Goal: Task Accomplishment & Management: Manage account settings

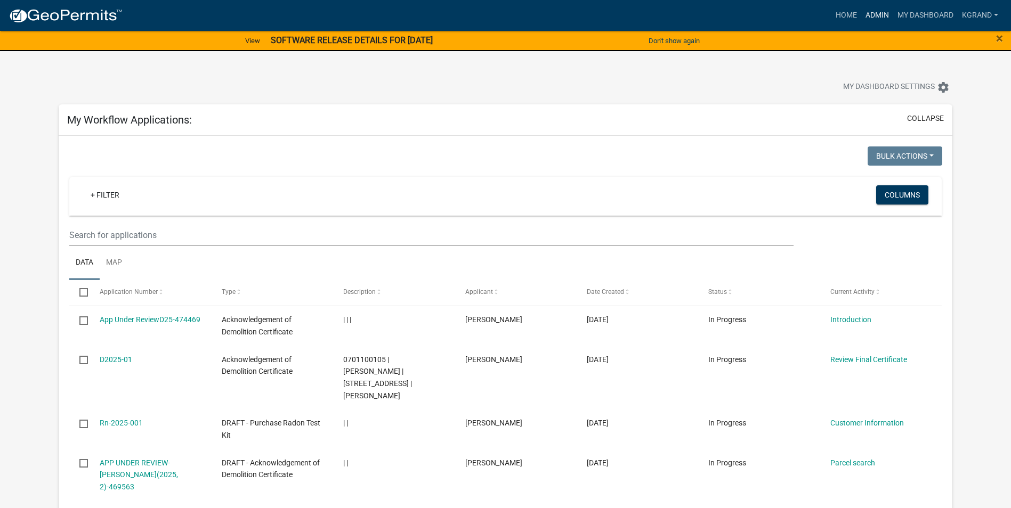
click at [866, 12] on link "Admin" at bounding box center [877, 15] width 32 height 20
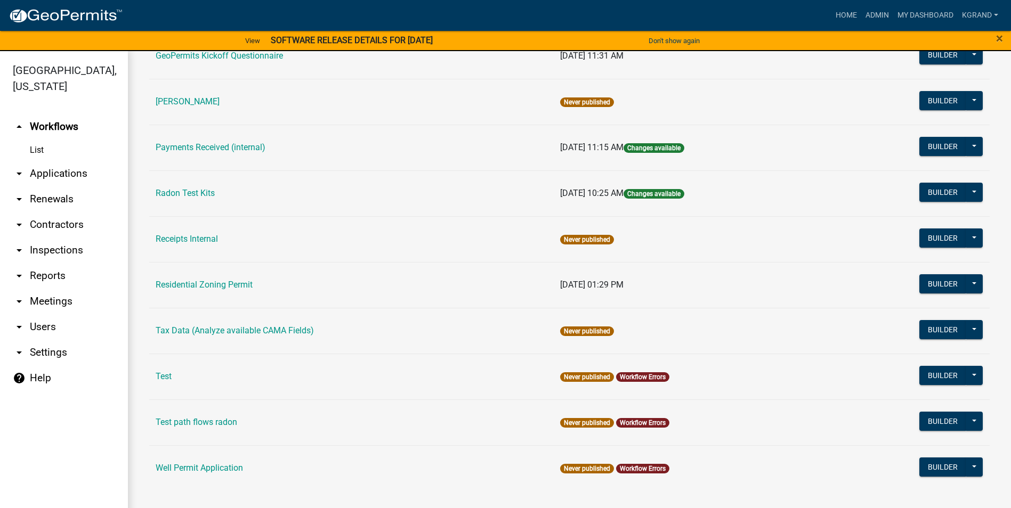
scroll to position [13, 0]
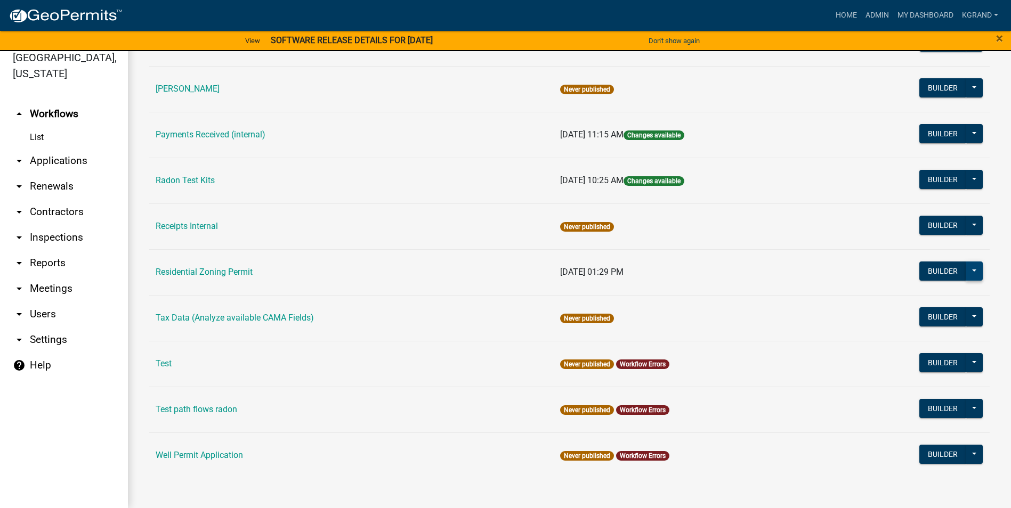
click at [966, 270] on button at bounding box center [974, 271] width 17 height 19
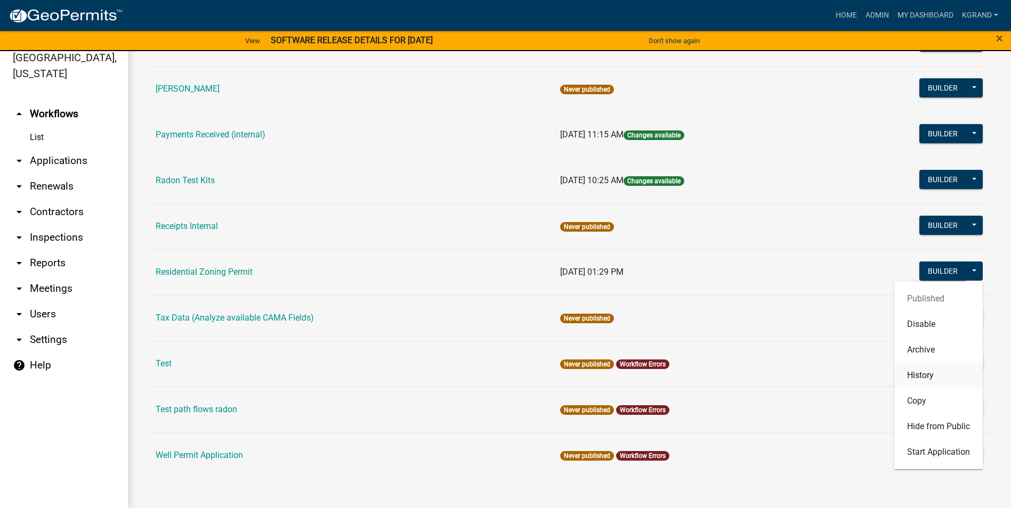
click at [913, 375] on button "History" at bounding box center [938, 376] width 88 height 26
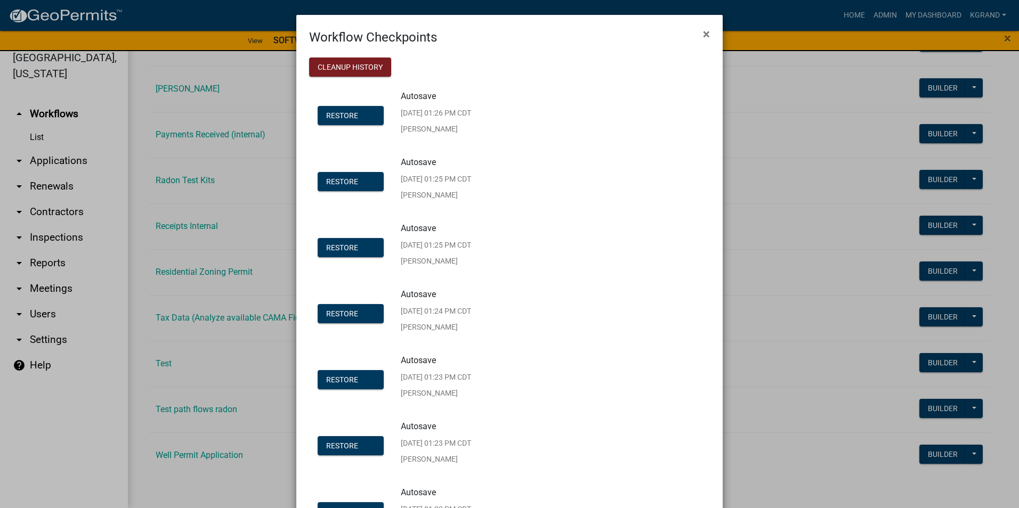
click at [415, 97] on p "Autosave" at bounding box center [427, 96] width 53 height 9
click at [698, 35] on button "×" at bounding box center [706, 34] width 24 height 30
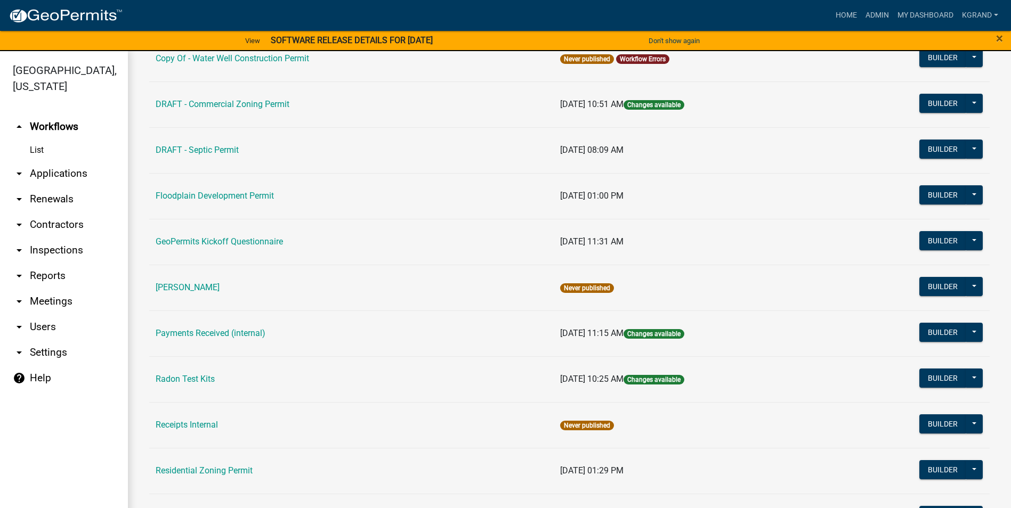
scroll to position [584, 0]
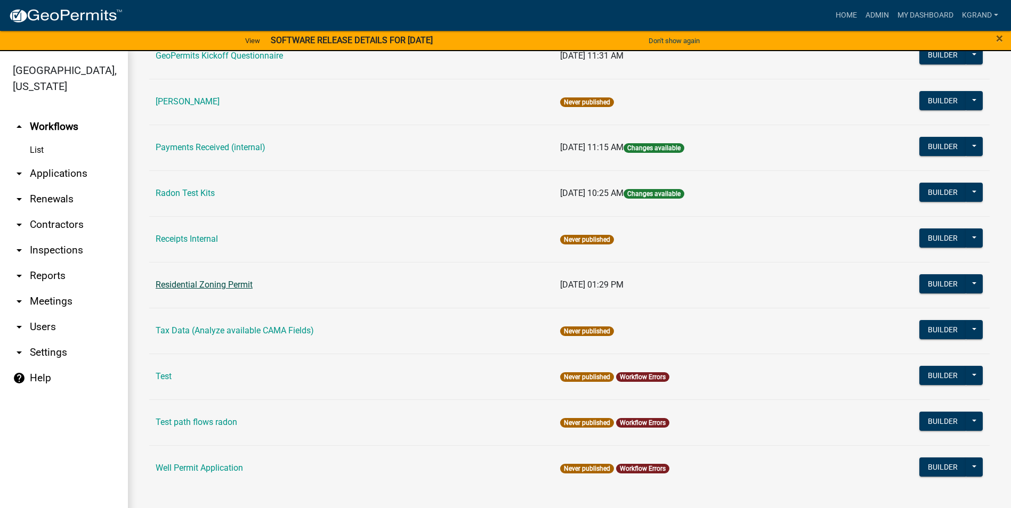
click at [209, 282] on link "Residential Zoning Permit" at bounding box center [204, 285] width 97 height 10
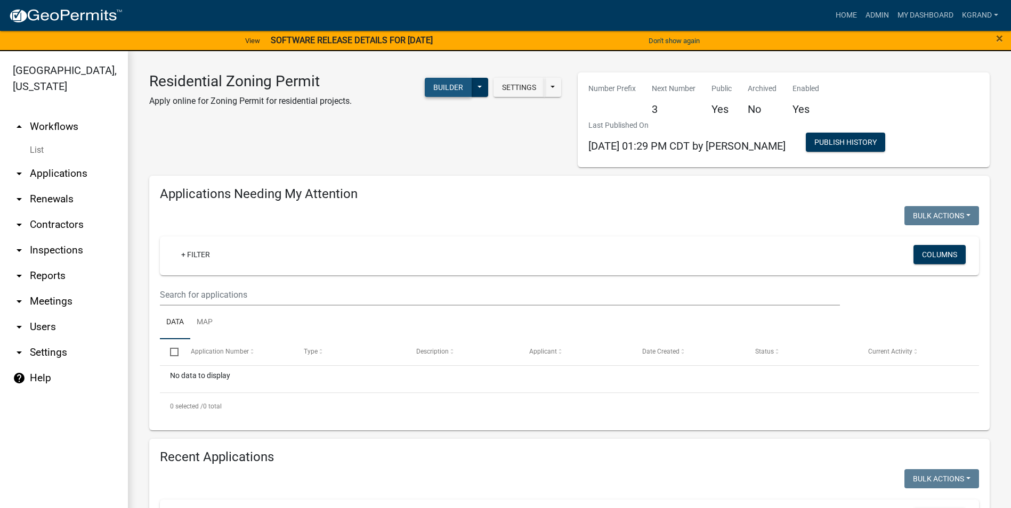
click at [431, 90] on button "Builder" at bounding box center [448, 87] width 47 height 19
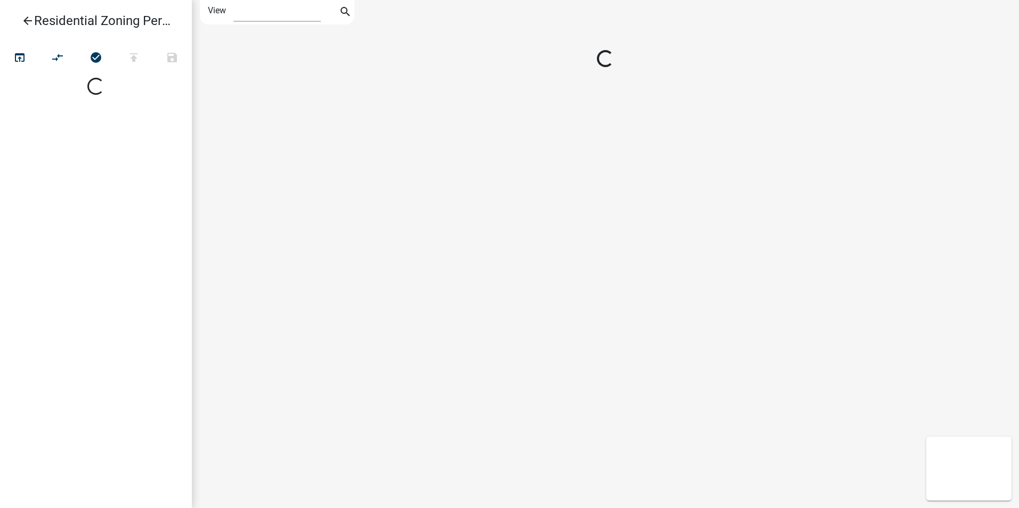
select select "1"
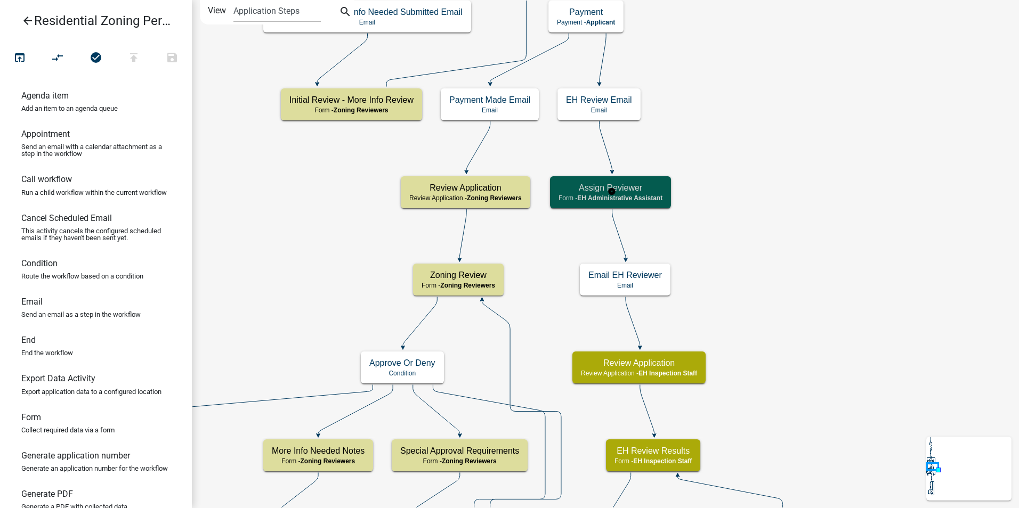
click at [634, 186] on h5 "Assign Reviewer" at bounding box center [611, 188] width 104 height 10
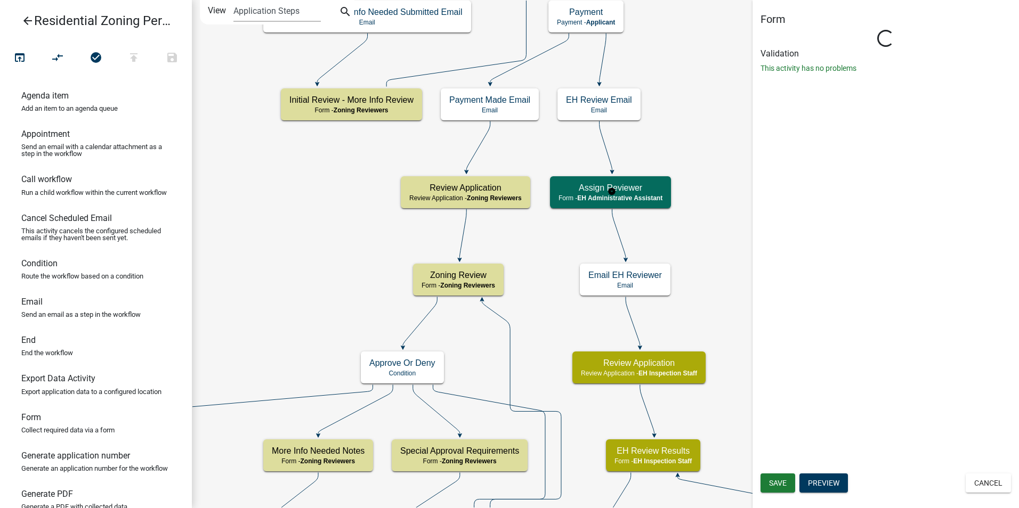
select select "DA3E3E5F-670D-4329-B60C-5CC8A4B2B679"
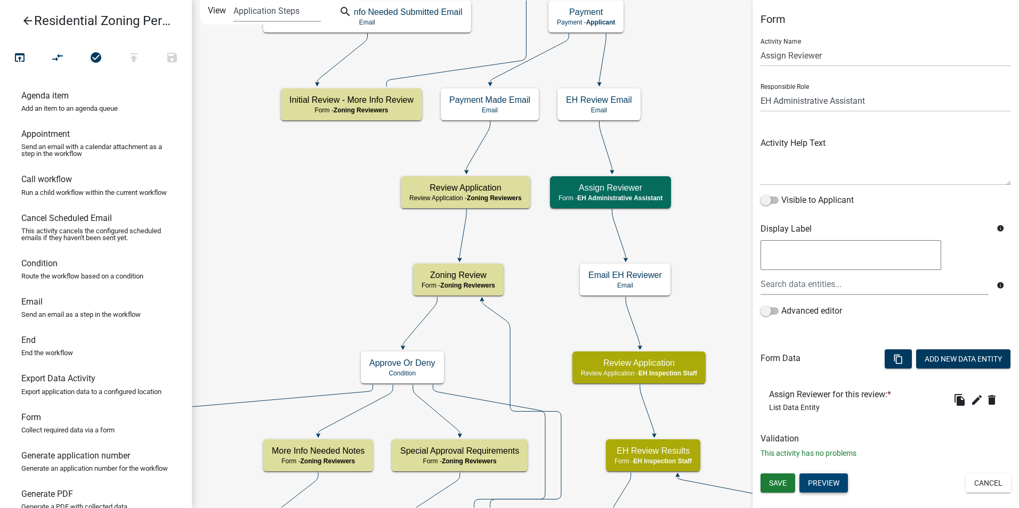
click at [829, 479] on button "Preview" at bounding box center [823, 483] width 48 height 19
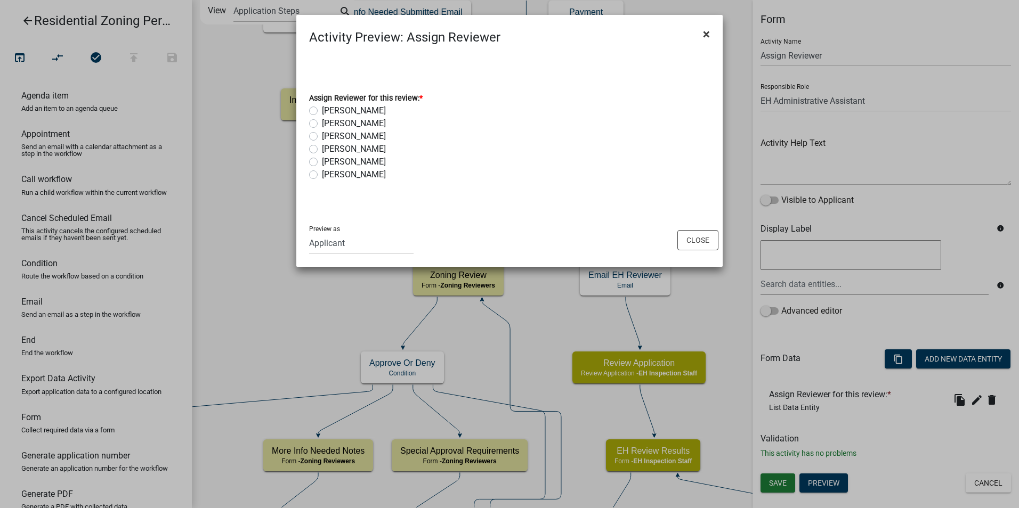
click at [710, 34] on button "×" at bounding box center [706, 34] width 24 height 30
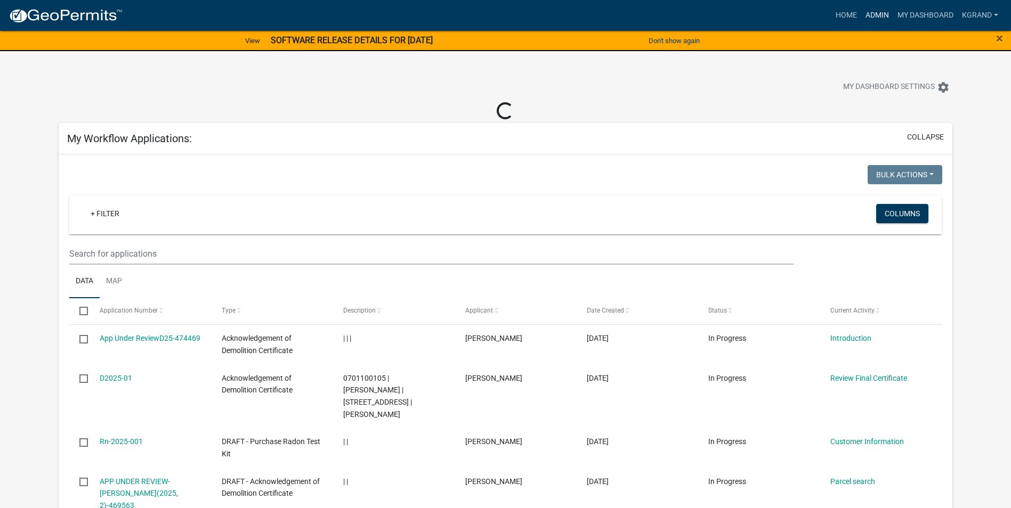
click at [873, 14] on link "Admin" at bounding box center [877, 15] width 32 height 20
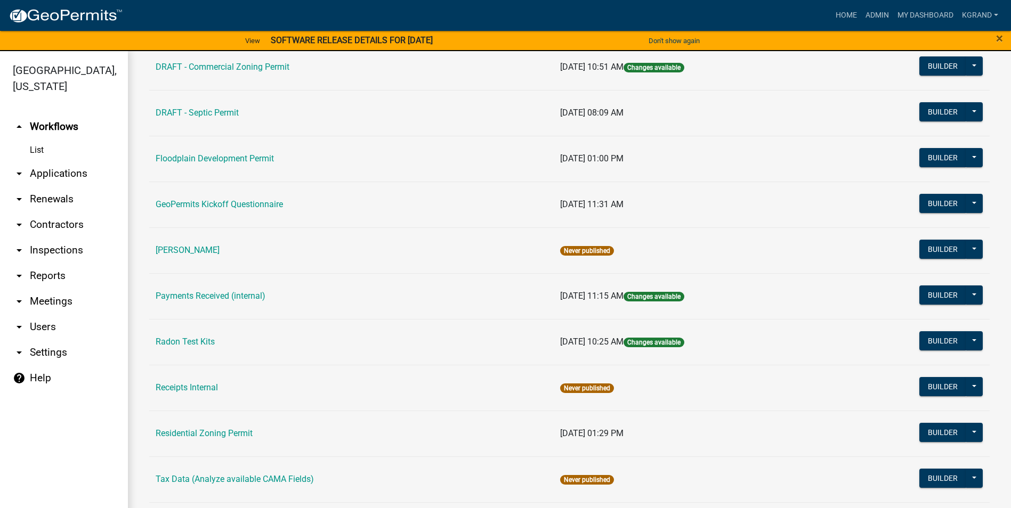
scroll to position [480, 0]
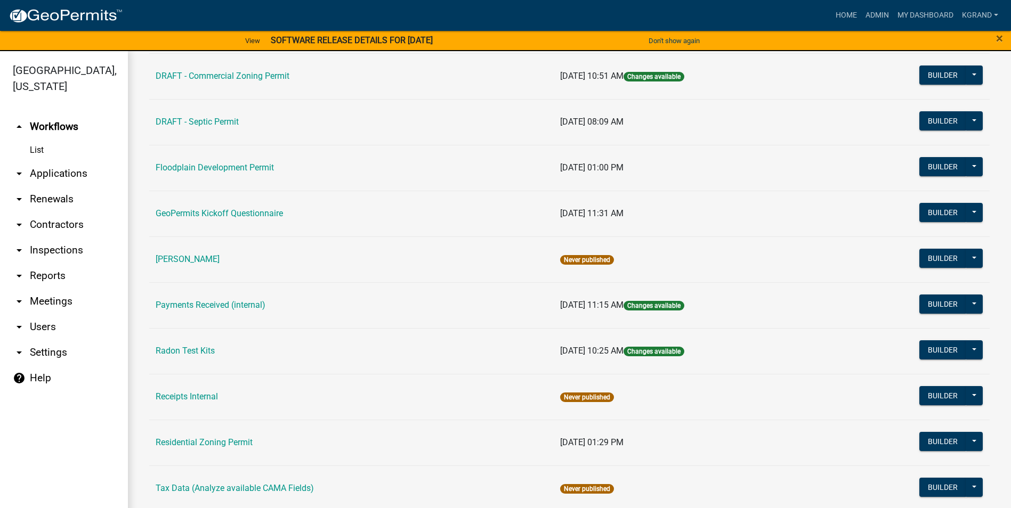
scroll to position [373, 0]
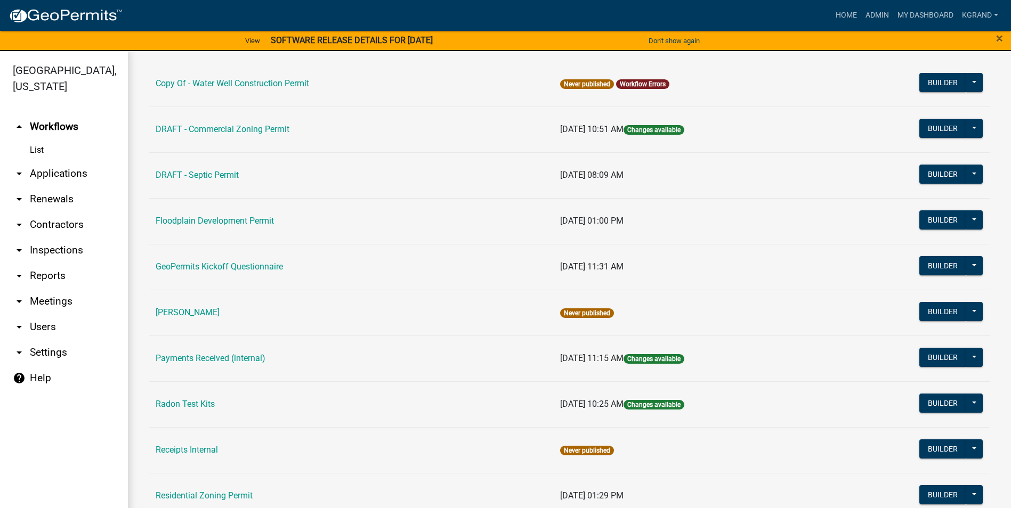
drag, startPoint x: 190, startPoint y: 360, endPoint x: 207, endPoint y: 360, distance: 17.6
click at [190, 360] on link "Payments Received (internal)" at bounding box center [211, 358] width 110 height 10
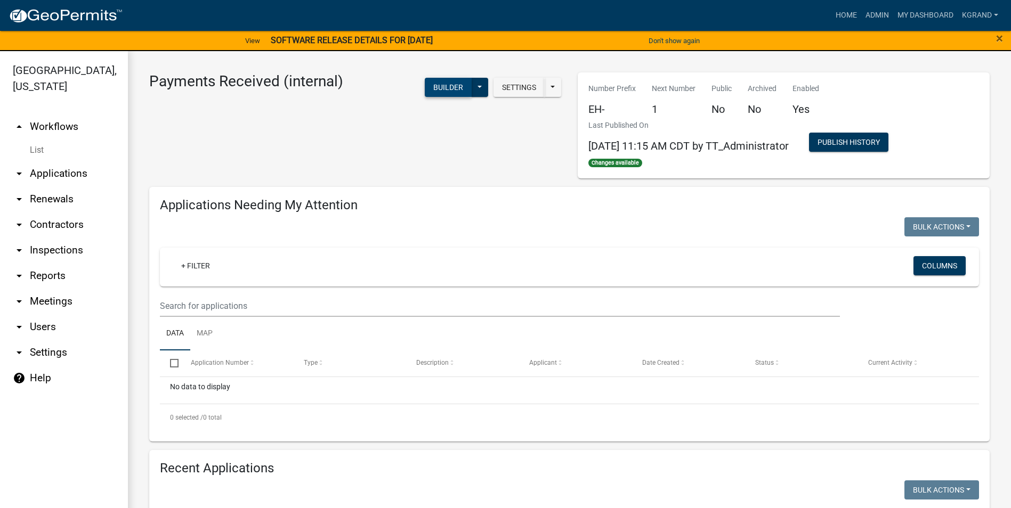
click at [440, 90] on button "Builder" at bounding box center [448, 87] width 47 height 19
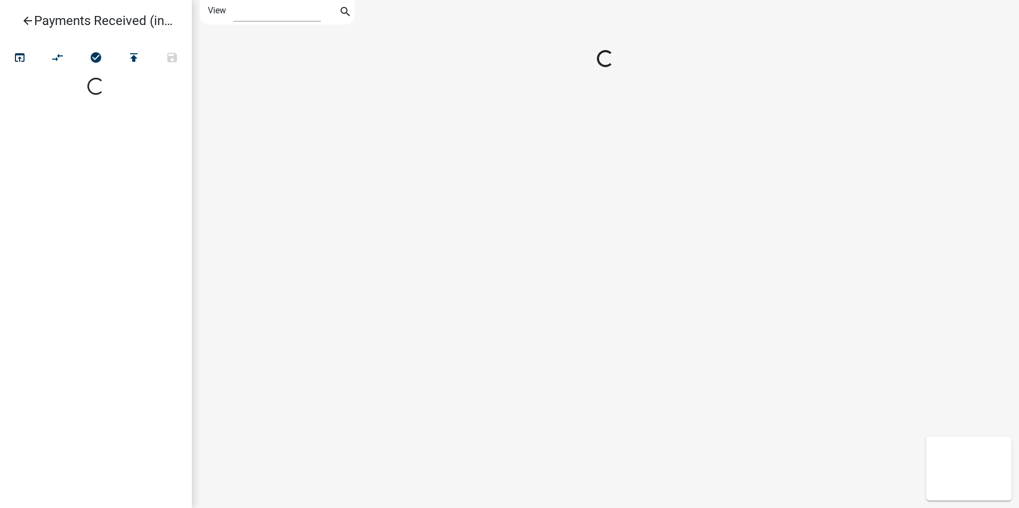
select select "1"
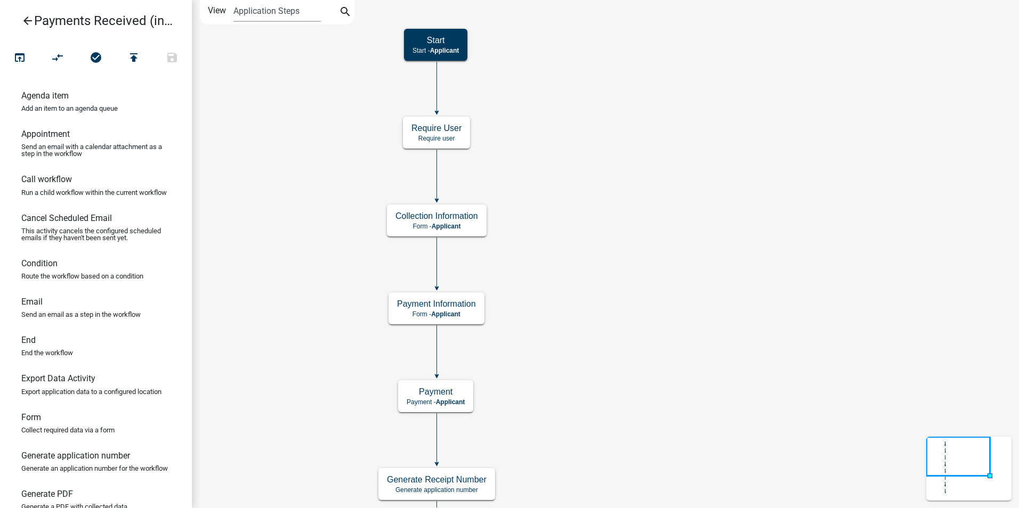
click at [21, 21] on link "arrow_back Payments Received (internal)" at bounding box center [92, 21] width 166 height 25
click at [22, 25] on icon "arrow_back" at bounding box center [27, 21] width 13 height 15
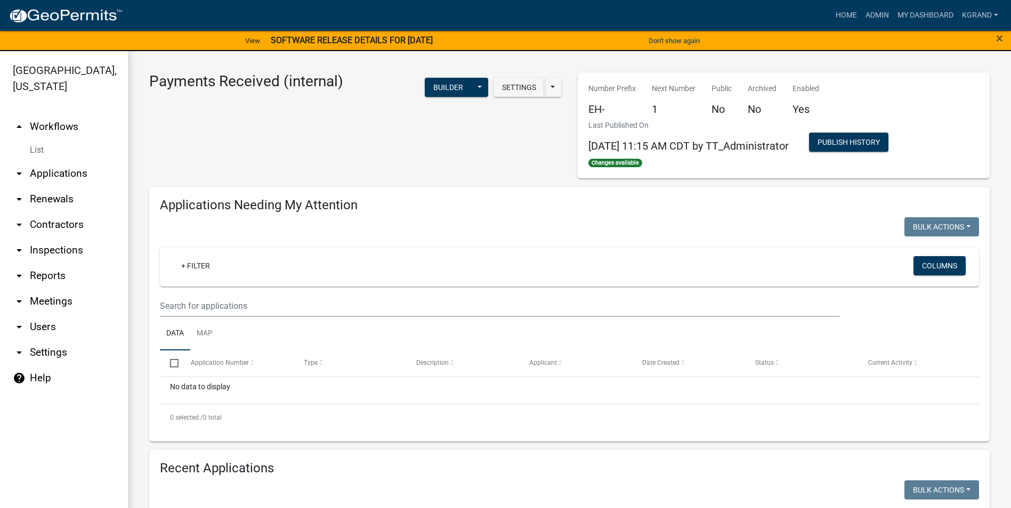
click at [40, 314] on link "arrow_drop_down Users" at bounding box center [64, 327] width 128 height 26
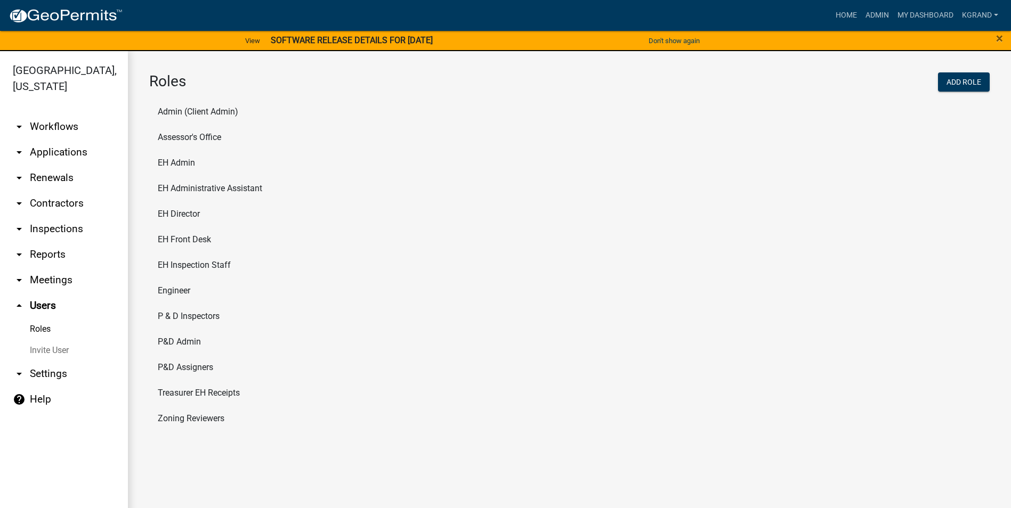
click at [42, 361] on link "arrow_drop_down Settings" at bounding box center [64, 374] width 128 height 26
select select "IA"
select select "Central Standard Time"
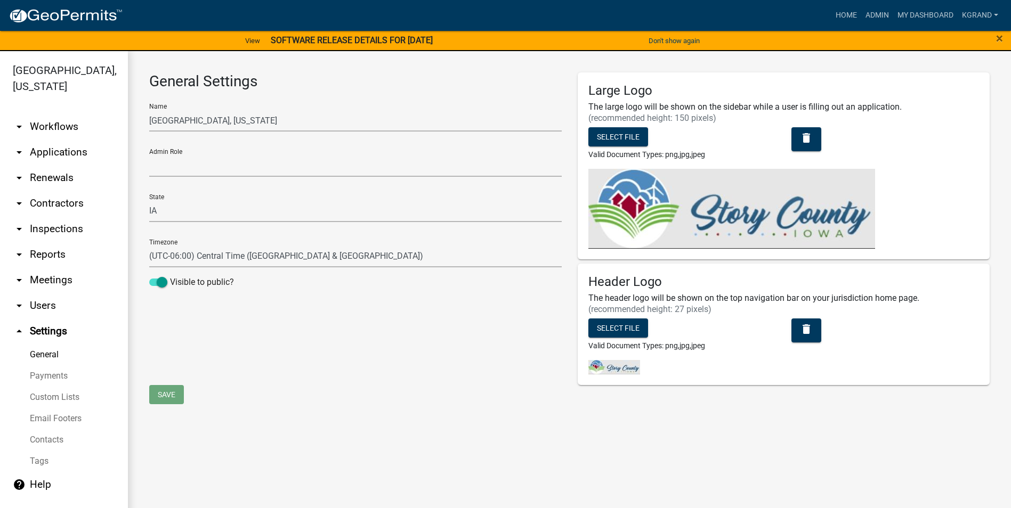
click at [48, 387] on link "Custom Lists" at bounding box center [64, 397] width 128 height 21
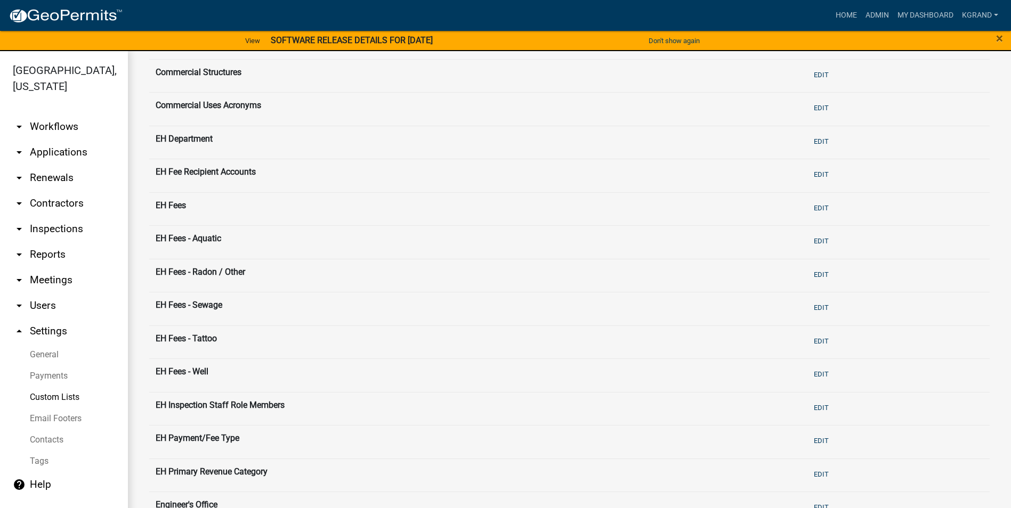
scroll to position [107, 0]
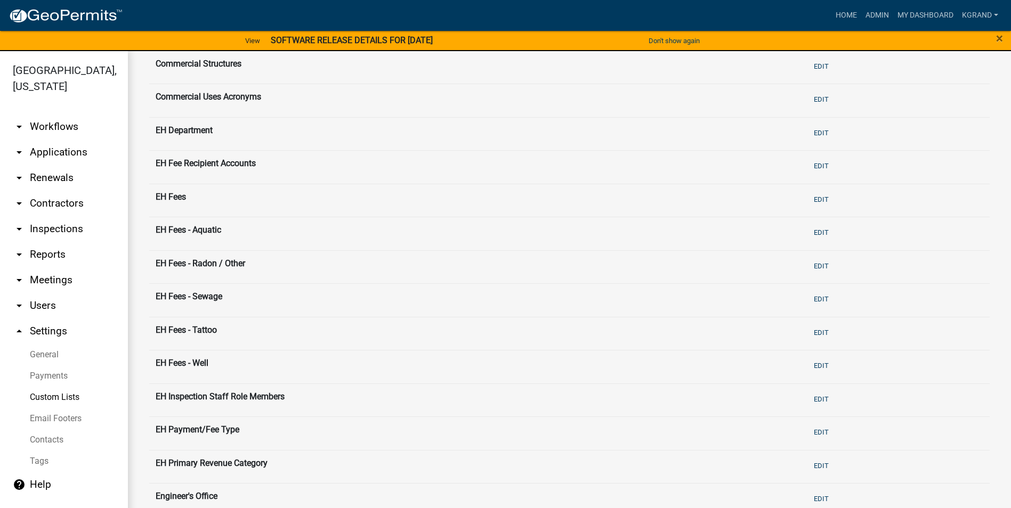
click at [174, 198] on th "EH Fees" at bounding box center [476, 201] width 654 height 34
click at [820, 367] on button "Edit" at bounding box center [821, 366] width 23 height 18
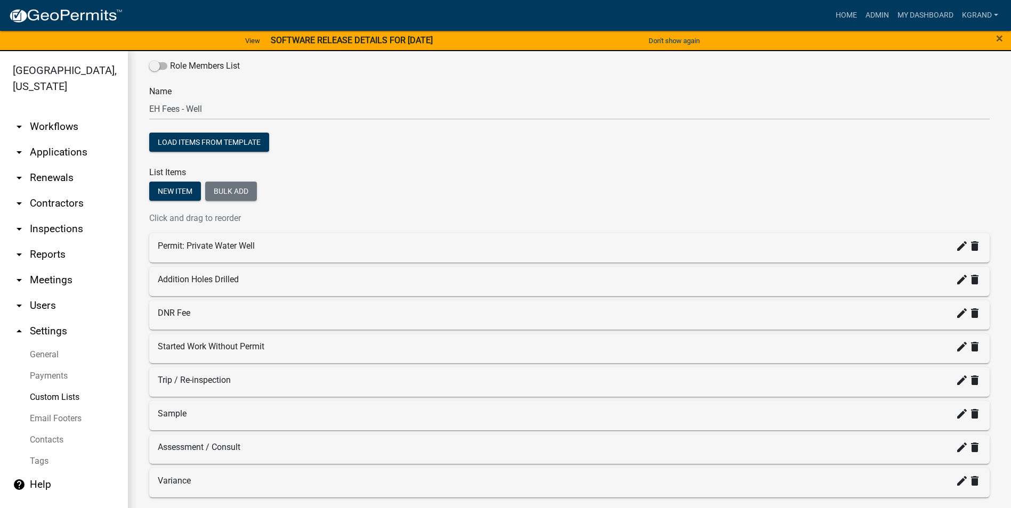
scroll to position [105, 0]
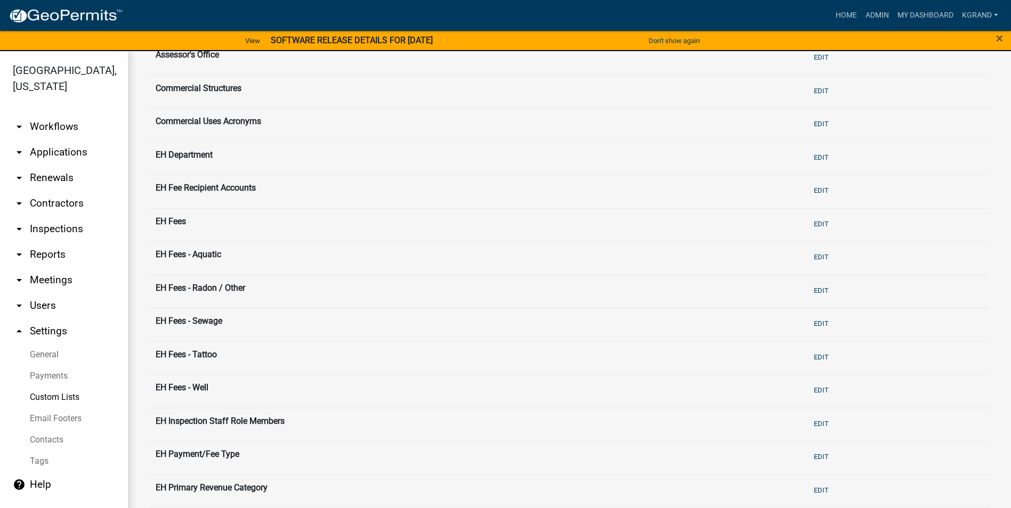
scroll to position [107, 0]
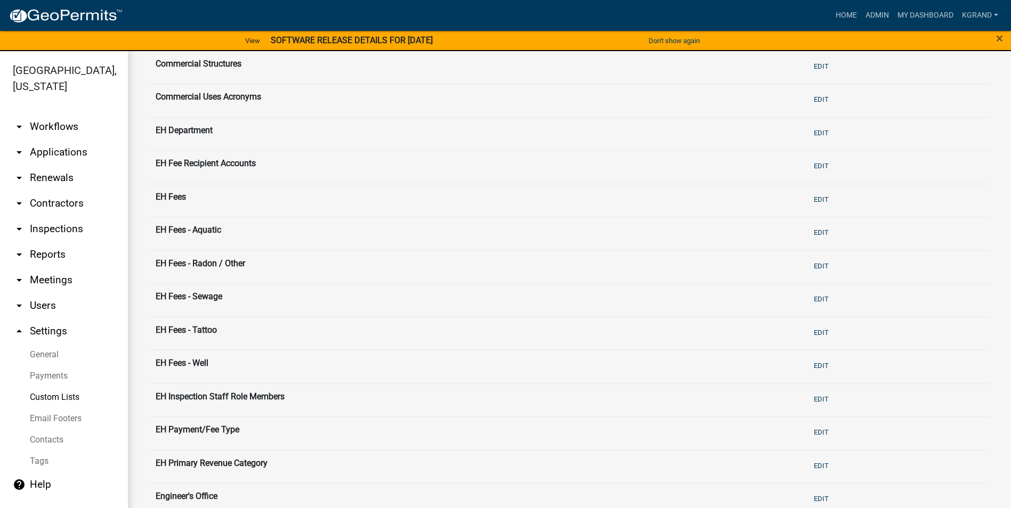
click at [174, 264] on th "EH Fees - Radon / Other" at bounding box center [476, 267] width 654 height 34
click at [817, 267] on button "Edit" at bounding box center [821, 266] width 23 height 18
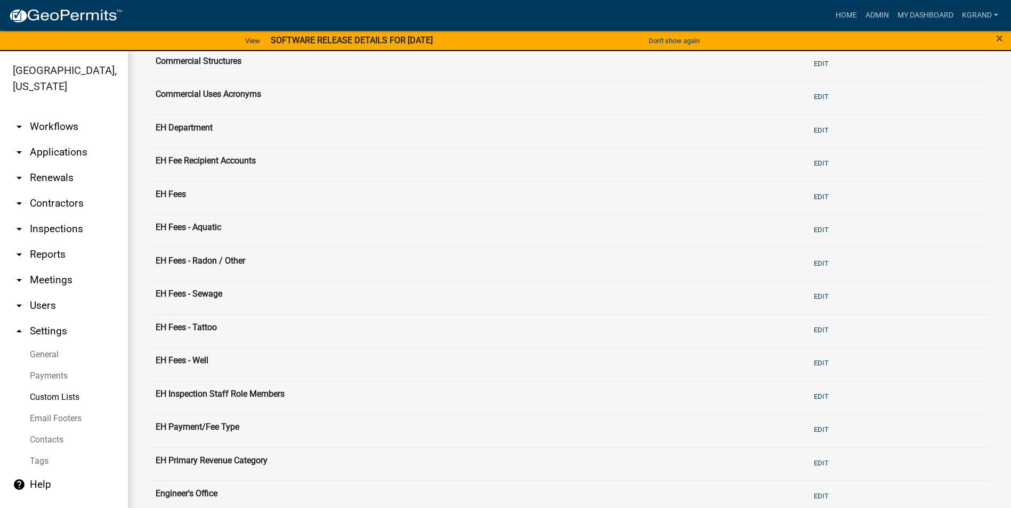
scroll to position [107, 0]
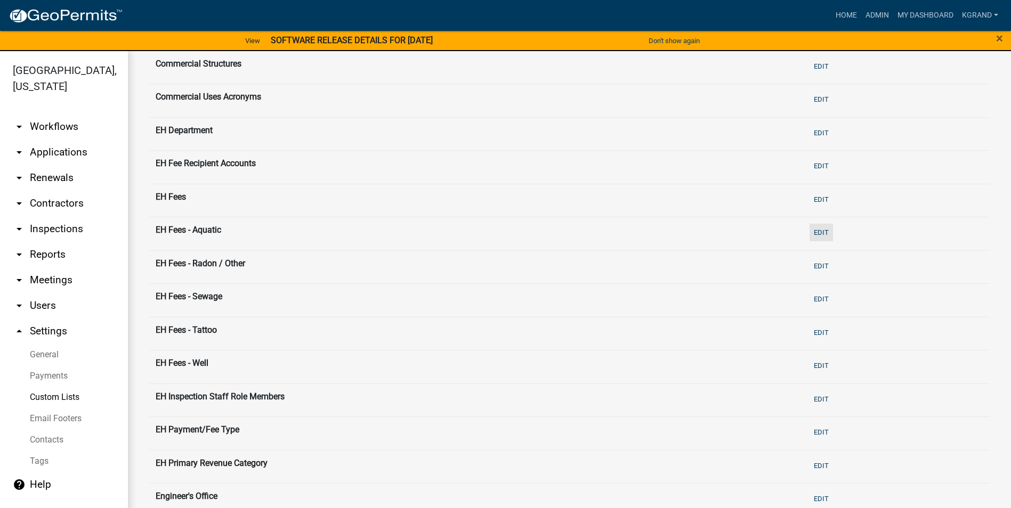
click at [810, 233] on button "Edit" at bounding box center [821, 233] width 23 height 18
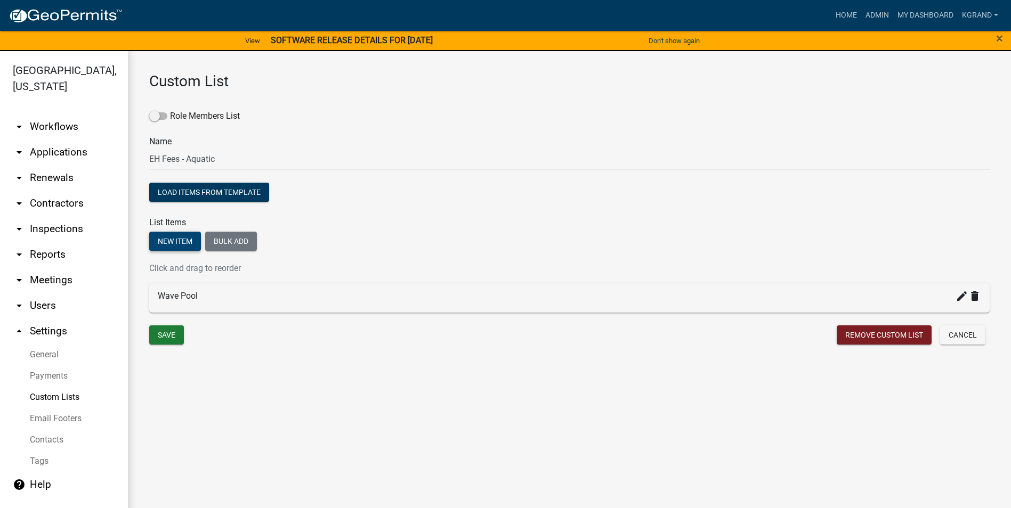
click at [172, 246] on button "New item" at bounding box center [175, 241] width 52 height 19
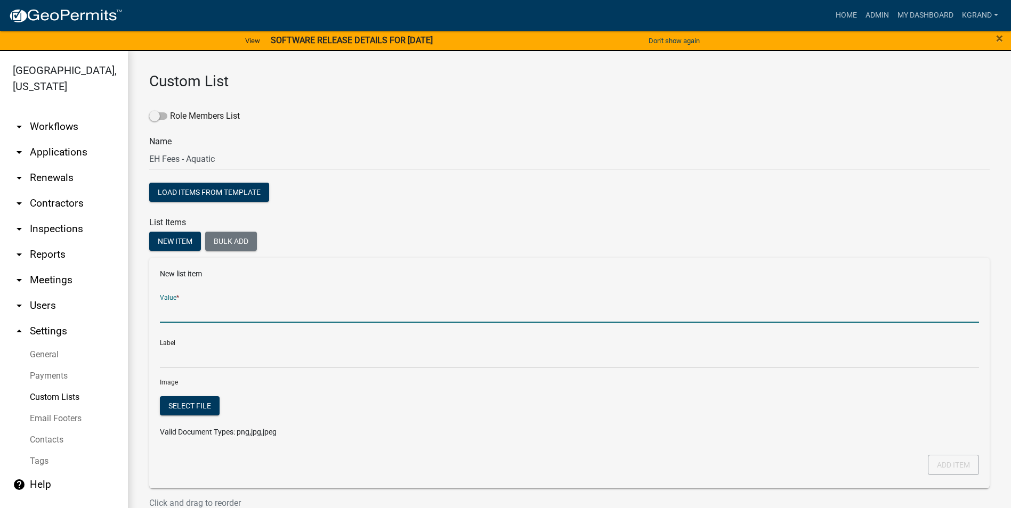
click at [171, 311] on input "Value *" at bounding box center [569, 312] width 819 height 22
type input "Swimming Pool or leisure river, 1500 sqft or less"
click at [948, 464] on button "Add item" at bounding box center [953, 465] width 51 height 20
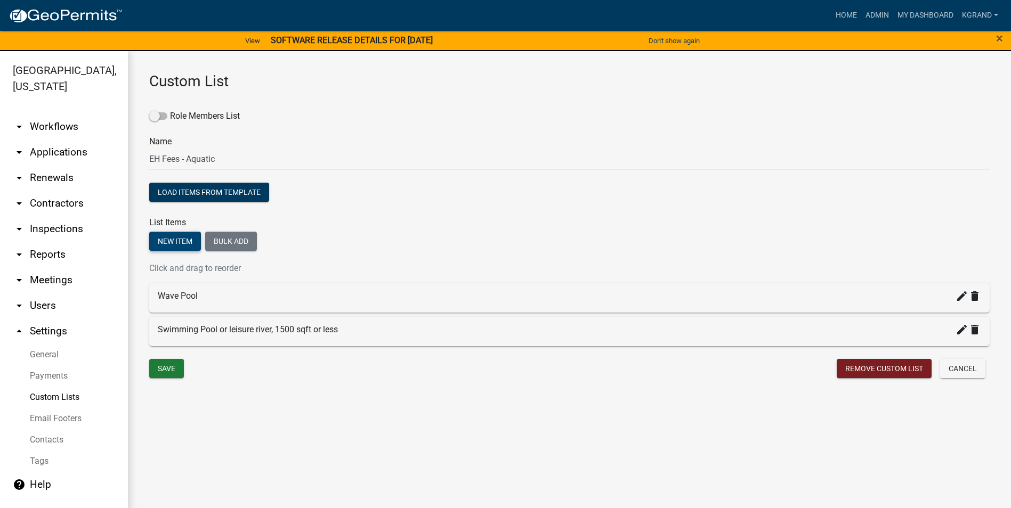
click at [178, 242] on button "New item" at bounding box center [175, 241] width 52 height 19
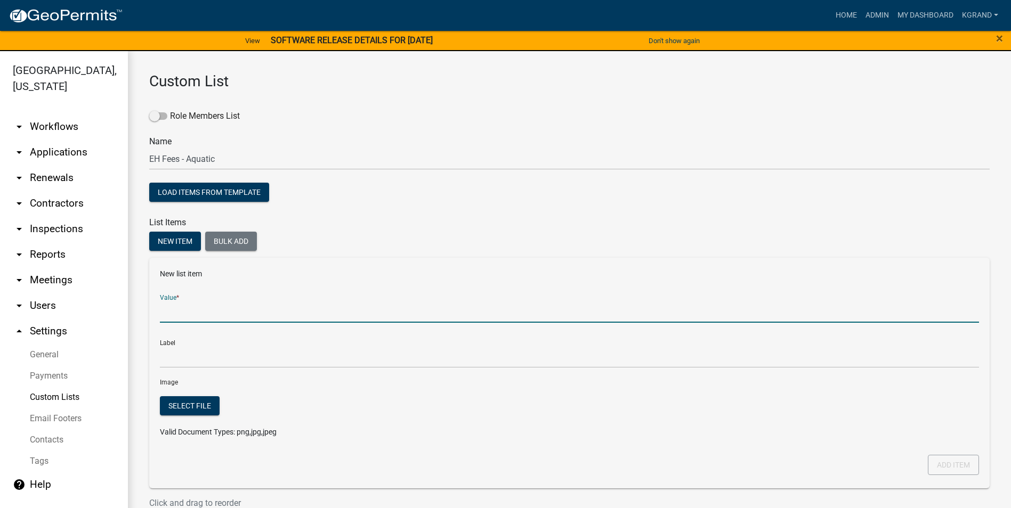
click at [175, 310] on input "Value *" at bounding box center [569, 312] width 819 height 22
type input "Swimming Pool or leisure river, > 1500 sqft"
click at [940, 463] on button "Add item" at bounding box center [953, 465] width 51 height 20
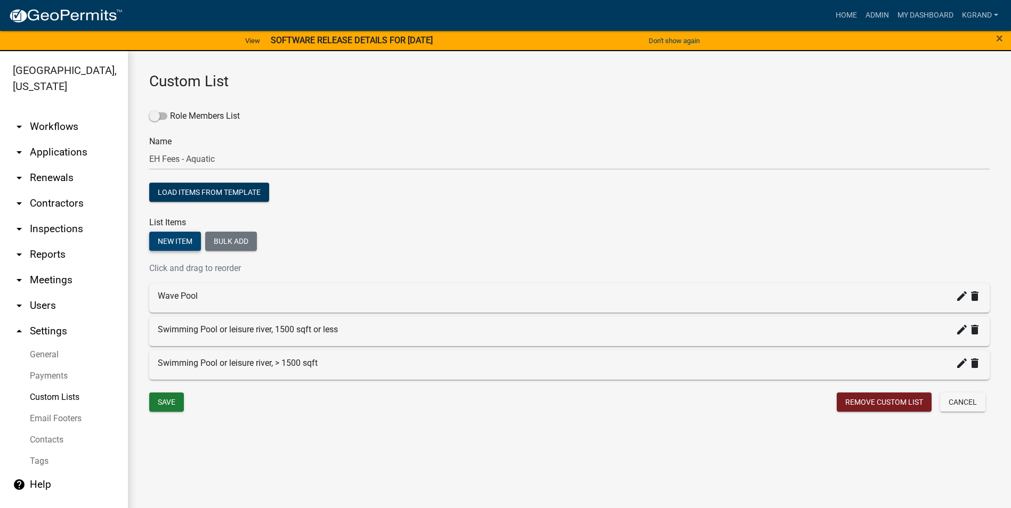
click at [179, 238] on button "New item" at bounding box center [175, 241] width 52 height 19
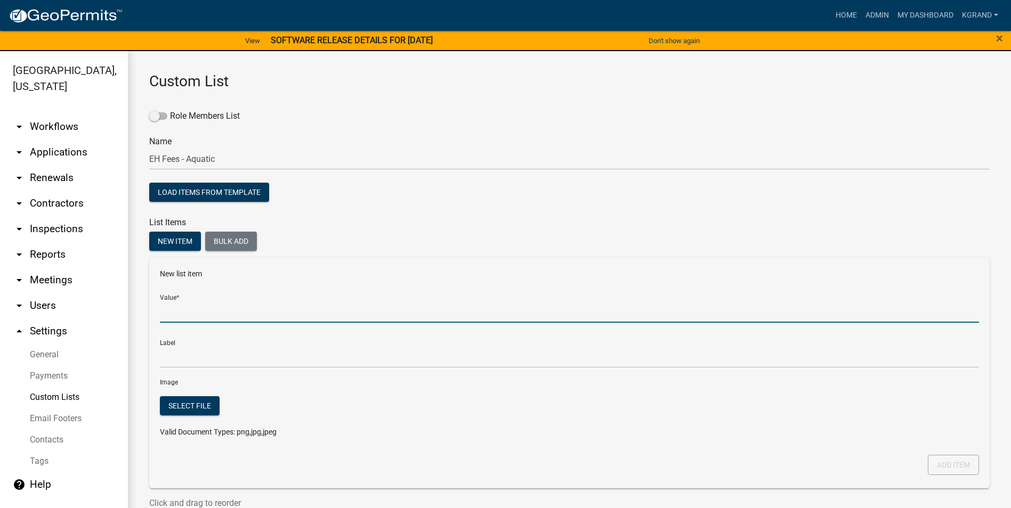
click at [187, 313] on input "Value *" at bounding box center [569, 312] width 819 height 22
type input "Water slide & plunge pool"
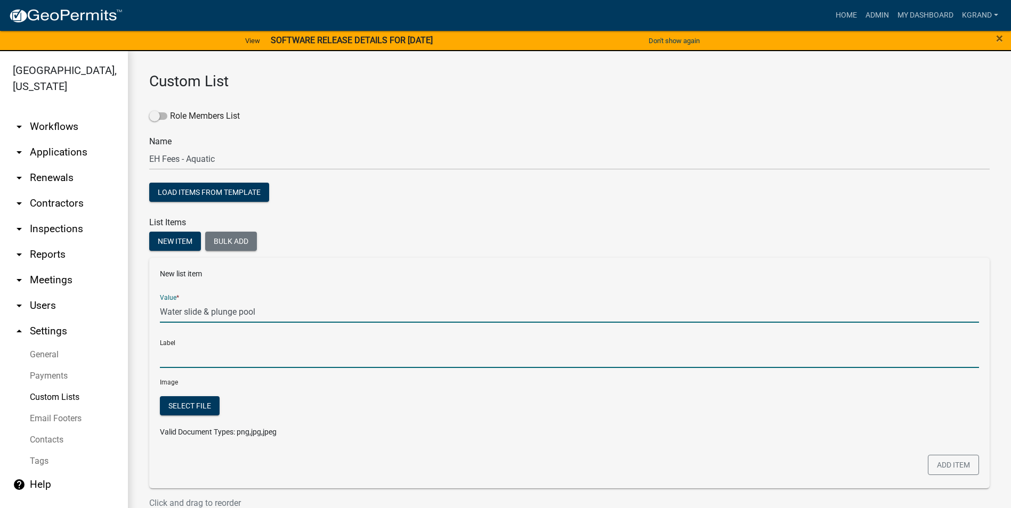
type input "Water slide & plunge pool"
click at [417, 357] on input "Water slide & plunge pool" at bounding box center [569, 357] width 819 height 22
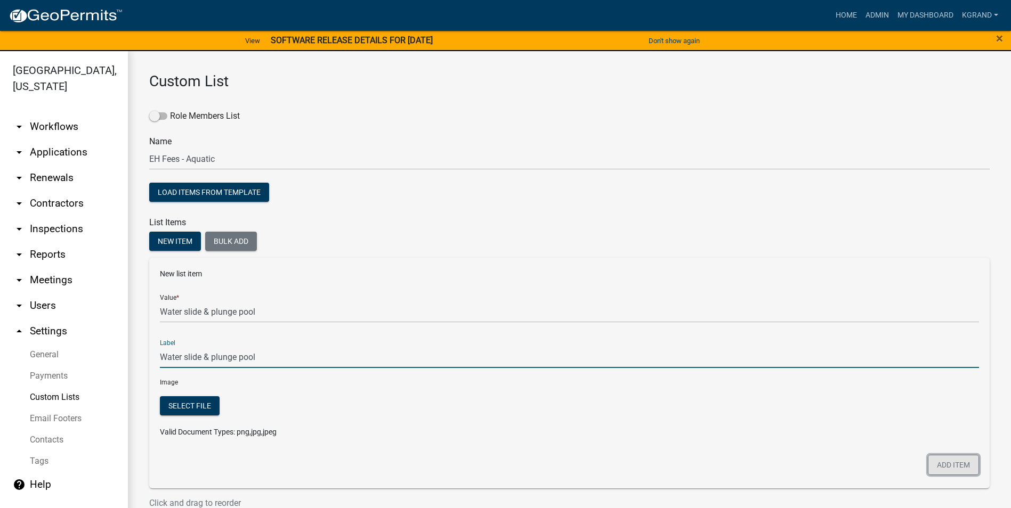
drag, startPoint x: 939, startPoint y: 467, endPoint x: 918, endPoint y: 463, distance: 21.1
click at [936, 466] on button "Add item" at bounding box center [953, 465] width 51 height 20
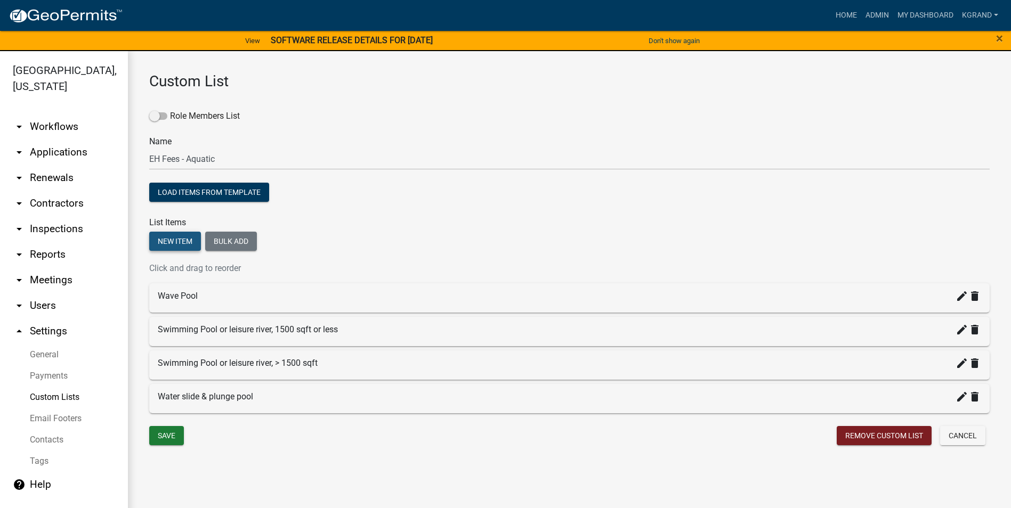
click at [174, 240] on button "New item" at bounding box center [175, 241] width 52 height 19
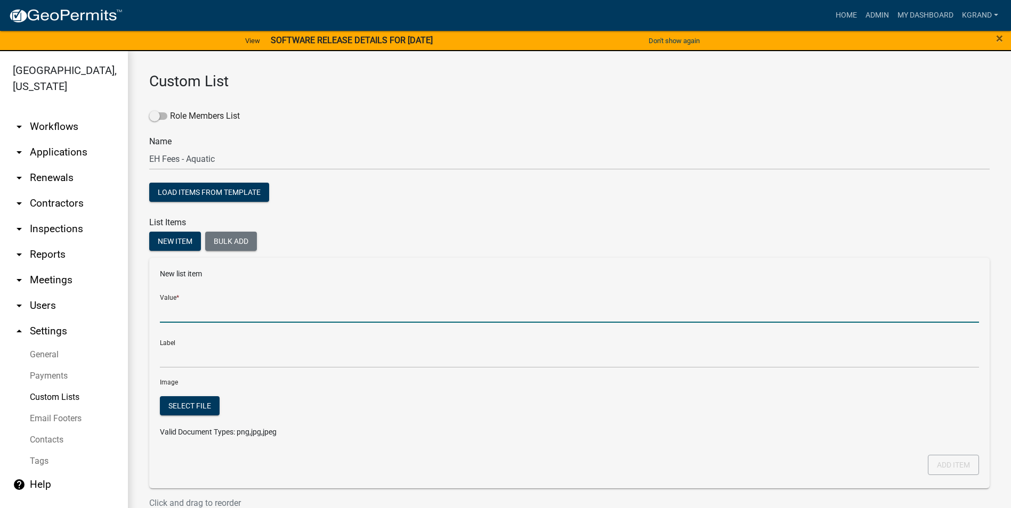
click at [179, 317] on input "Value *" at bounding box center [569, 312] width 819 height 22
type input "Spa"
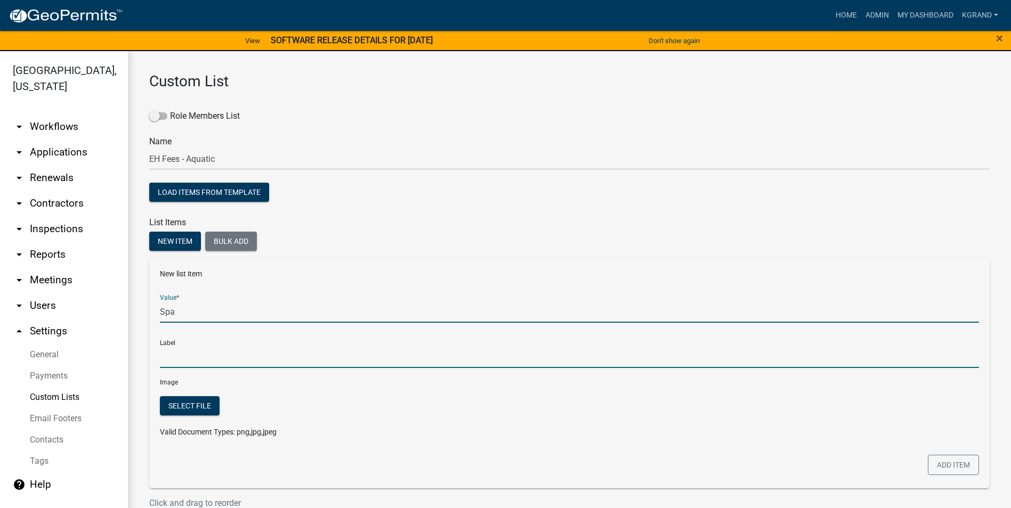
type input "Spa"
click at [190, 360] on input "Spa" at bounding box center [569, 357] width 819 height 22
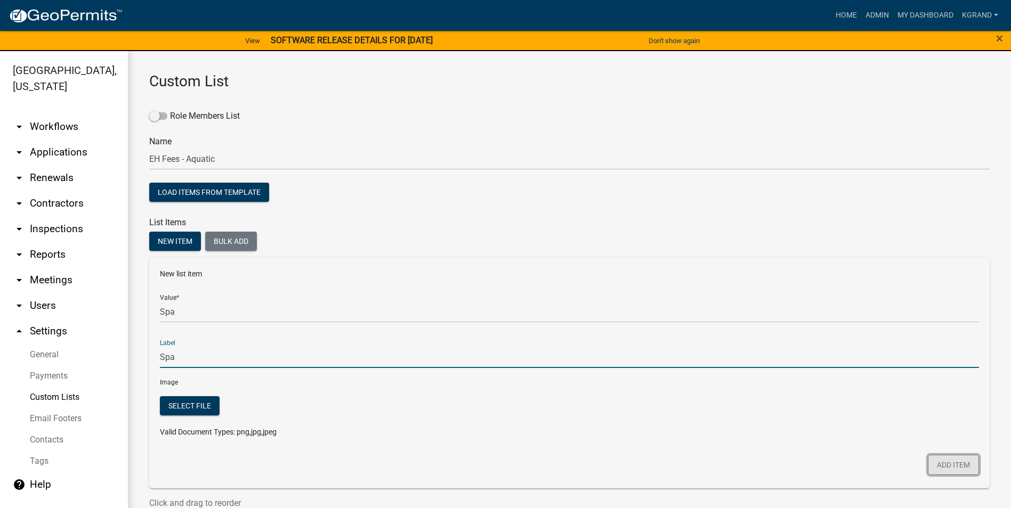
click at [945, 465] on button "Add item" at bounding box center [953, 465] width 51 height 20
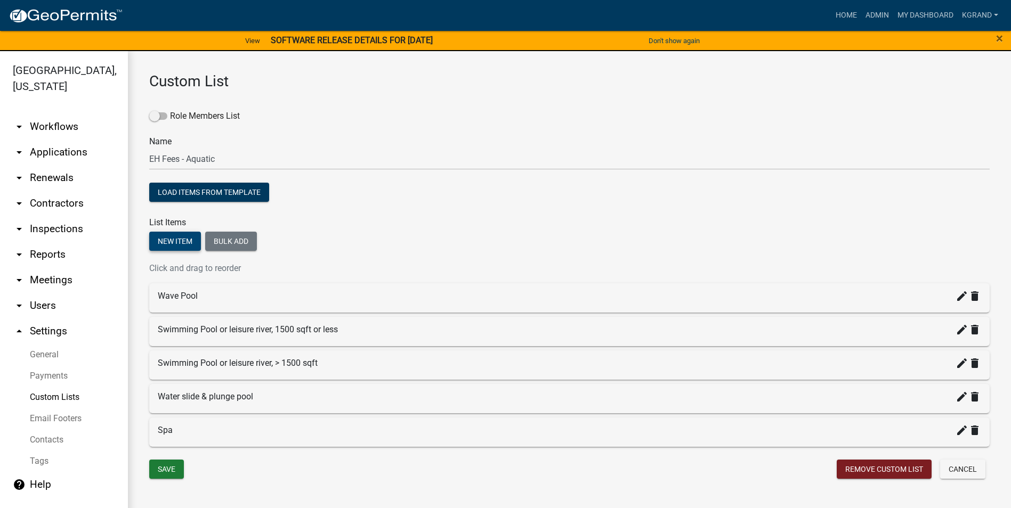
click at [158, 243] on button "New item" at bounding box center [175, 241] width 52 height 19
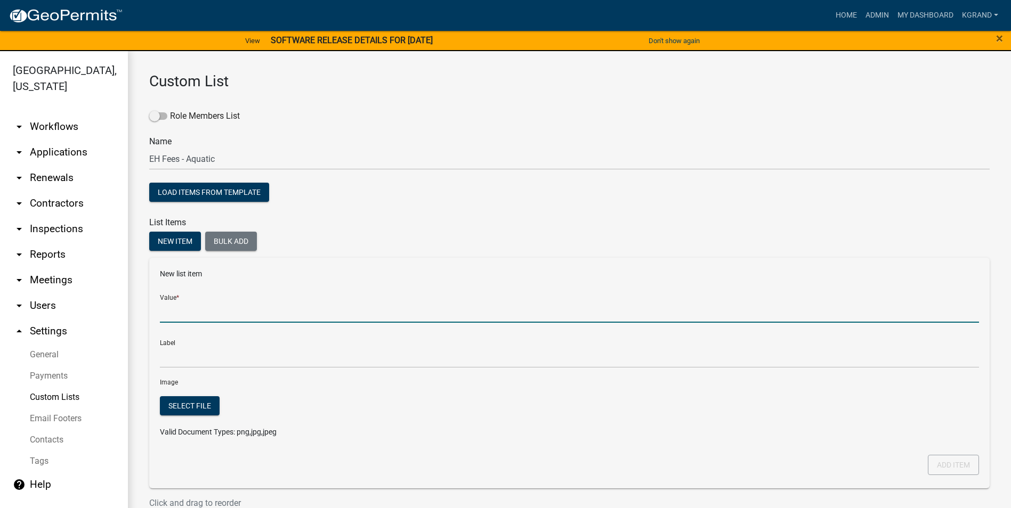
click at [182, 312] on input "Value *" at bounding box center [569, 312] width 819 height 22
type input "Wading Pool >500 sqft"
click at [948, 465] on button "Add item" at bounding box center [953, 465] width 51 height 20
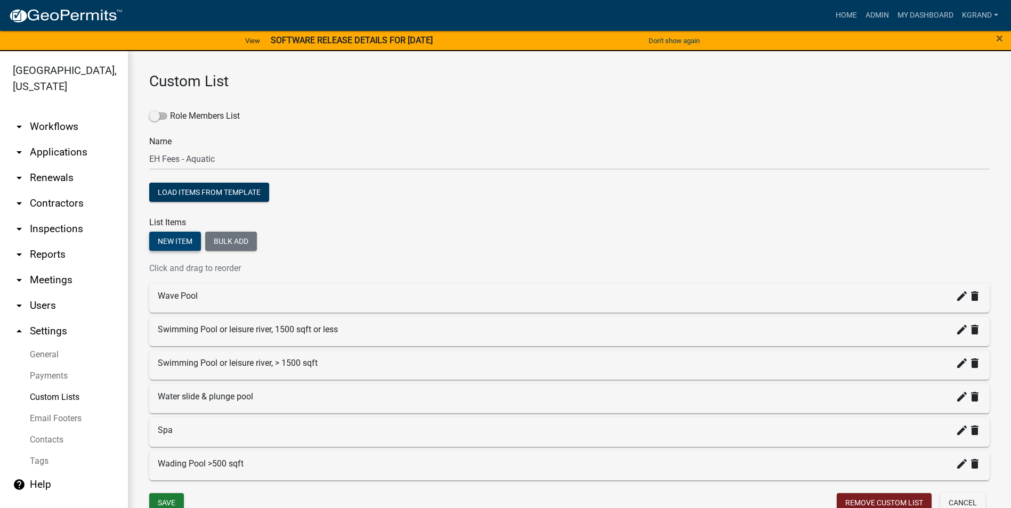
drag, startPoint x: 174, startPoint y: 238, endPoint x: 177, endPoint y: 247, distance: 9.6
click at [174, 237] on button "New item" at bounding box center [175, 241] width 52 height 19
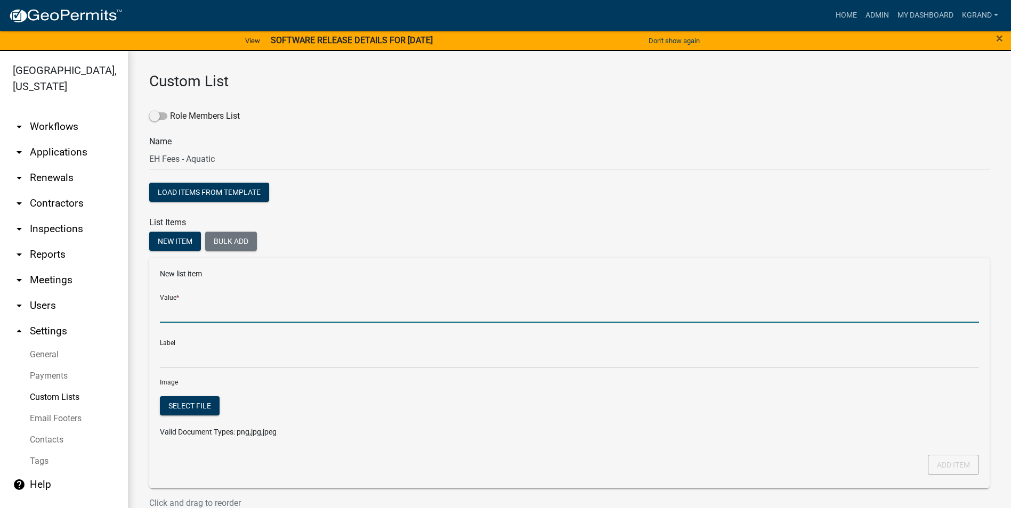
click at [178, 314] on input "Value *" at bounding box center [569, 312] width 819 height 22
type input "Wading Pool 500 sqft or less"
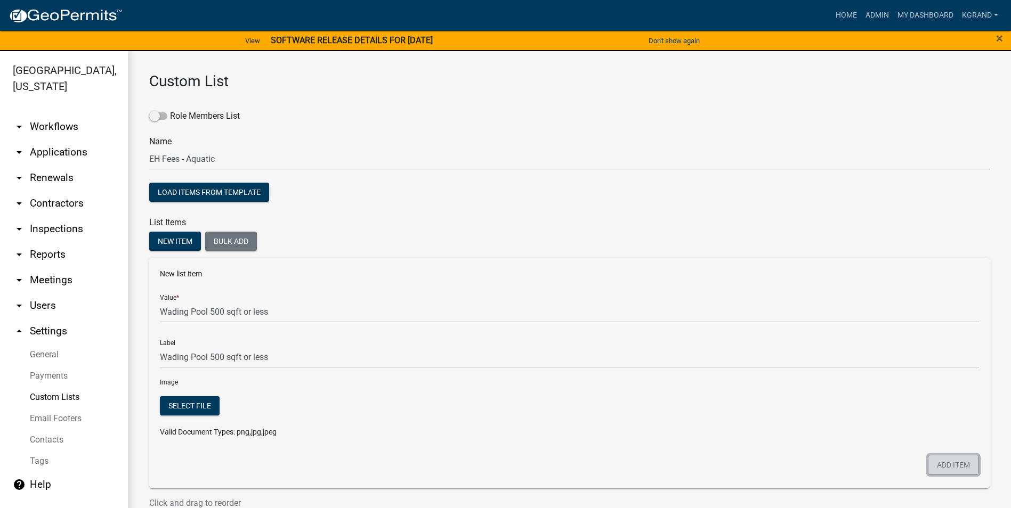
click at [936, 465] on button "Add item" at bounding box center [953, 465] width 51 height 20
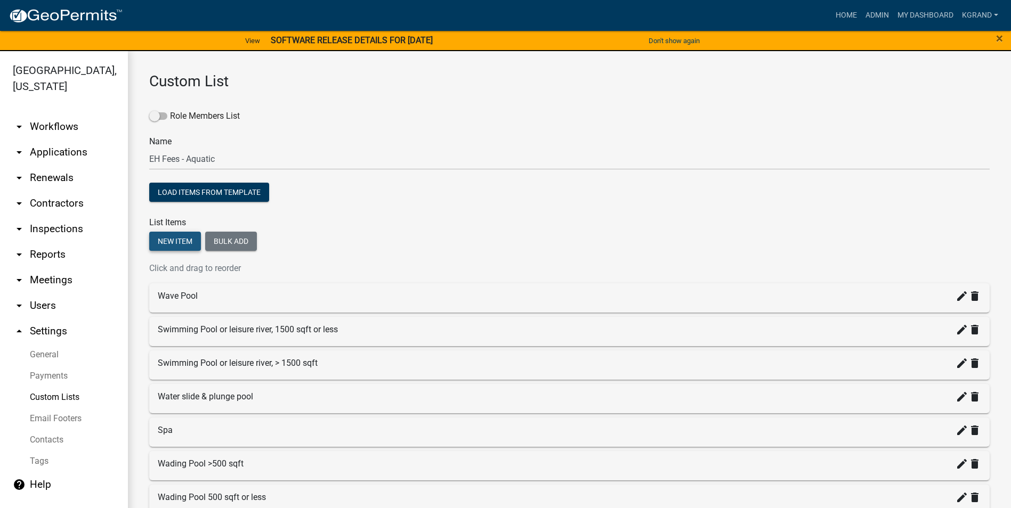
click at [183, 245] on button "New item" at bounding box center [175, 241] width 52 height 19
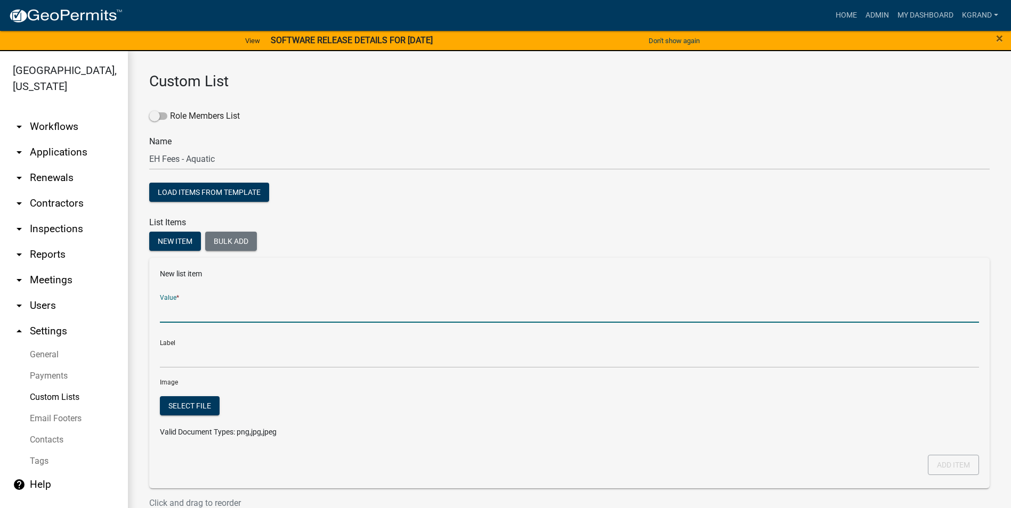
click at [175, 308] on input "Value *" at bounding box center [569, 312] width 819 height 22
type input "Residential Pool used for commercial purposes"
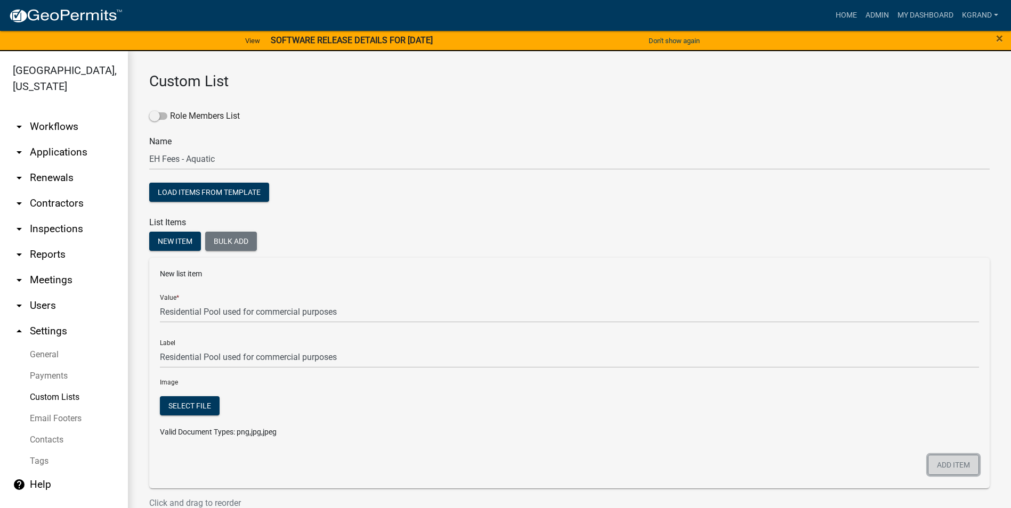
drag, startPoint x: 932, startPoint y: 463, endPoint x: 870, endPoint y: 458, distance: 61.5
click at [931, 463] on button "Add item" at bounding box center [953, 465] width 51 height 20
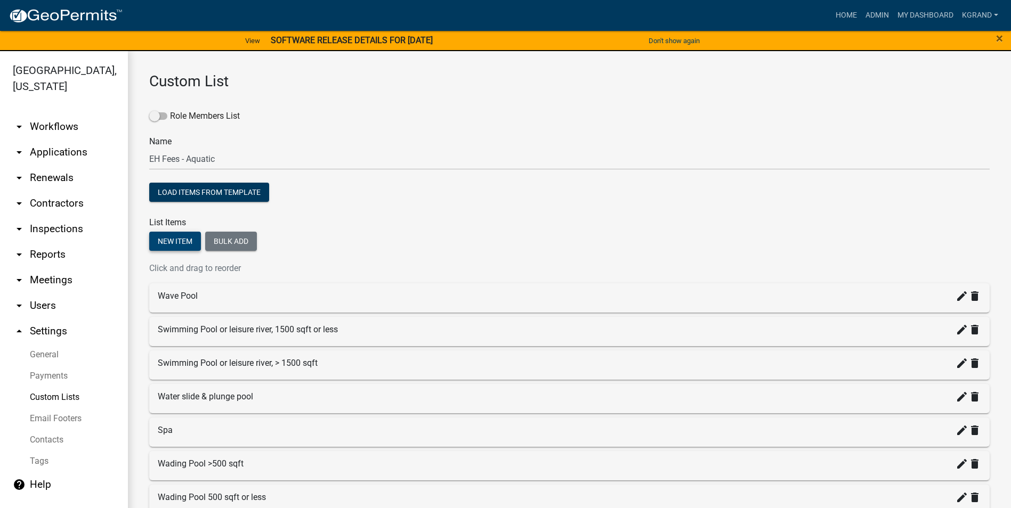
click at [165, 240] on button "New item" at bounding box center [175, 241] width 52 height 19
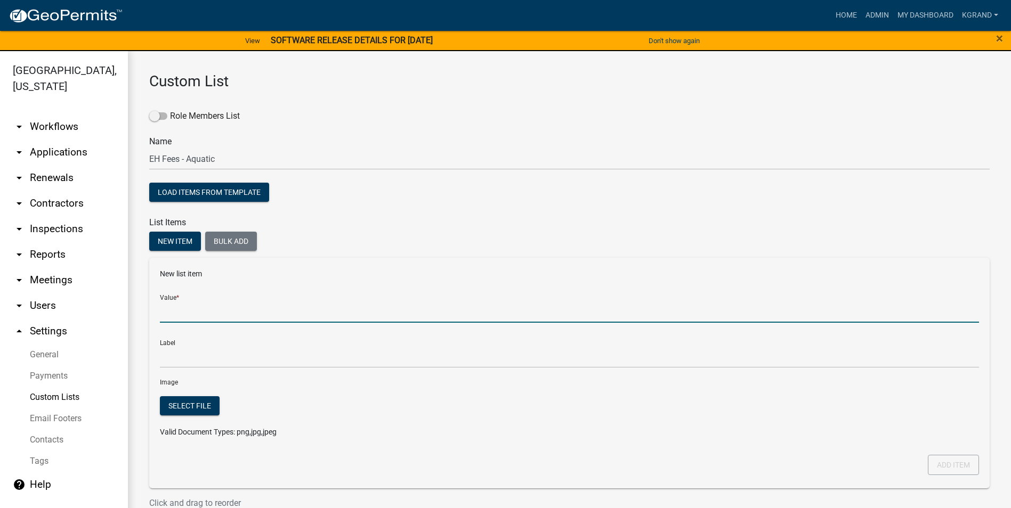
click at [173, 316] on input "Value *" at bounding box center [569, 312] width 819 height 22
type input "Special Pool Inspection Fee"
click at [942, 465] on button "Add item" at bounding box center [953, 465] width 51 height 20
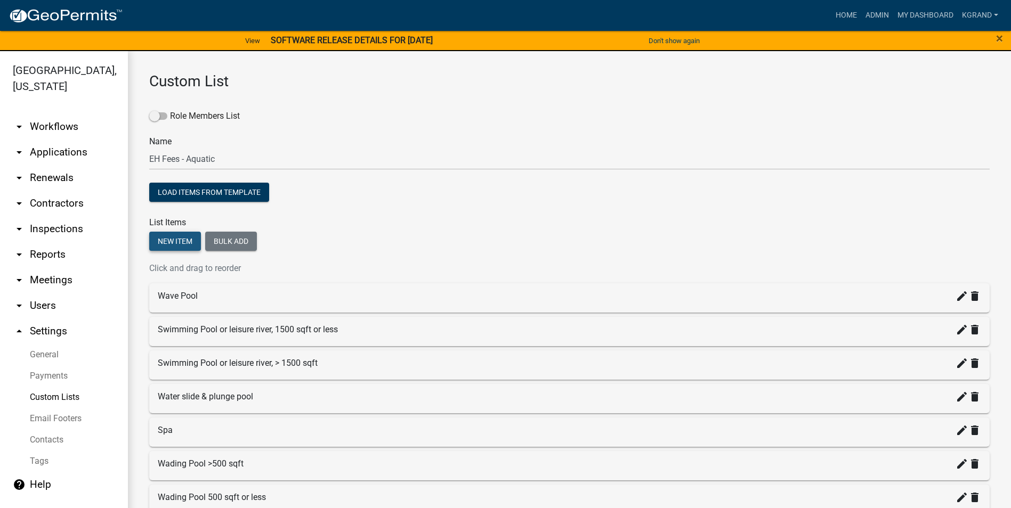
click at [177, 244] on button "New item" at bounding box center [175, 241] width 52 height 19
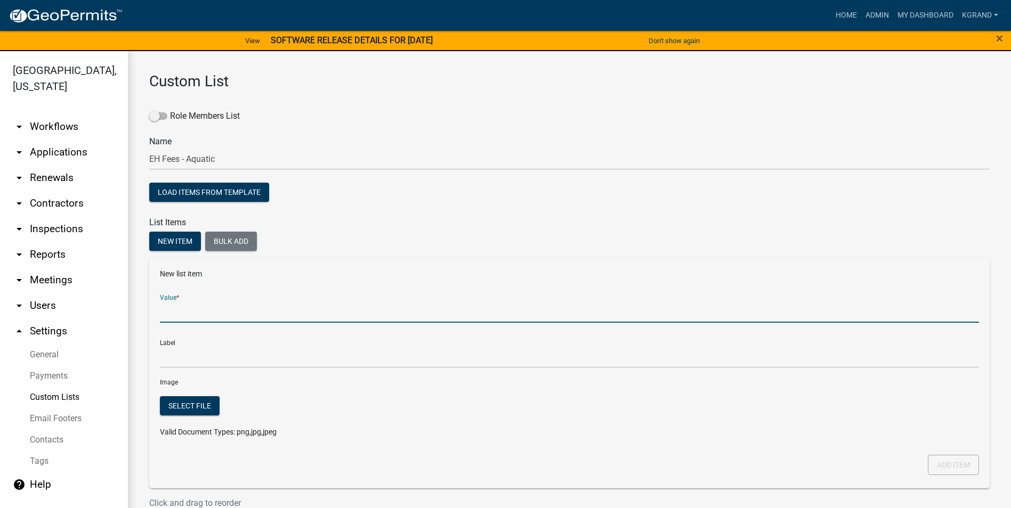
click at [173, 314] on input "Value *" at bounding box center [569, 312] width 819 height 22
type input "Additional water slide into a swimming pool"
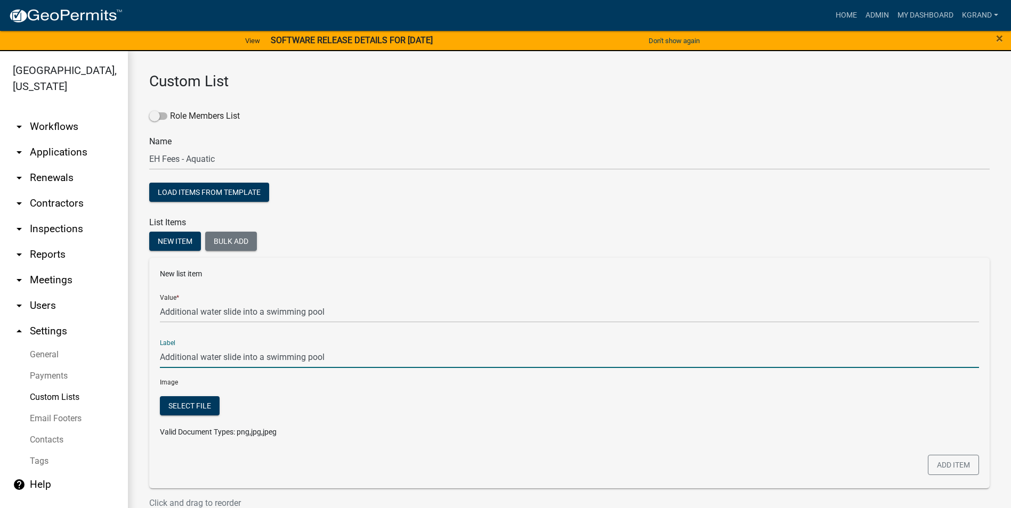
click at [438, 363] on input "Additional water slide into a swimming pool" at bounding box center [569, 357] width 819 height 22
drag, startPoint x: 946, startPoint y: 467, endPoint x: 829, endPoint y: 430, distance: 122.9
click at [945, 466] on button "Add item" at bounding box center [953, 465] width 51 height 20
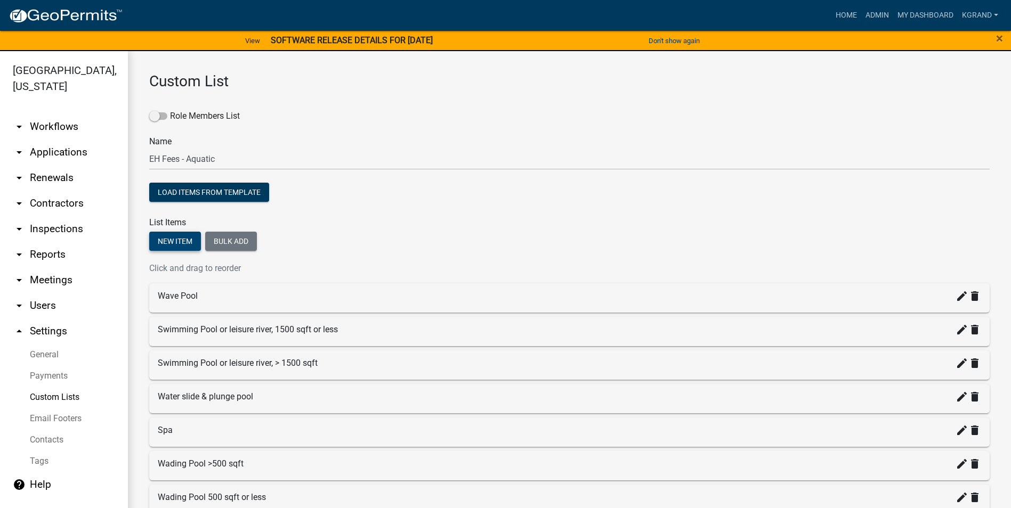
click at [173, 244] on button "New item" at bounding box center [175, 241] width 52 height 19
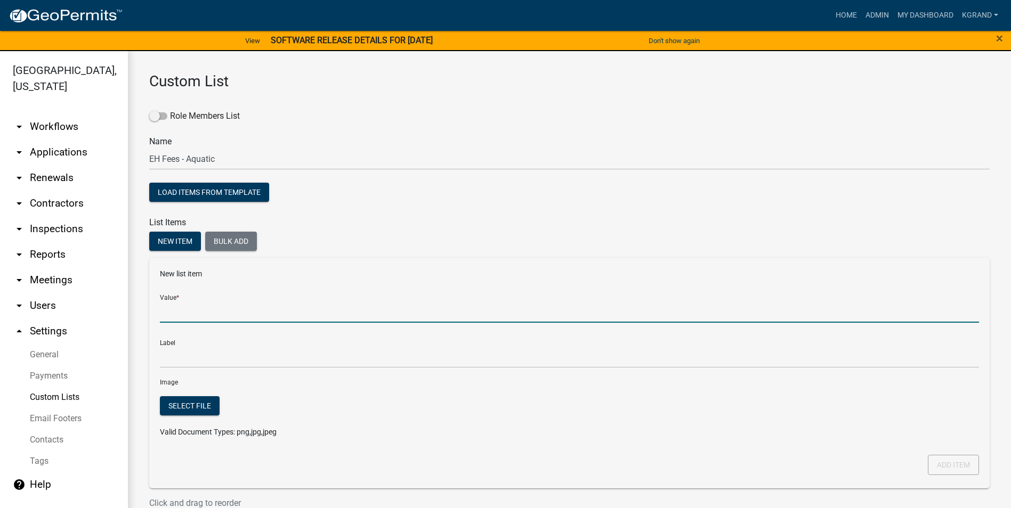
click at [171, 318] on input "Value *" at bounding box center [569, 312] width 819 height 22
type input "Additional Water Slide into Plunge Pool"
click at [941, 462] on button "Add item" at bounding box center [953, 465] width 51 height 20
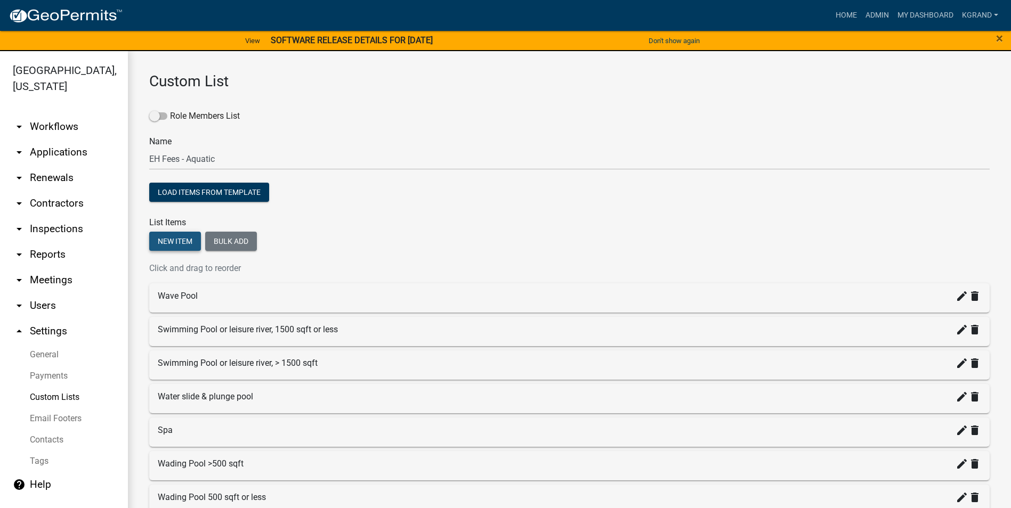
click at [183, 246] on button "New item" at bounding box center [175, 241] width 52 height 19
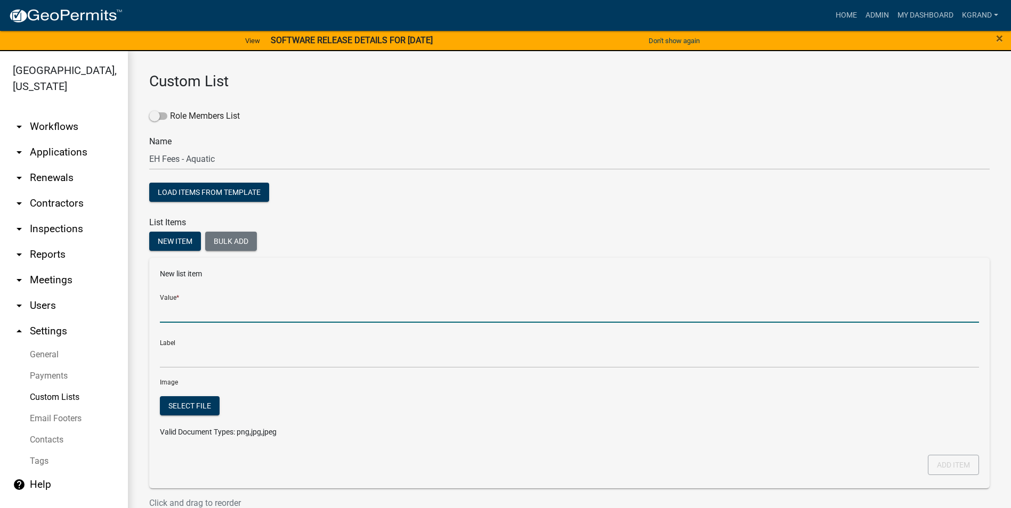
click at [173, 313] on input "Value *" at bounding box center [569, 312] width 819 height 22
type input "Water Slide into a swimming pool"
click at [949, 463] on button "Add item" at bounding box center [953, 465] width 51 height 20
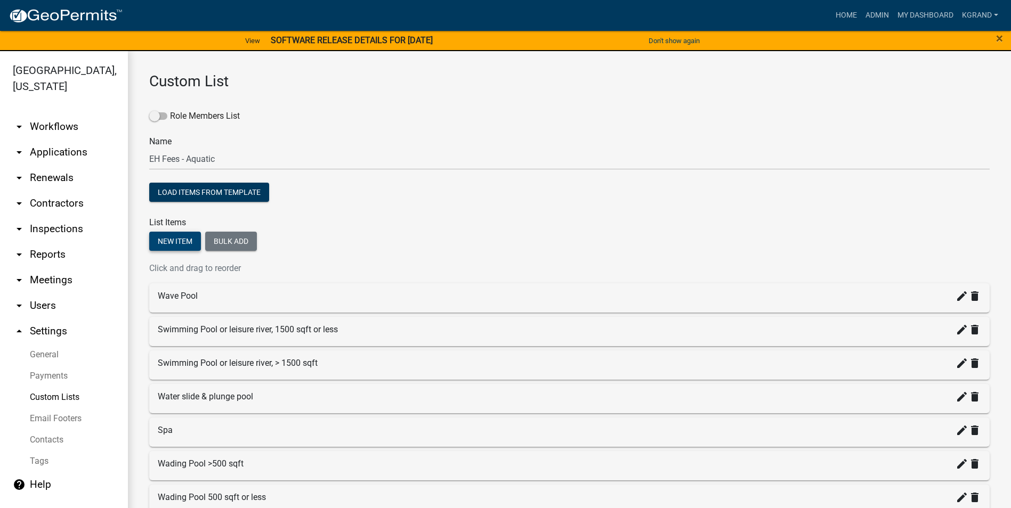
click at [166, 245] on button "New item" at bounding box center [175, 241] width 52 height 19
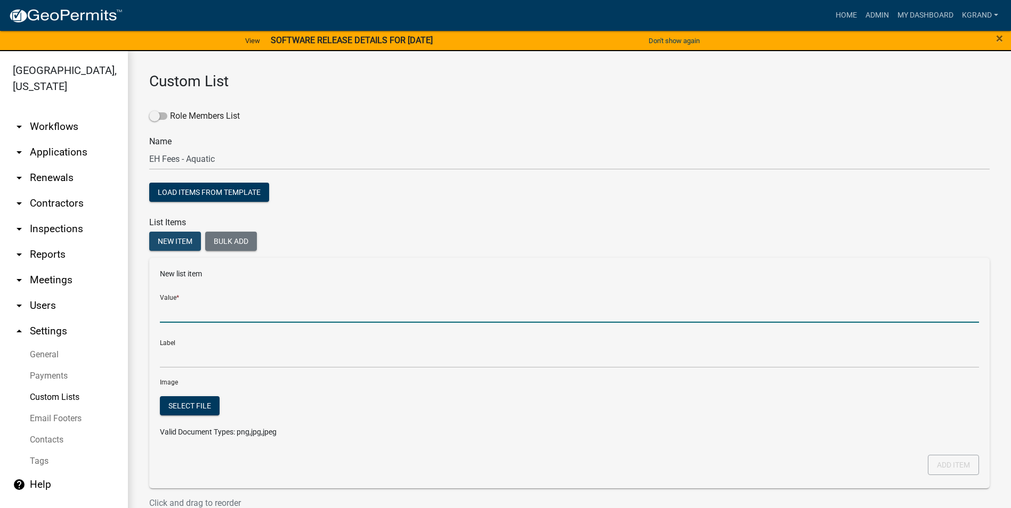
click at [167, 317] on input "Value *" at bounding box center [569, 312] width 819 height 22
type input "Fines"
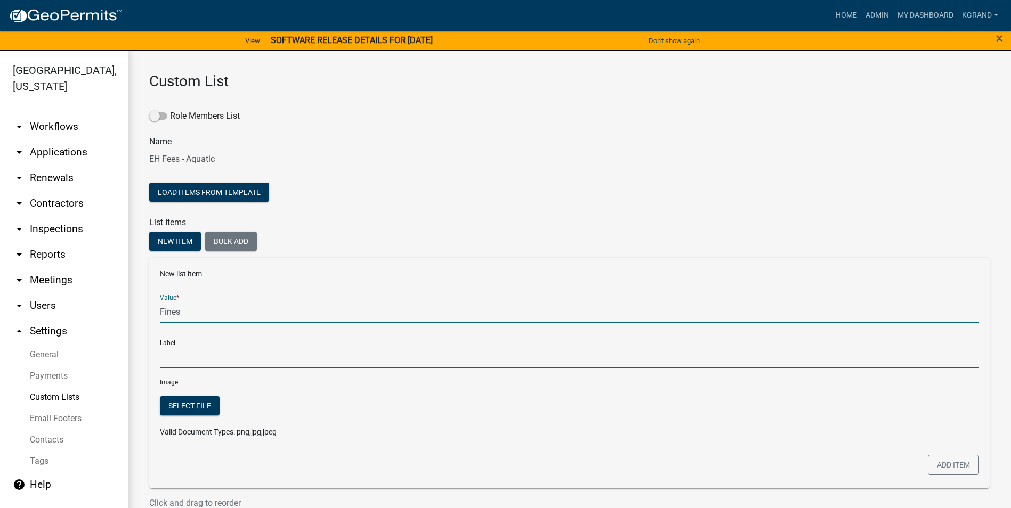
type input "Fines"
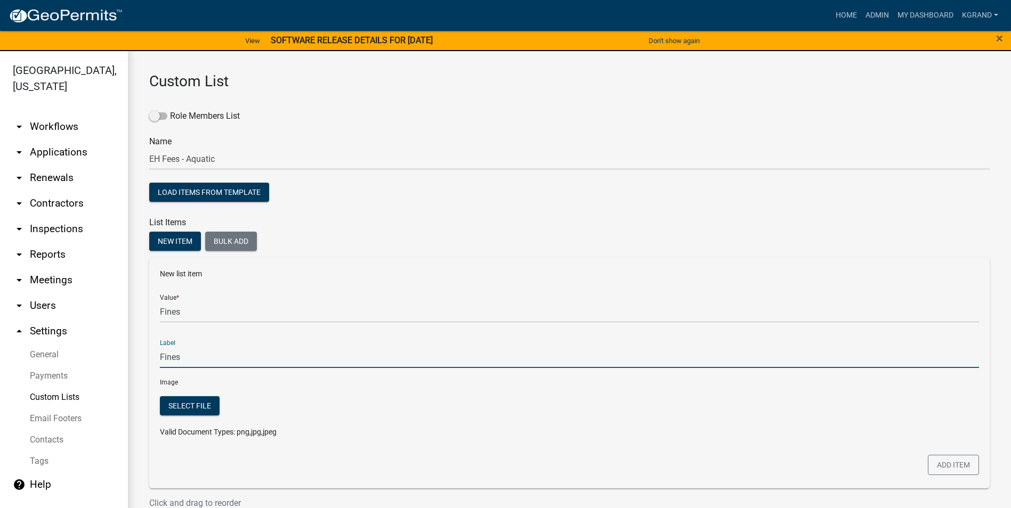
click at [196, 362] on input "Fines" at bounding box center [569, 357] width 819 height 22
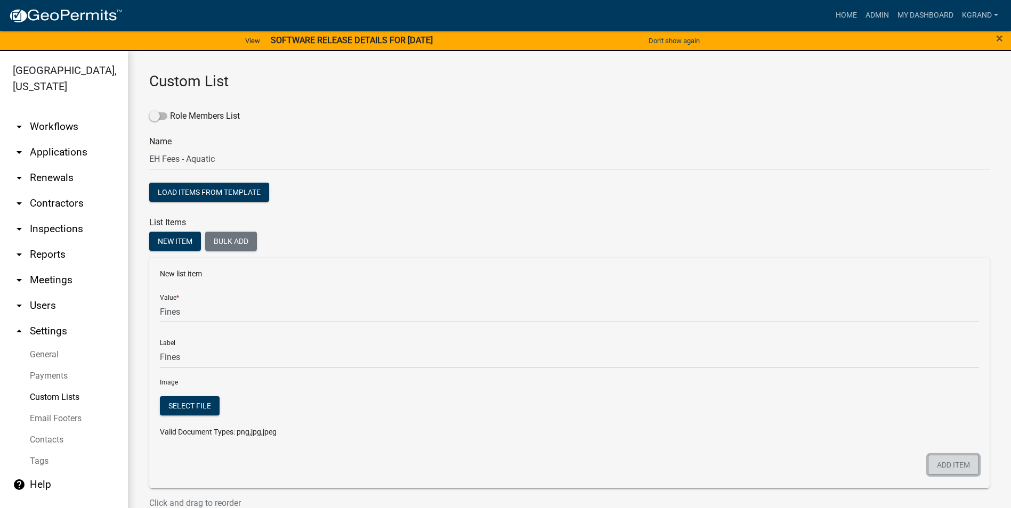
click at [949, 467] on button "Add item" at bounding box center [953, 465] width 51 height 20
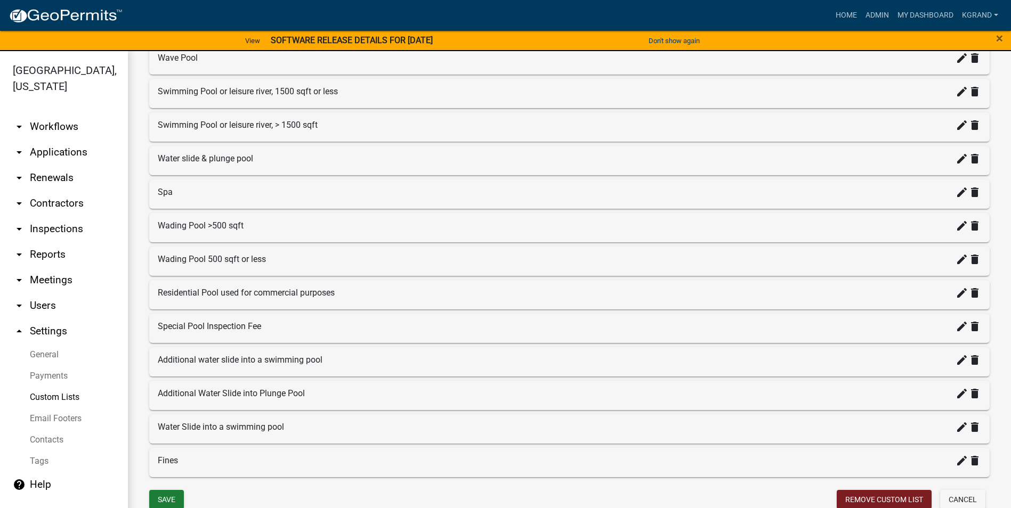
scroll to position [220, 0]
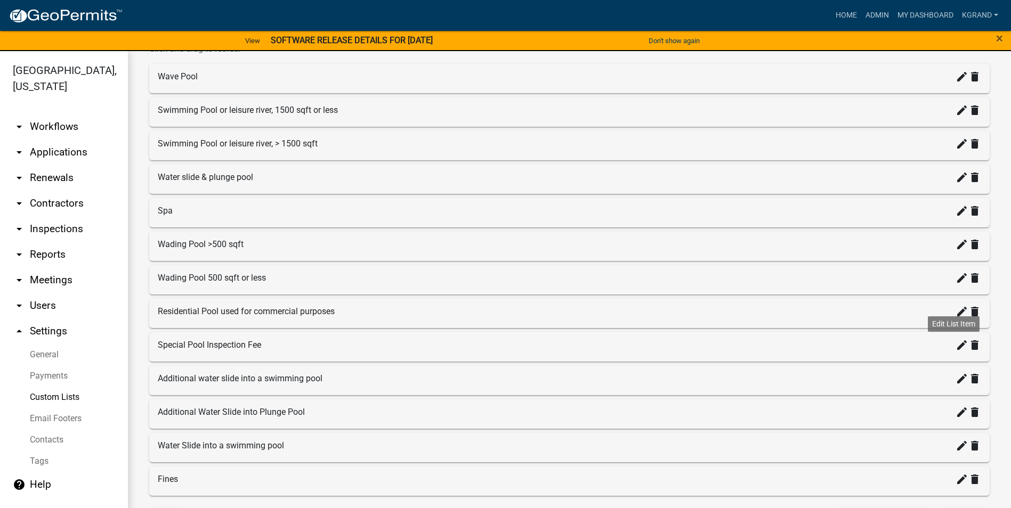
click at [956, 347] on icon "create" at bounding box center [962, 345] width 13 height 13
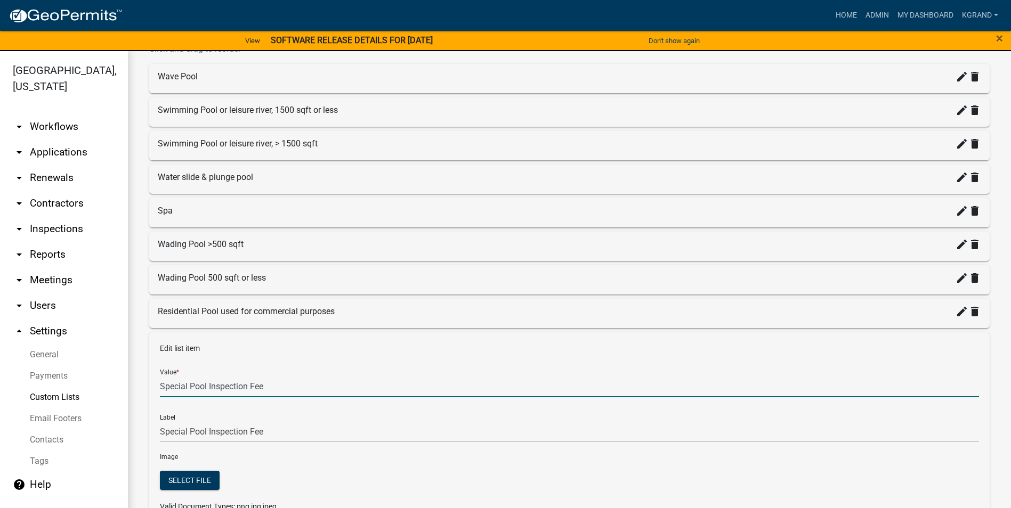
click at [198, 386] on input "Special Pool Inspection Fee" at bounding box center [569, 387] width 819 height 22
click at [250, 386] on input "Special Inspection Fee" at bounding box center [569, 387] width 819 height 22
click at [229, 388] on input "Special Inspection Fee:" at bounding box center [569, 387] width 819 height 22
click at [341, 414] on div "Label Special Pool Inspection Fee" at bounding box center [569, 424] width 819 height 37
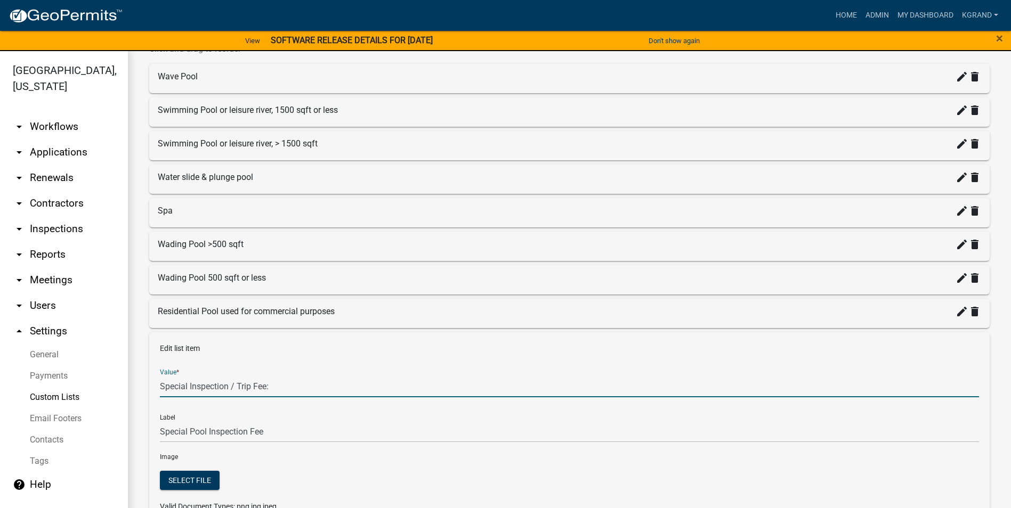
type input "Special Inspection / Trip Fee:"
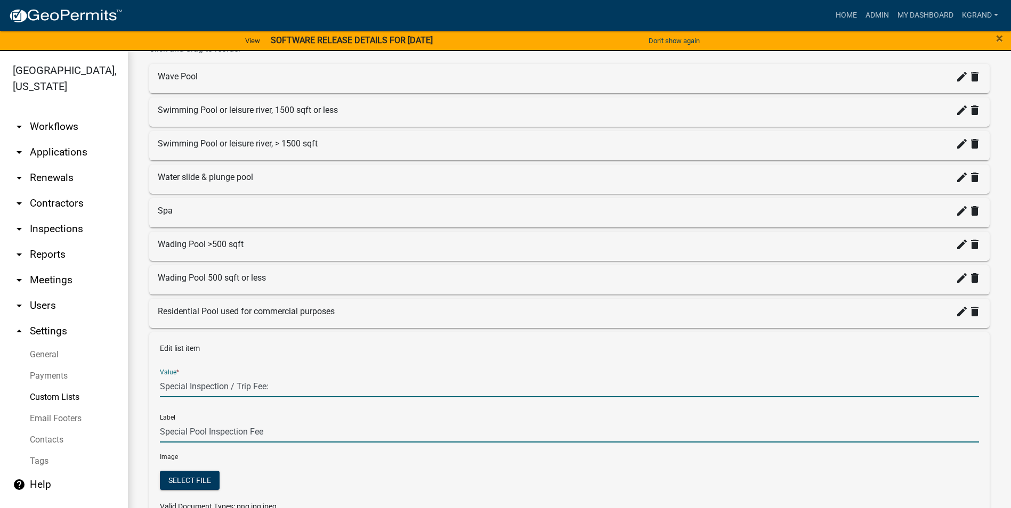
type input "Special Inspection / Trip Fee:"
click at [334, 423] on input "Special Inspection / Trip Fee:" at bounding box center [569, 432] width 819 height 22
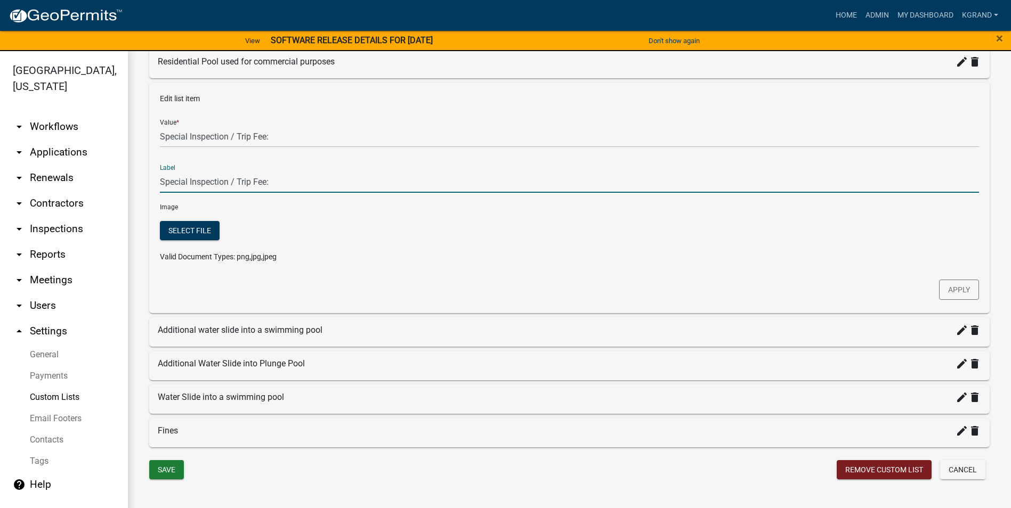
scroll to position [474, 0]
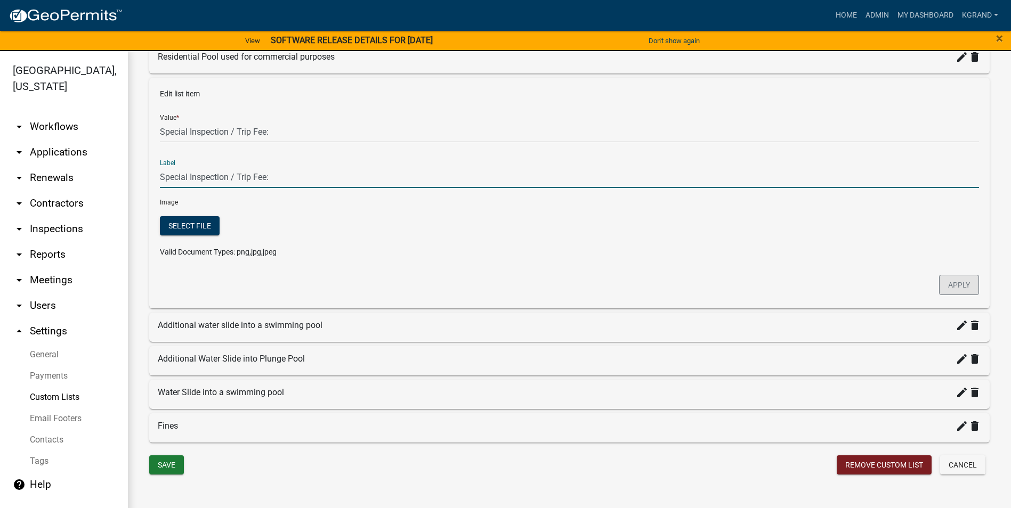
click at [940, 281] on button "Apply" at bounding box center [959, 285] width 40 height 20
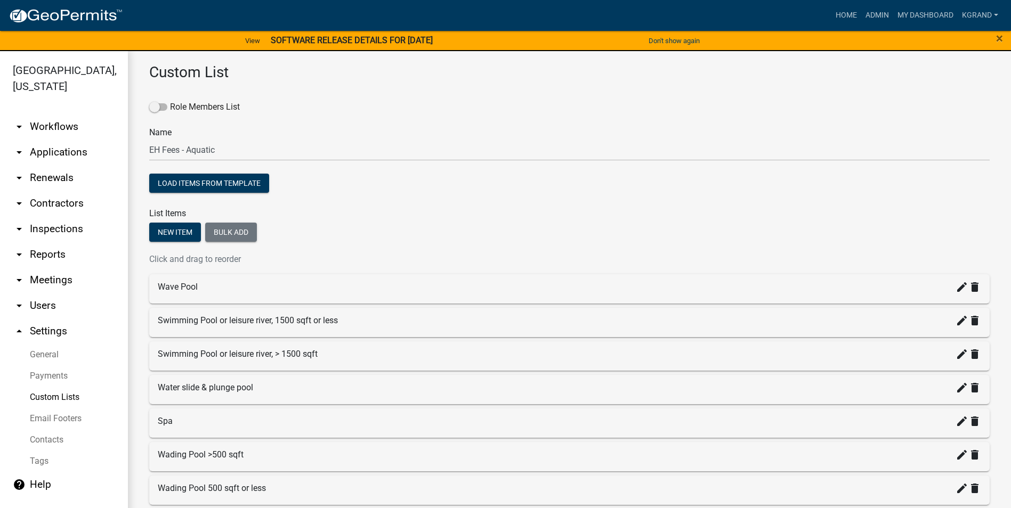
scroll to position [0, 0]
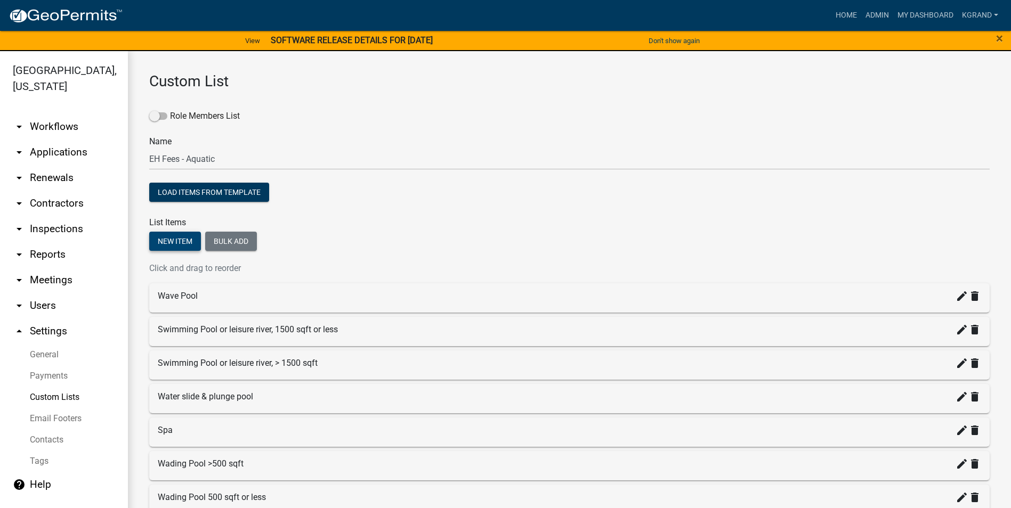
click at [175, 243] on button "New item" at bounding box center [175, 241] width 52 height 19
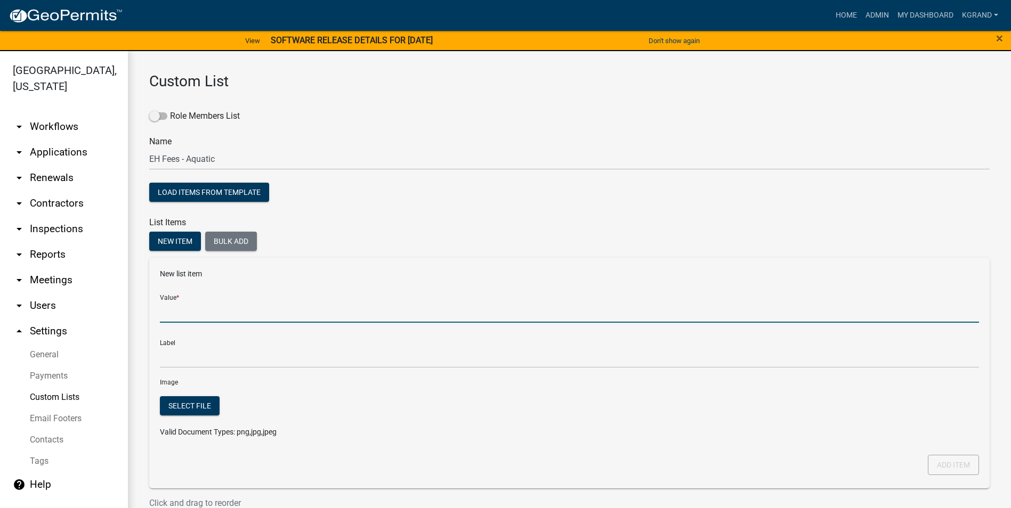
click at [182, 311] on input "Value *" at bounding box center [569, 312] width 819 height 22
type input "Other:"
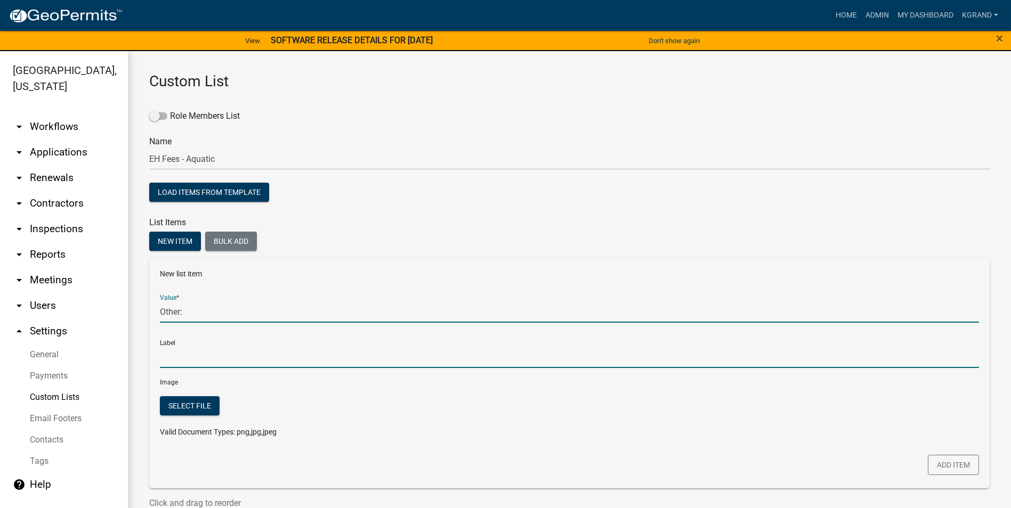
type input "Other:"
drag, startPoint x: 482, startPoint y: 352, endPoint x: 474, endPoint y: 358, distance: 10.2
click at [482, 352] on input "Other:" at bounding box center [569, 357] width 819 height 22
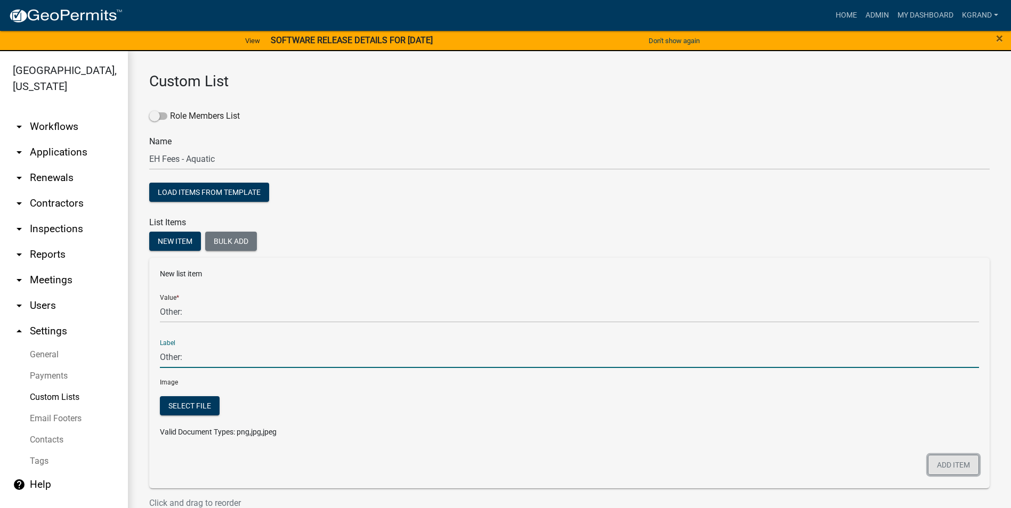
click at [943, 466] on button "Add item" at bounding box center [953, 465] width 51 height 20
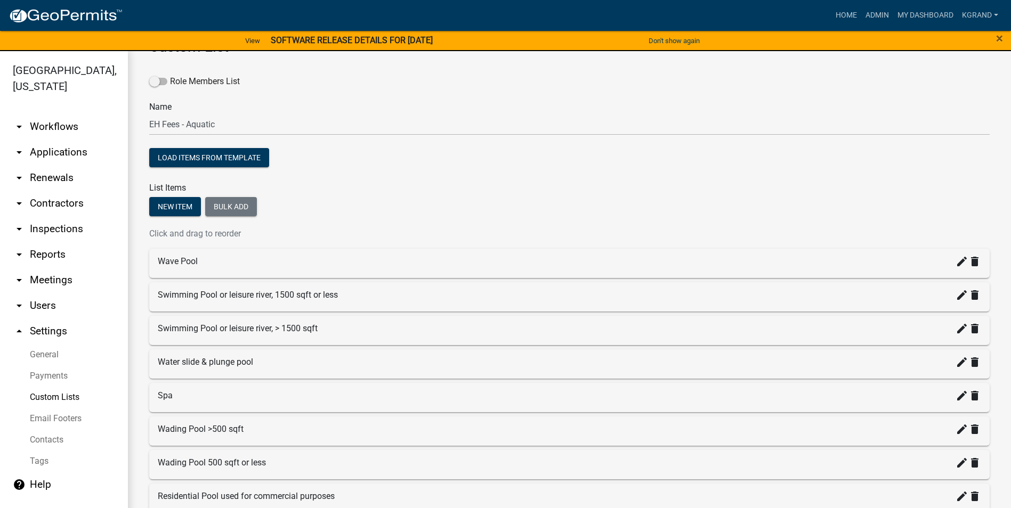
scroll to position [53, 0]
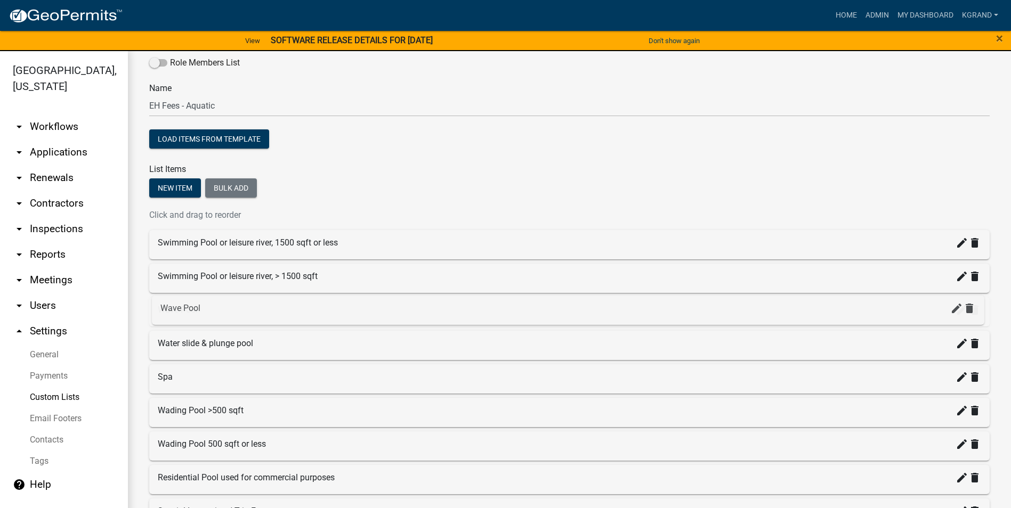
drag, startPoint x: 184, startPoint y: 241, endPoint x: 187, endPoint y: 308, distance: 66.1
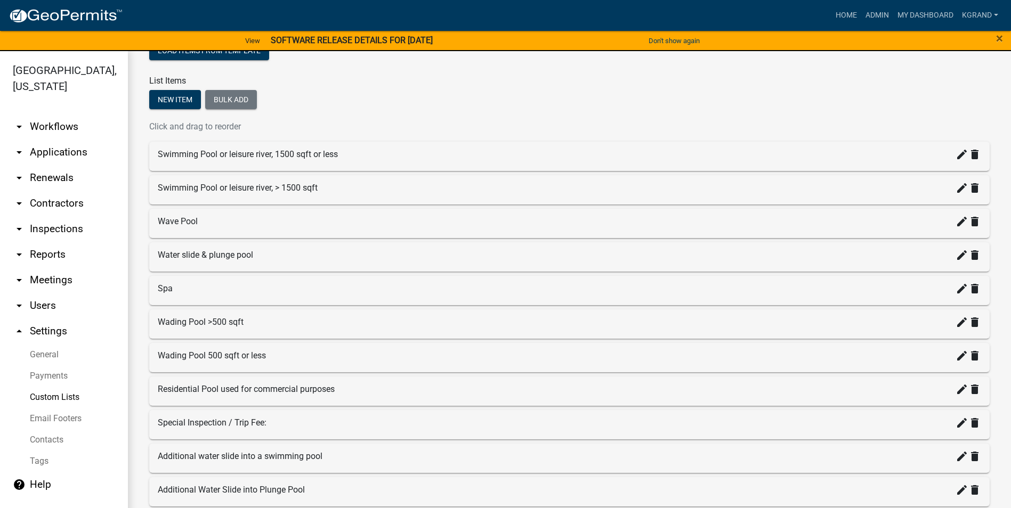
scroll to position [160, 0]
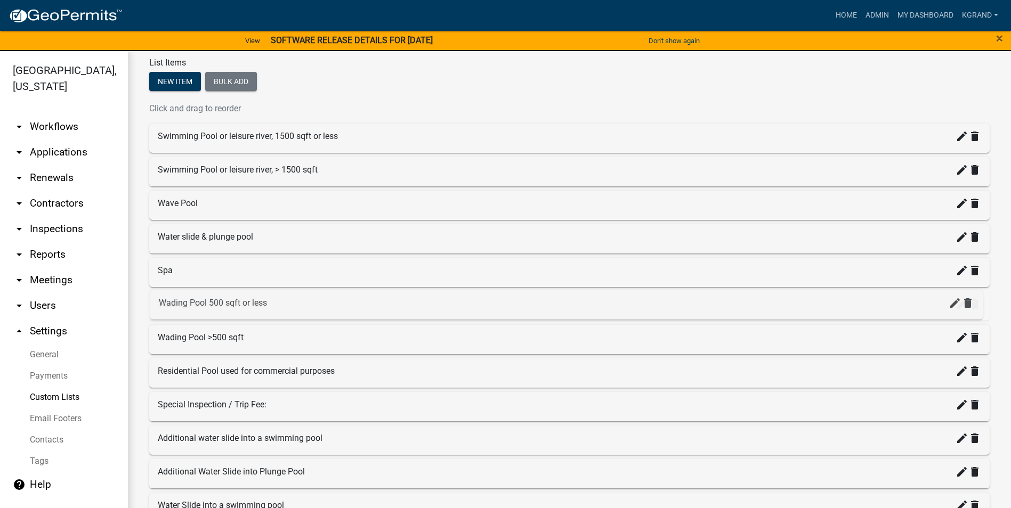
drag, startPoint x: 167, startPoint y: 338, endPoint x: 169, endPoint y: 303, distance: 35.2
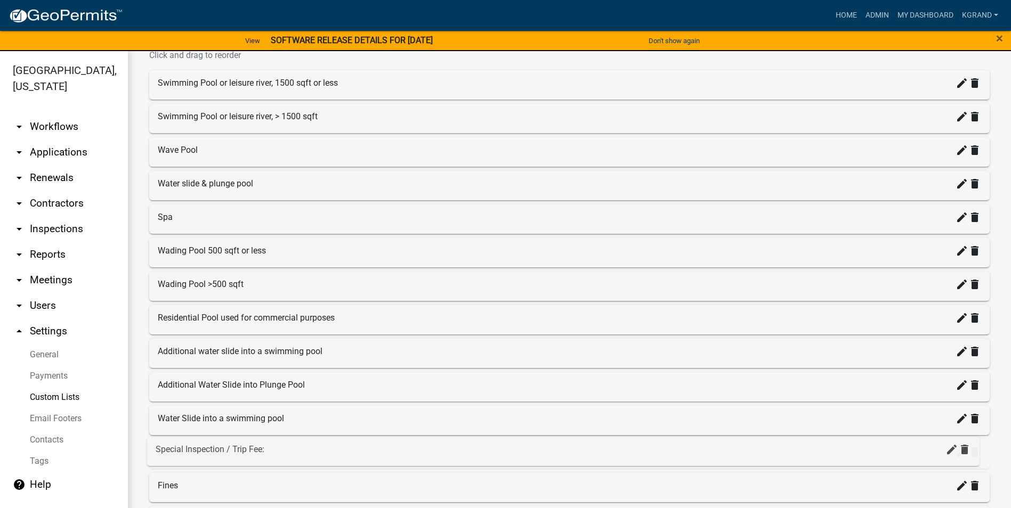
drag, startPoint x: 163, startPoint y: 358, endPoint x: 161, endPoint y: 456, distance: 98.1
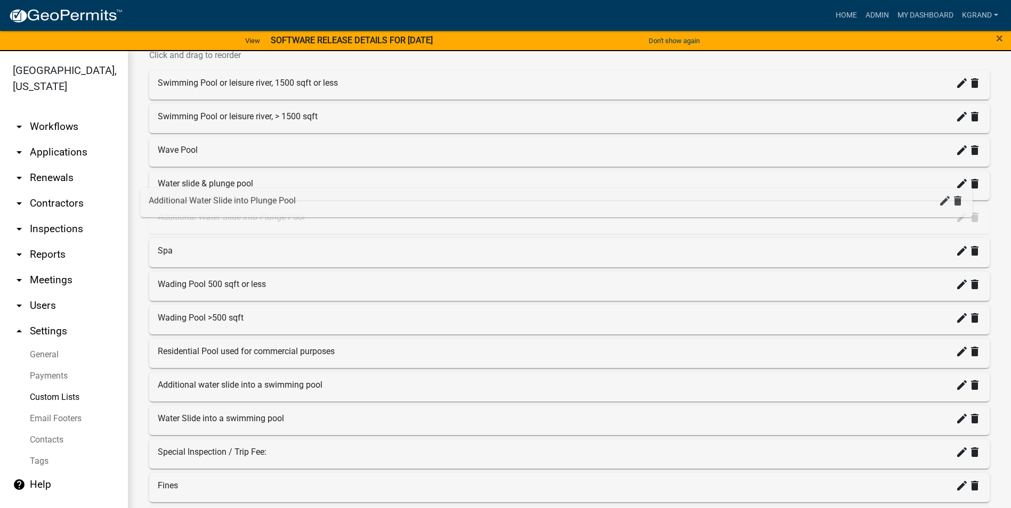
drag, startPoint x: 233, startPoint y: 390, endPoint x: 232, endPoint y: 209, distance: 180.7
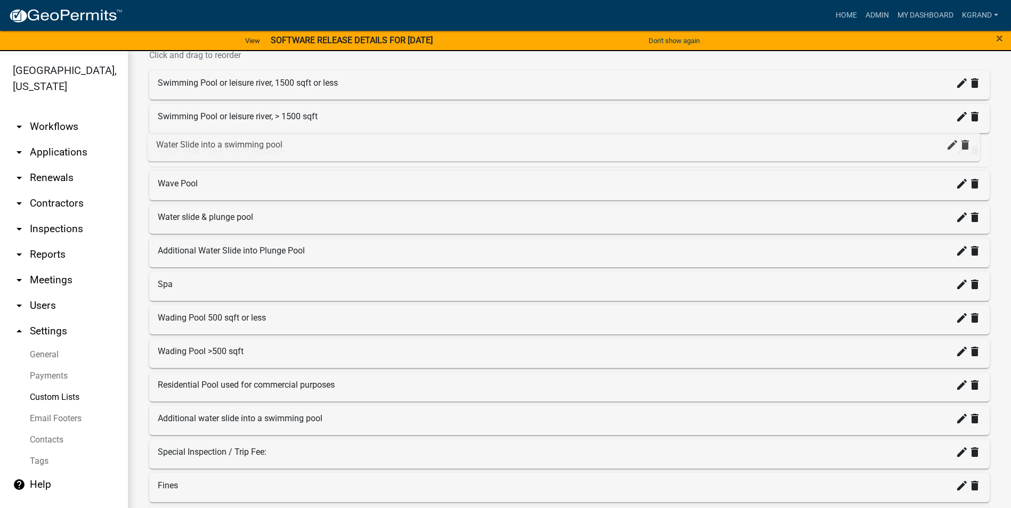
drag, startPoint x: 192, startPoint y: 418, endPoint x: 191, endPoint y: 143, distance: 275.0
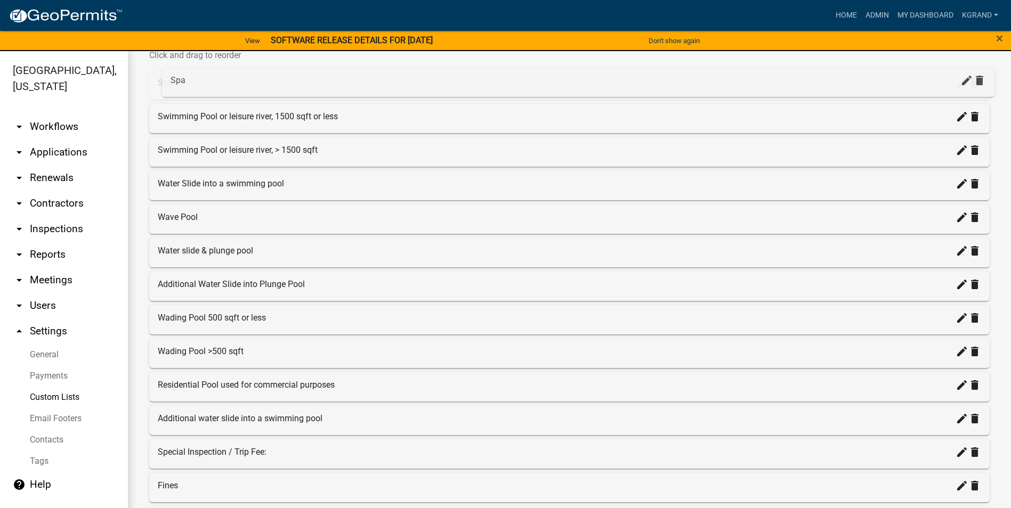
drag, startPoint x: 166, startPoint y: 281, endPoint x: 176, endPoint y: 80, distance: 200.6
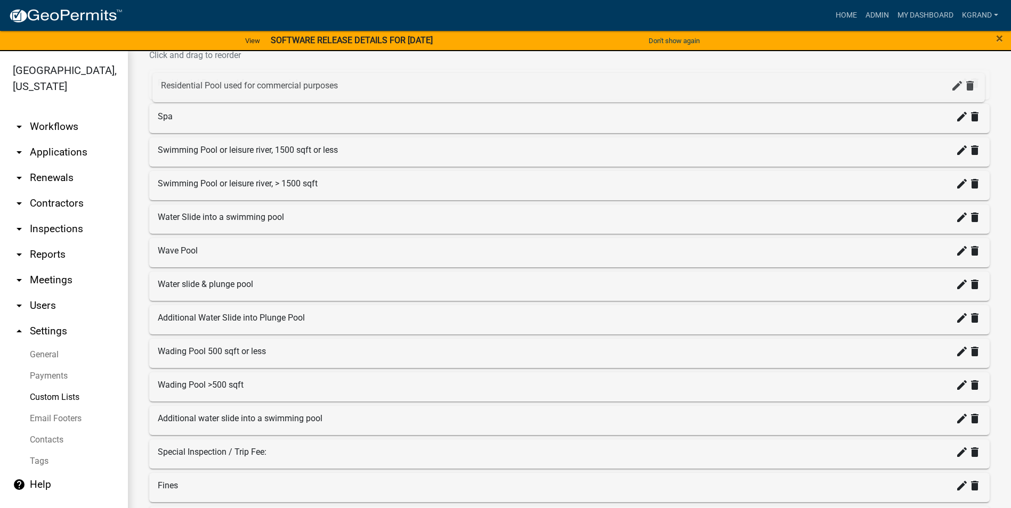
drag, startPoint x: 185, startPoint y: 385, endPoint x: 188, endPoint y: 84, distance: 300.6
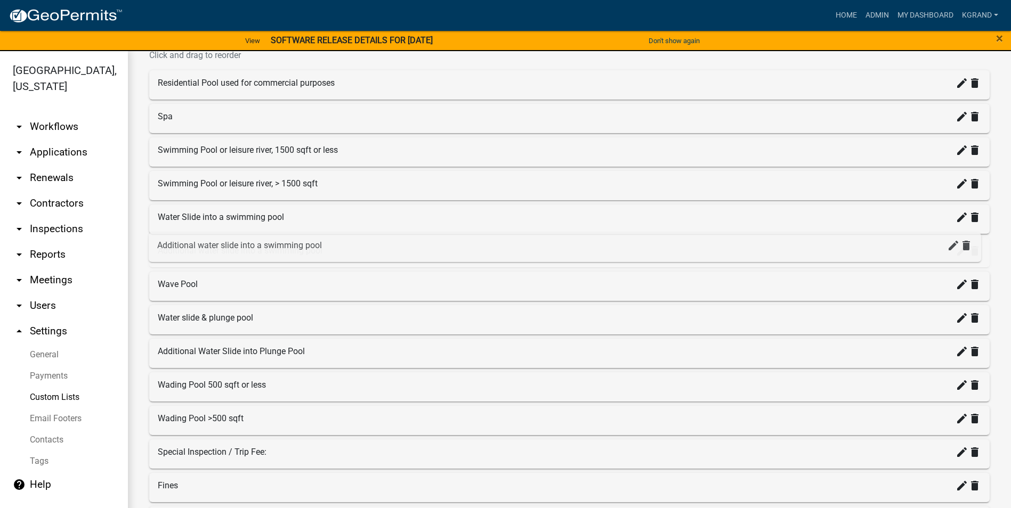
drag, startPoint x: 193, startPoint y: 425, endPoint x: 192, endPoint y: 251, distance: 173.7
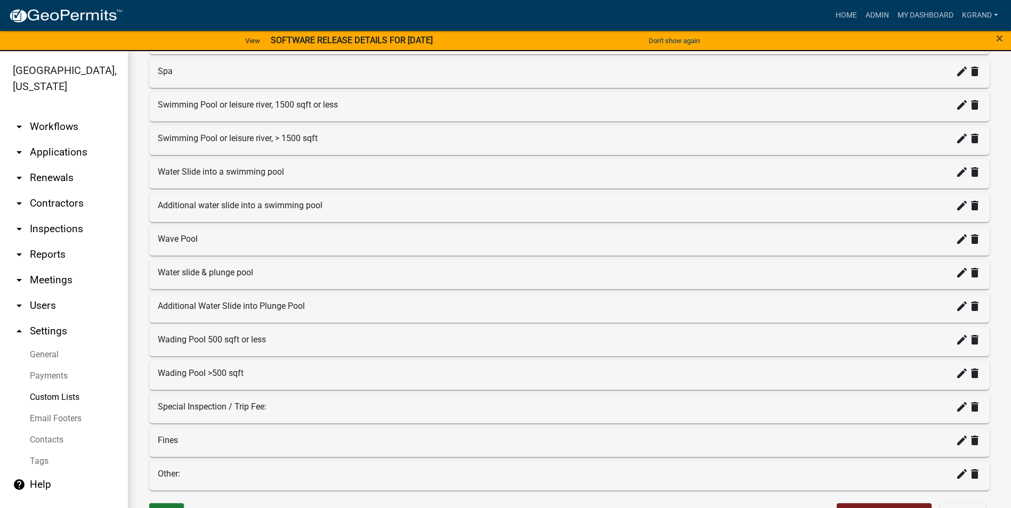
scroll to position [306, 0]
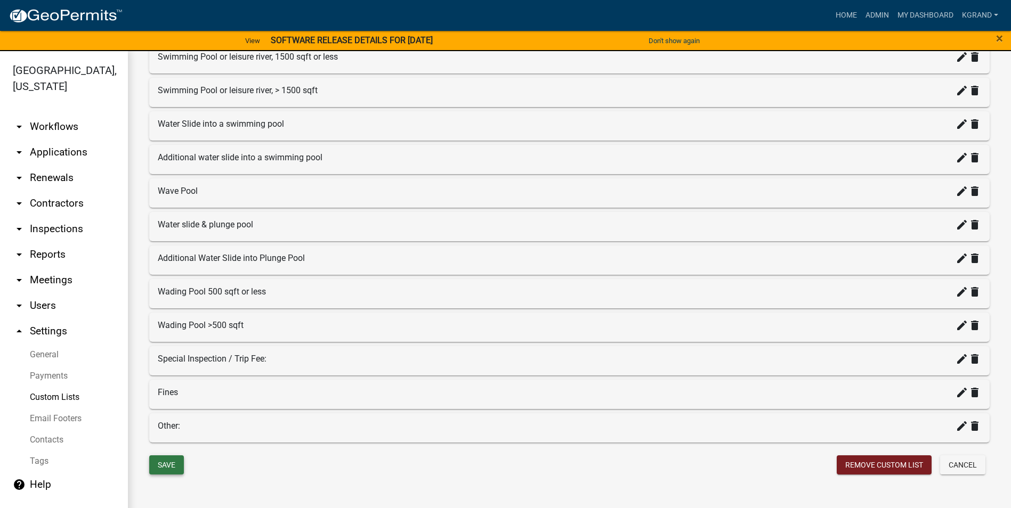
click at [175, 463] on button "Save" at bounding box center [166, 465] width 35 height 19
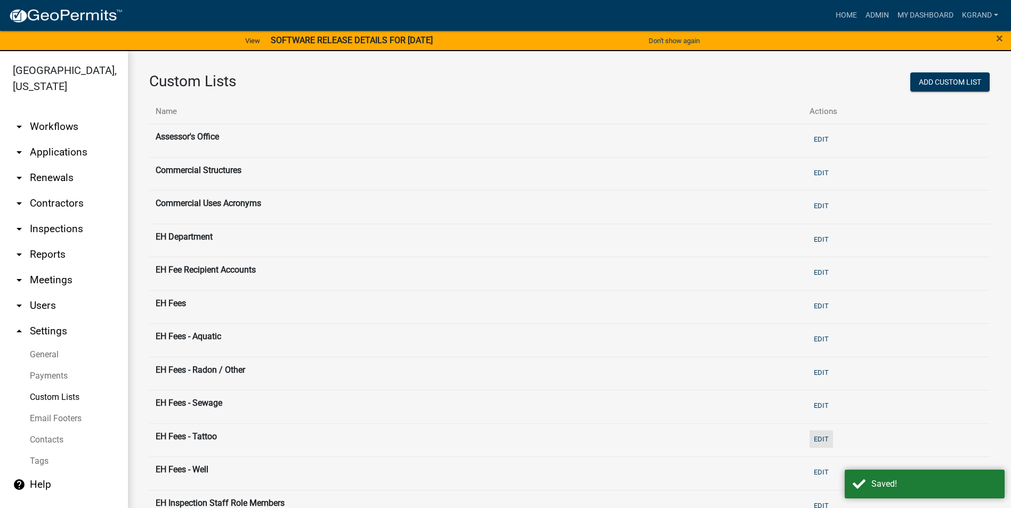
click at [813, 437] on button "Edit" at bounding box center [821, 440] width 23 height 18
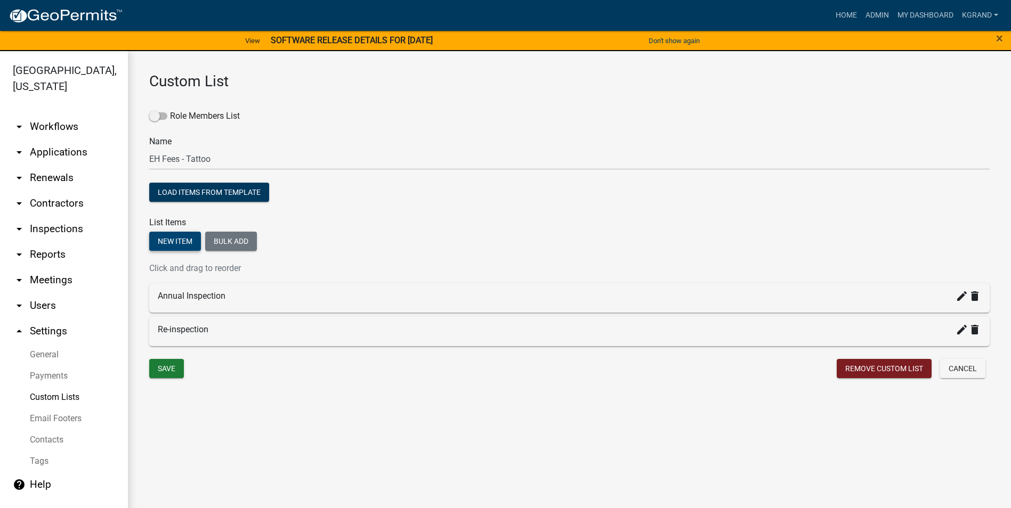
click at [190, 242] on button "New item" at bounding box center [175, 241] width 52 height 19
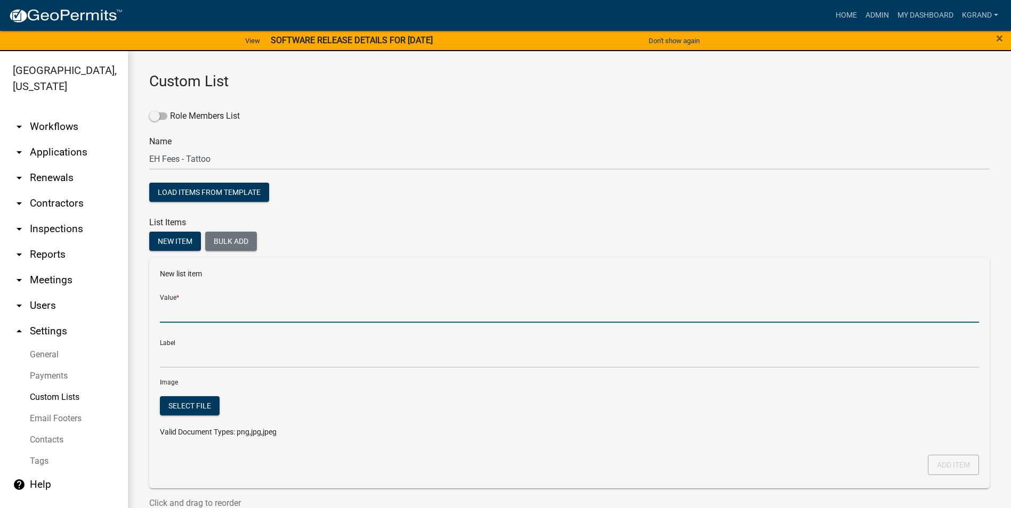
click at [178, 314] on input "Value *" at bounding box center [569, 312] width 819 height 22
type input "Fine"
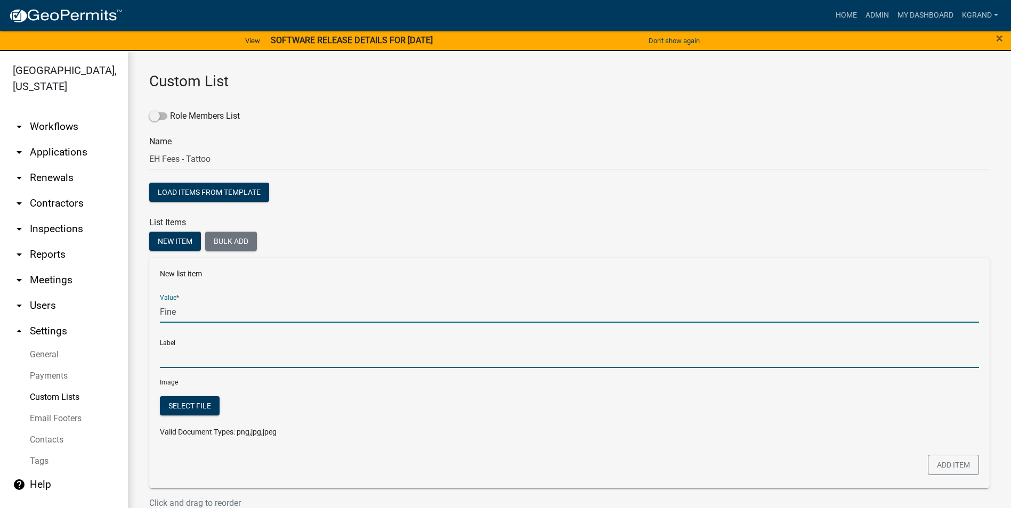
type input "Fine"
click at [163, 358] on input "Fine" at bounding box center [569, 357] width 819 height 22
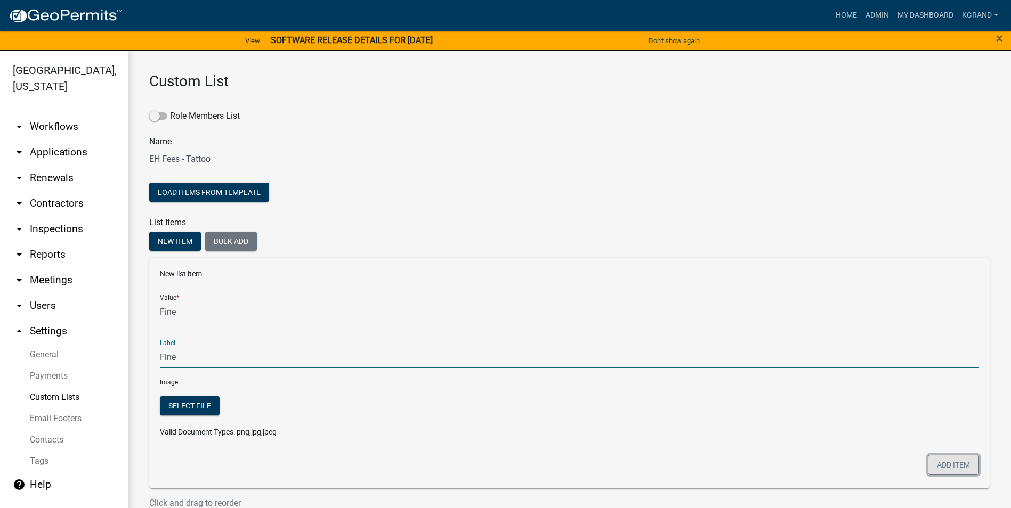
drag, startPoint x: 938, startPoint y: 467, endPoint x: 876, endPoint y: 449, distance: 64.3
click at [938, 467] on button "Add item" at bounding box center [953, 465] width 51 height 20
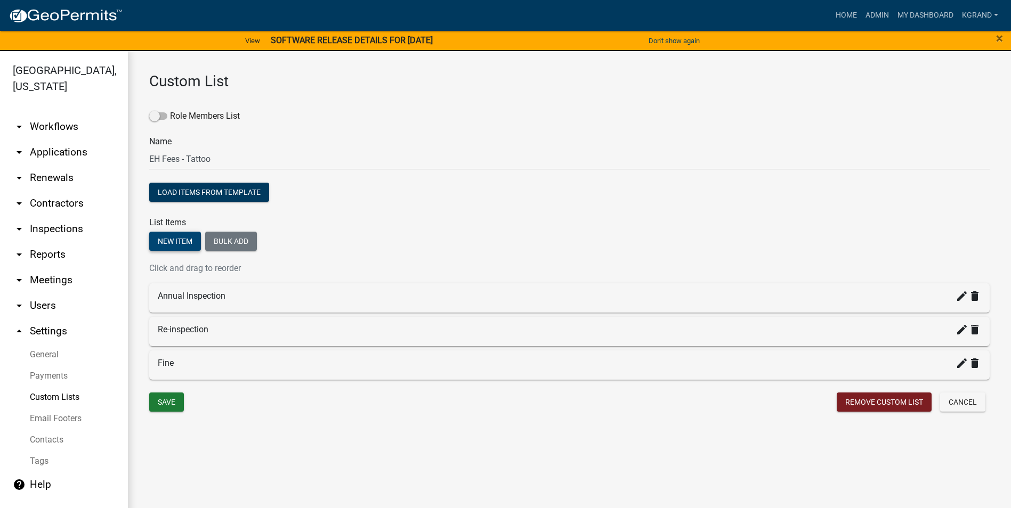
click at [188, 246] on button "New item" at bounding box center [175, 241] width 52 height 19
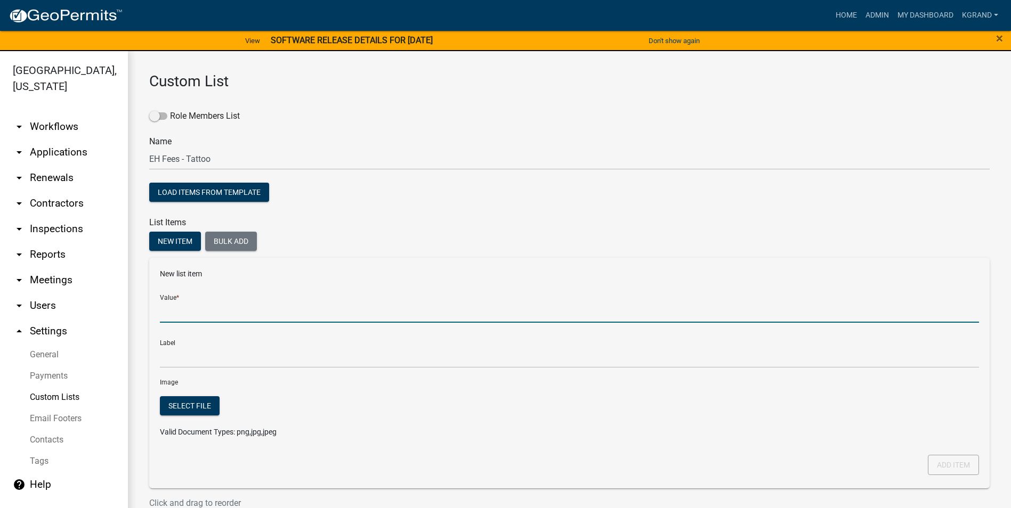
click at [169, 315] on input "Value *" at bounding box center [569, 312] width 819 height 22
type input "Trip Fee"
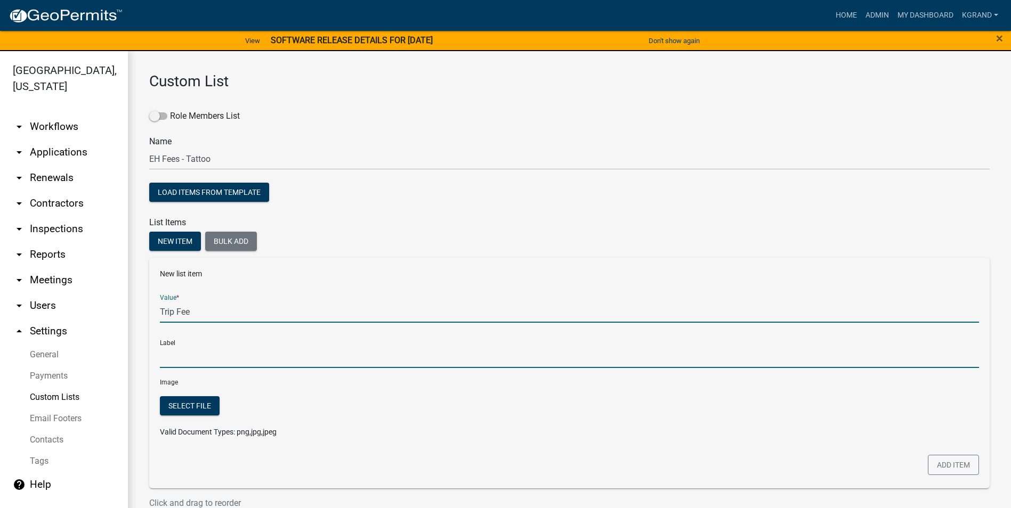
type input "Trip Fee"
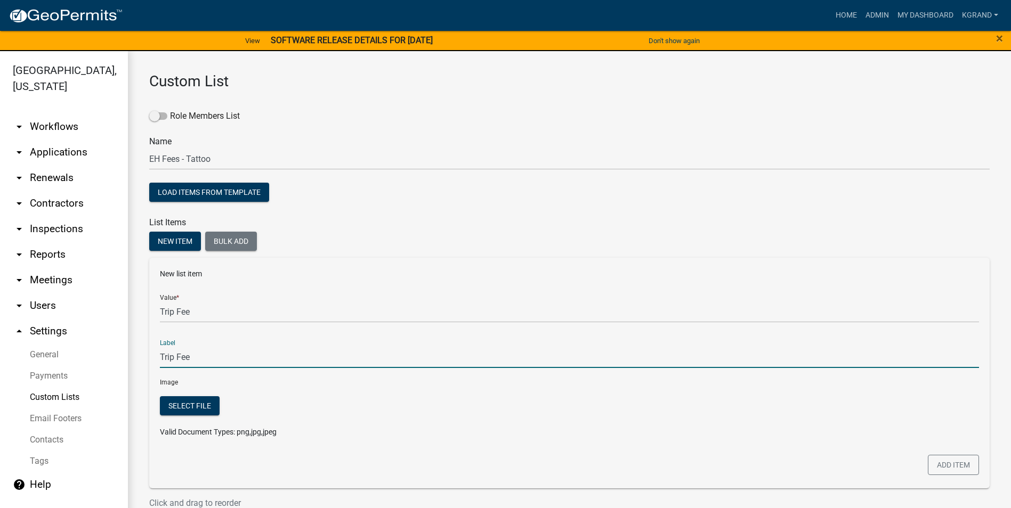
click at [175, 360] on input "Trip Fee" at bounding box center [569, 357] width 819 height 22
click at [949, 463] on button "Add item" at bounding box center [953, 465] width 51 height 20
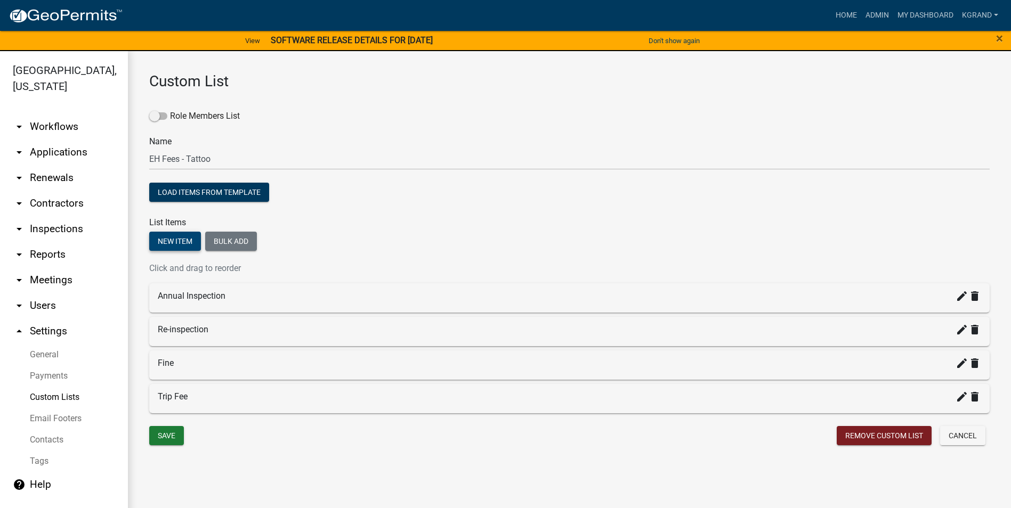
click at [167, 237] on button "New item" at bounding box center [175, 241] width 52 height 19
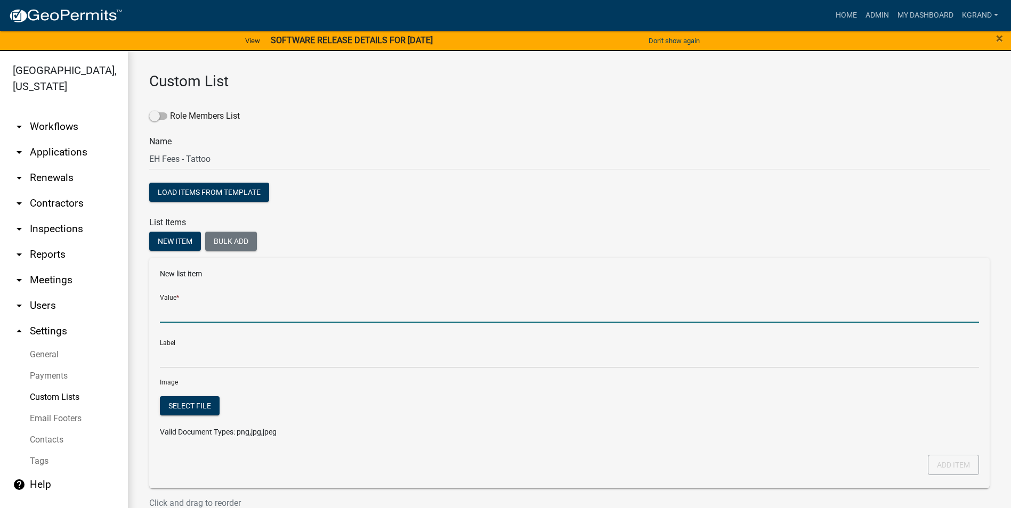
click at [170, 312] on input "Value *" at bounding box center [569, 312] width 819 height 22
type input "Other:"
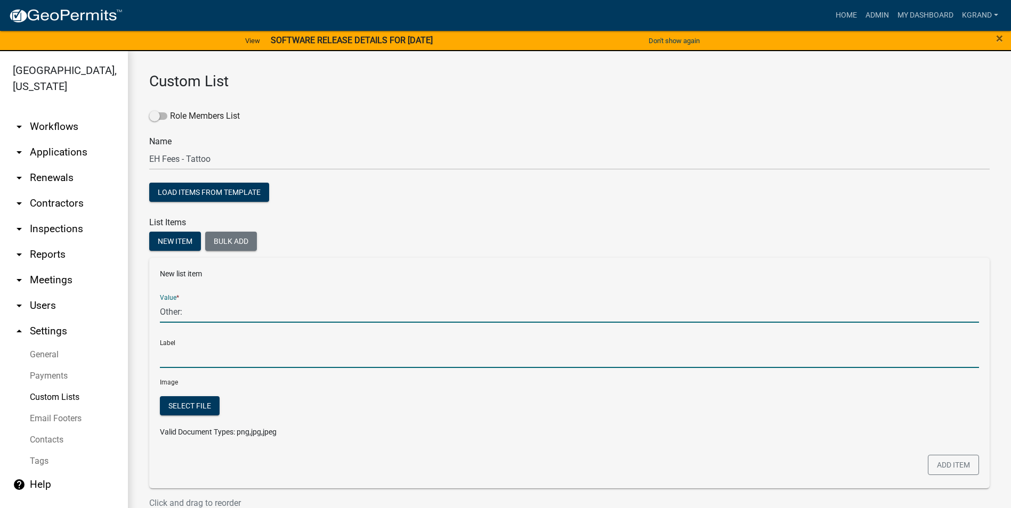
type input "Other:"
click at [448, 359] on input "Other:" at bounding box center [569, 357] width 819 height 22
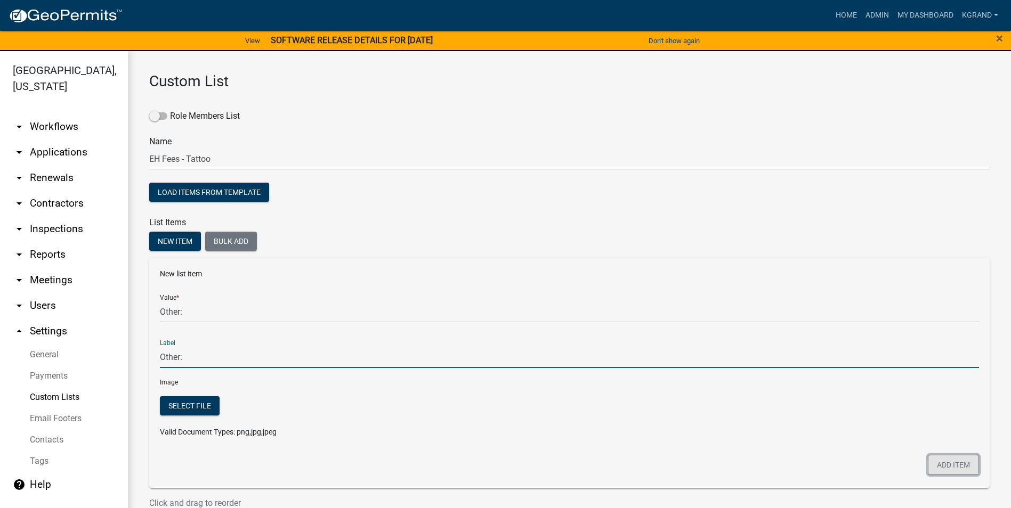
click at [951, 464] on button "Add item" at bounding box center [953, 465] width 51 height 20
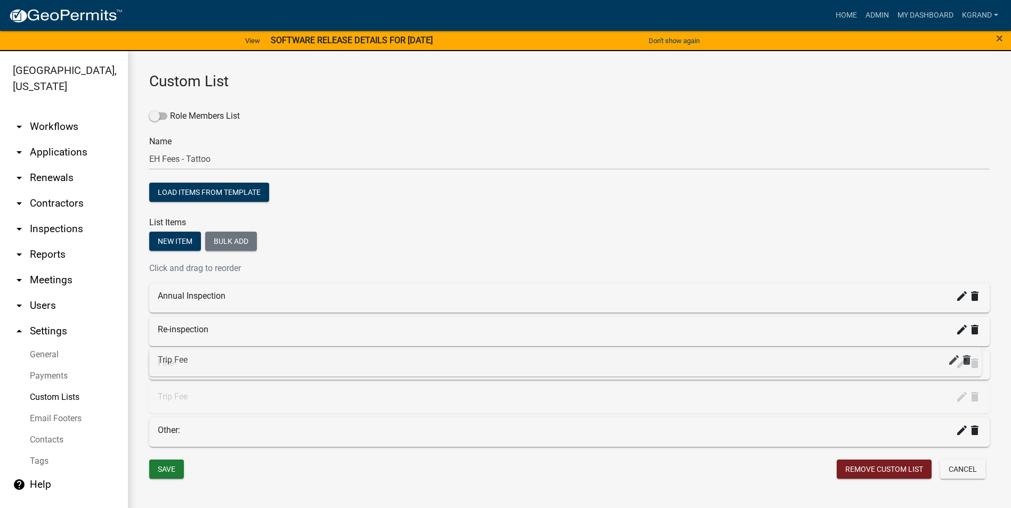
drag, startPoint x: 161, startPoint y: 408, endPoint x: 161, endPoint y: 370, distance: 37.3
click at [161, 370] on div "Annual Inspection create delete Re-inspection create delete Fine create delete …" at bounding box center [569, 366] width 840 height 164
click at [235, 467] on div "Save" at bounding box center [355, 471] width 429 height 22
click at [438, 483] on div "Custom List Role Members List Name EH Fees - Tattoo Load items from template Li…" at bounding box center [569, 288] width 883 height 474
click at [175, 464] on button "Save" at bounding box center [166, 469] width 35 height 19
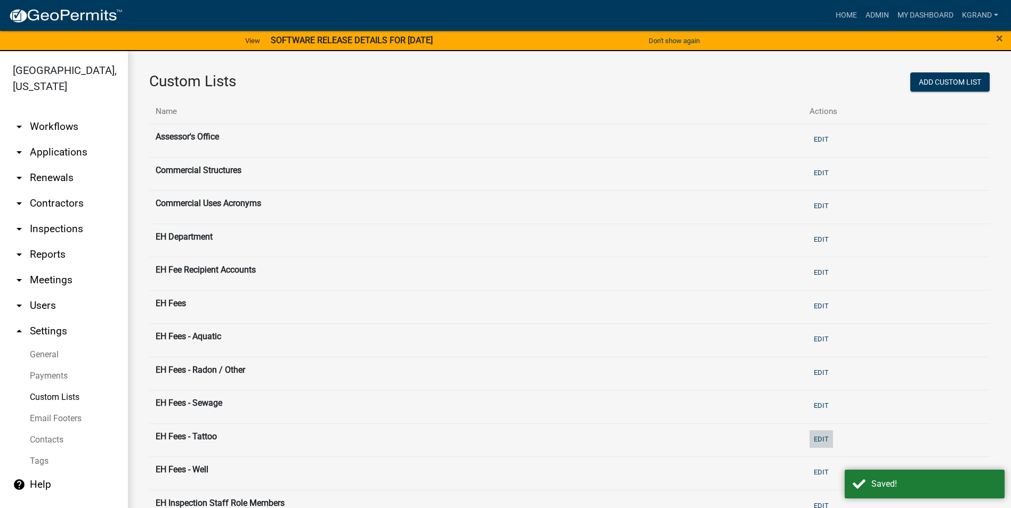
drag, startPoint x: 820, startPoint y: 442, endPoint x: 782, endPoint y: 435, distance: 38.9
click at [820, 441] on button "Edit" at bounding box center [821, 440] width 23 height 18
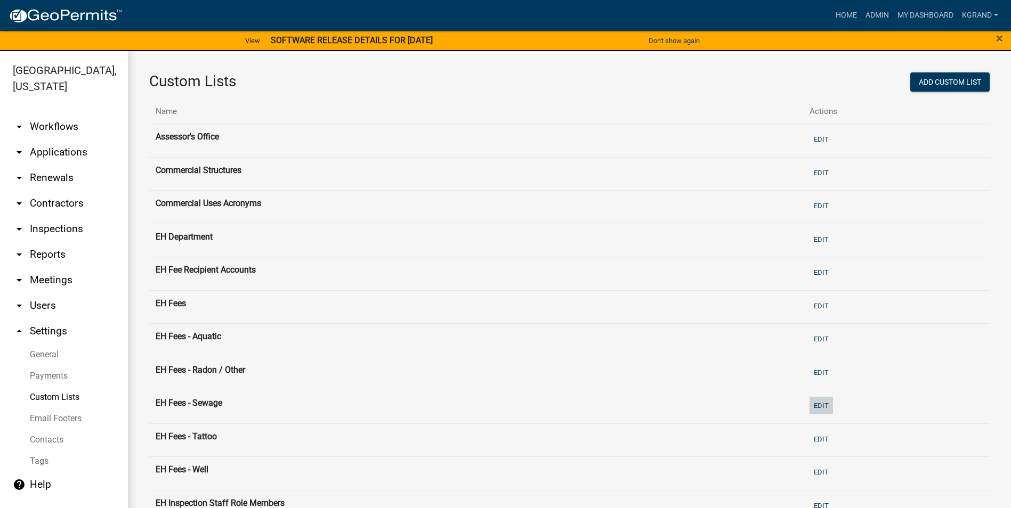
click at [821, 405] on button "Edit" at bounding box center [821, 406] width 23 height 18
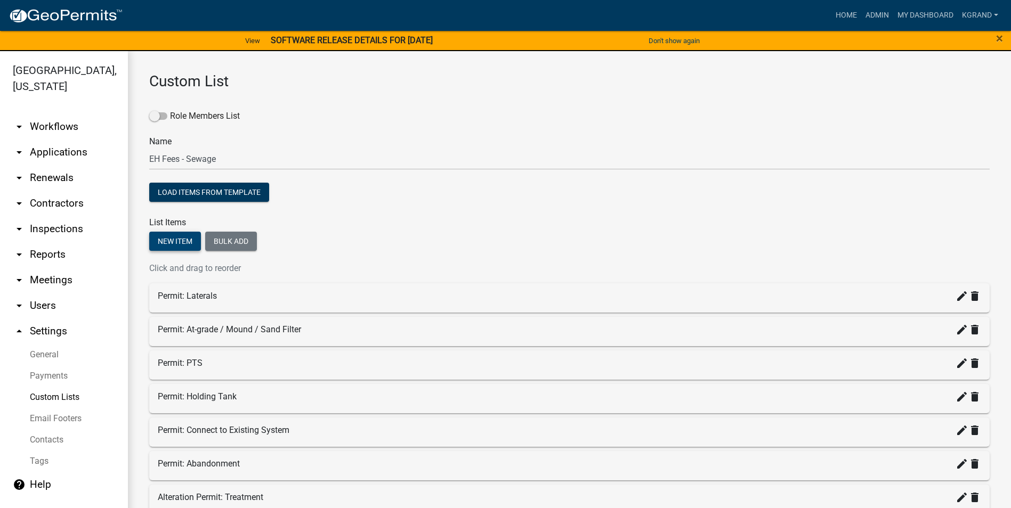
click at [169, 242] on button "New item" at bounding box center [175, 241] width 52 height 19
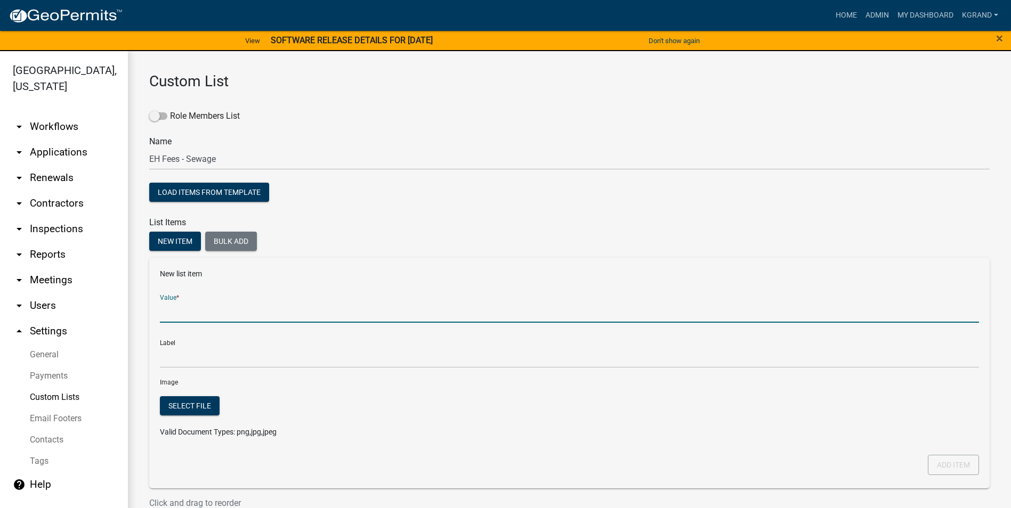
click at [179, 315] on input "Value *" at bounding box center [569, 312] width 819 height 22
type input "Fine"
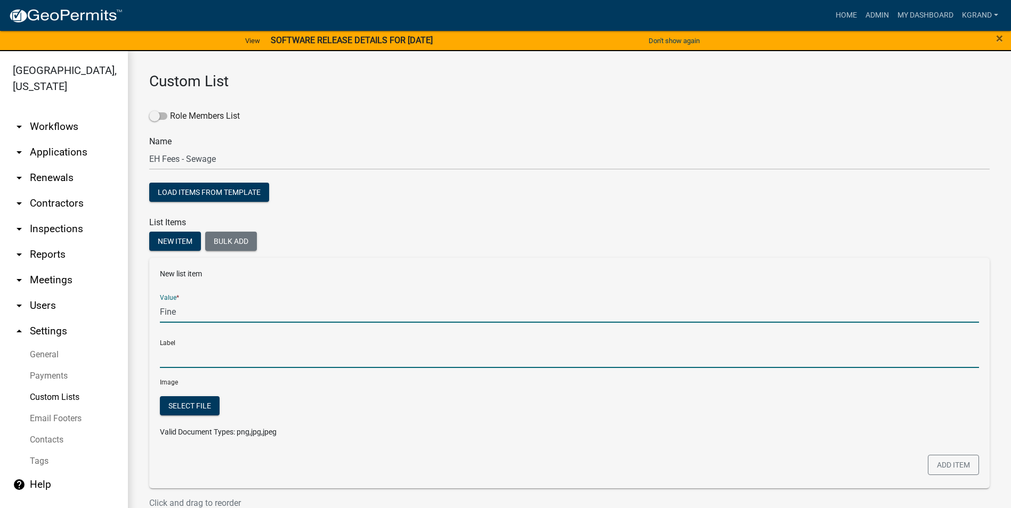
type input "Fine"
click at [173, 360] on input "Fine" at bounding box center [569, 357] width 819 height 22
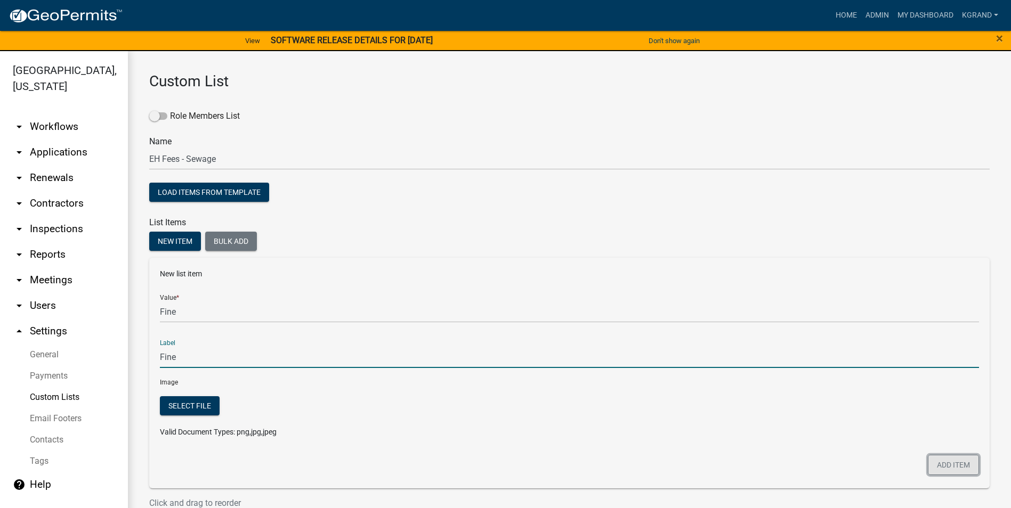
click at [947, 465] on button "Add item" at bounding box center [953, 465] width 51 height 20
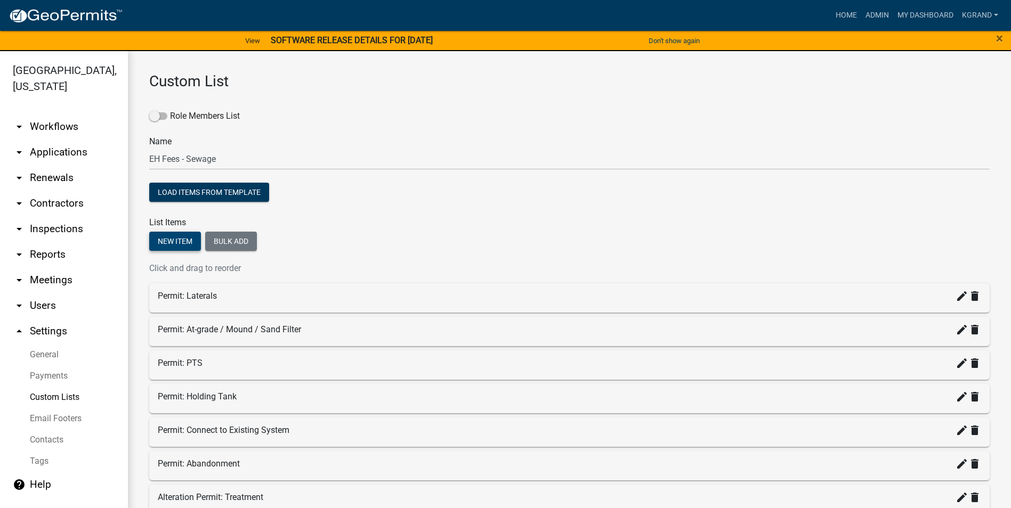
click at [190, 238] on button "New item" at bounding box center [175, 241] width 52 height 19
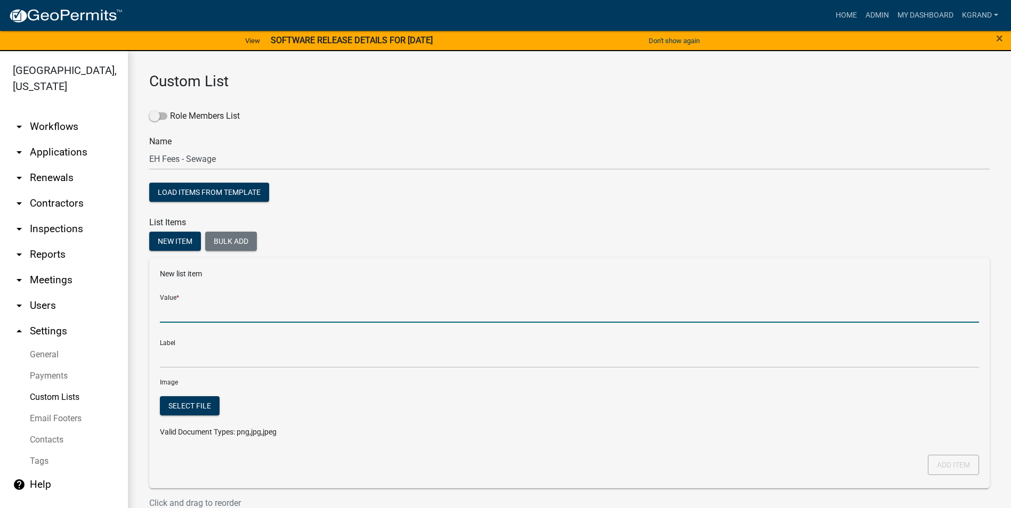
click at [181, 311] on input "Value *" at bounding box center [569, 312] width 819 height 22
type input "Other:"
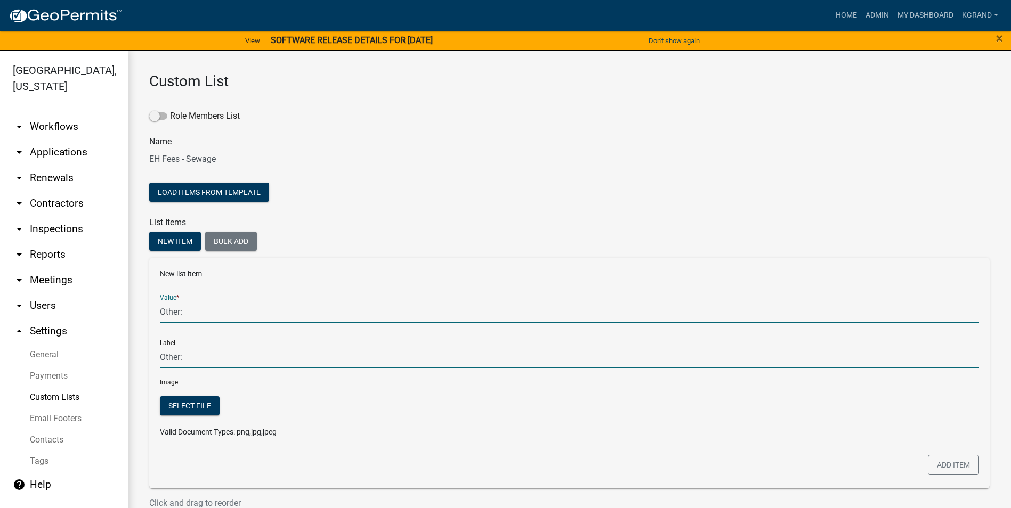
click at [342, 358] on input "Other:" at bounding box center [569, 357] width 819 height 22
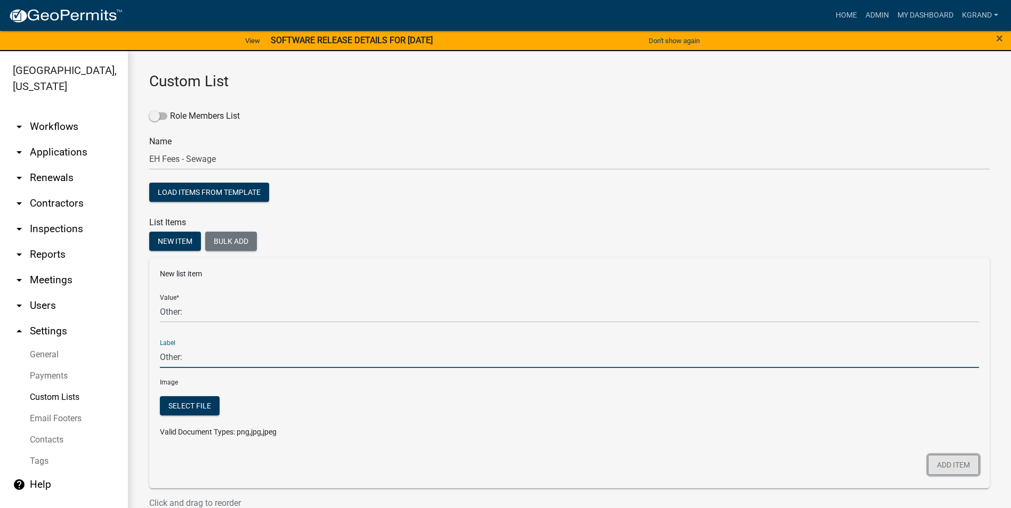
click at [941, 462] on button "Add item" at bounding box center [953, 465] width 51 height 20
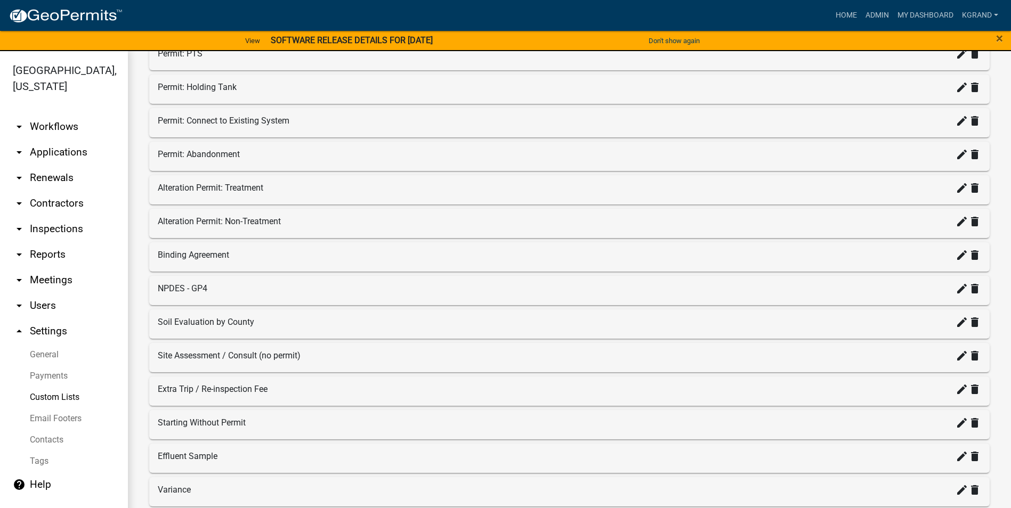
scroll to position [441, 0]
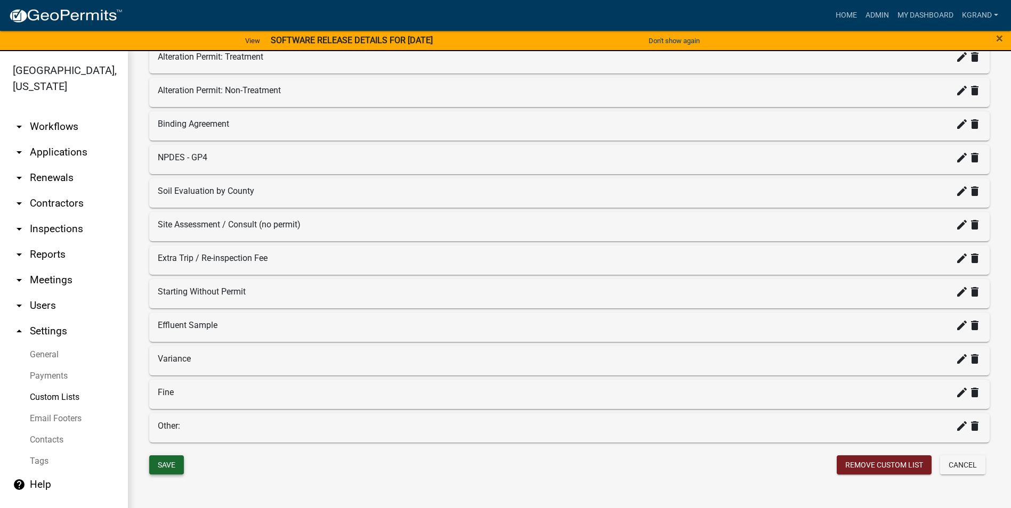
click at [179, 459] on button "Save" at bounding box center [166, 465] width 35 height 19
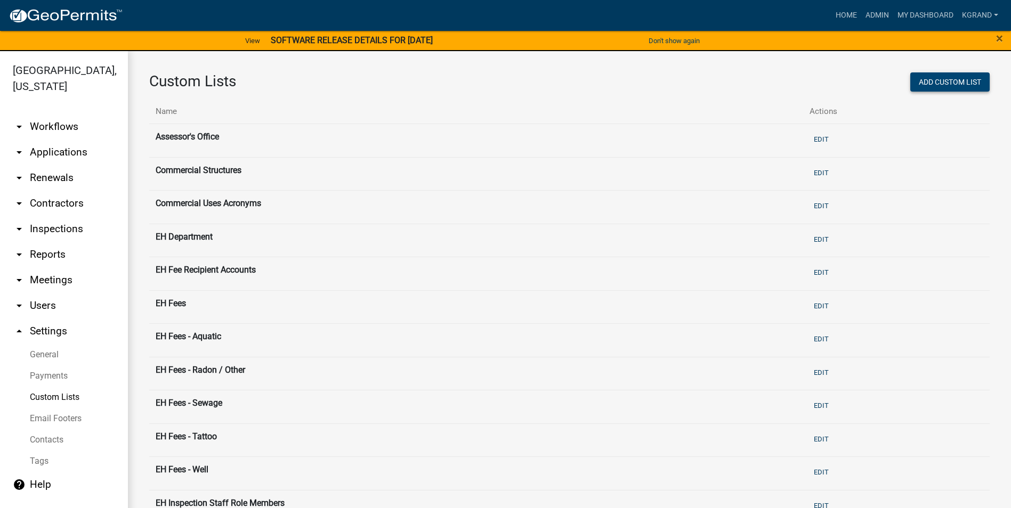
click at [931, 81] on button "Add Custom List" at bounding box center [949, 81] width 79 height 19
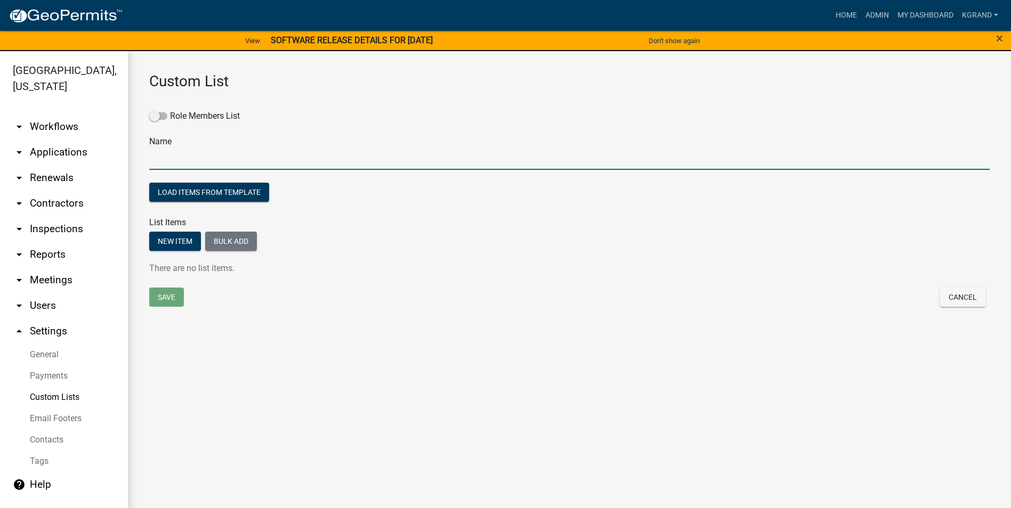
click at [155, 160] on input "text" at bounding box center [569, 159] width 840 height 22
type input "EH Fees - Tanning"
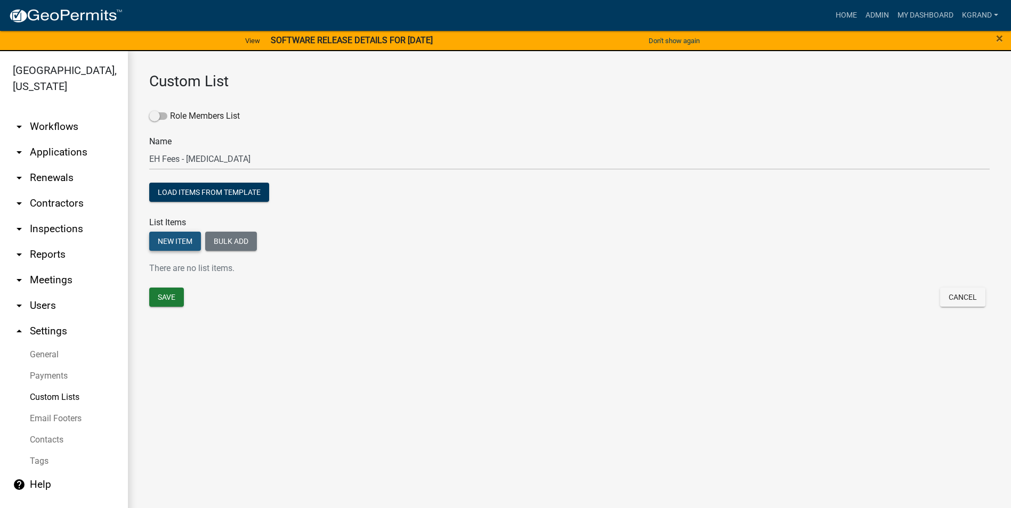
click at [170, 240] on button "New item" at bounding box center [175, 241] width 52 height 19
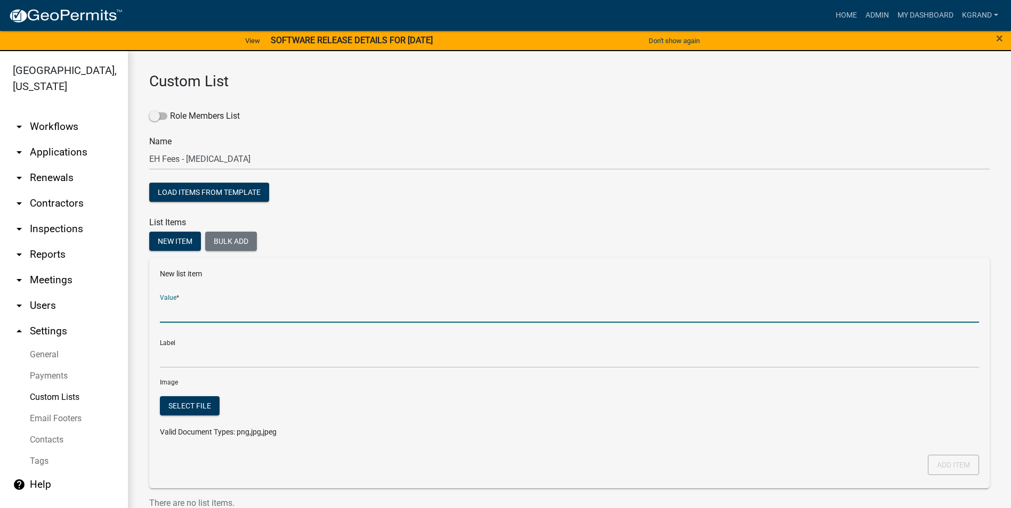
click at [172, 310] on input "Value *" at bounding box center [569, 312] width 819 height 22
type input "Annual Inspection"
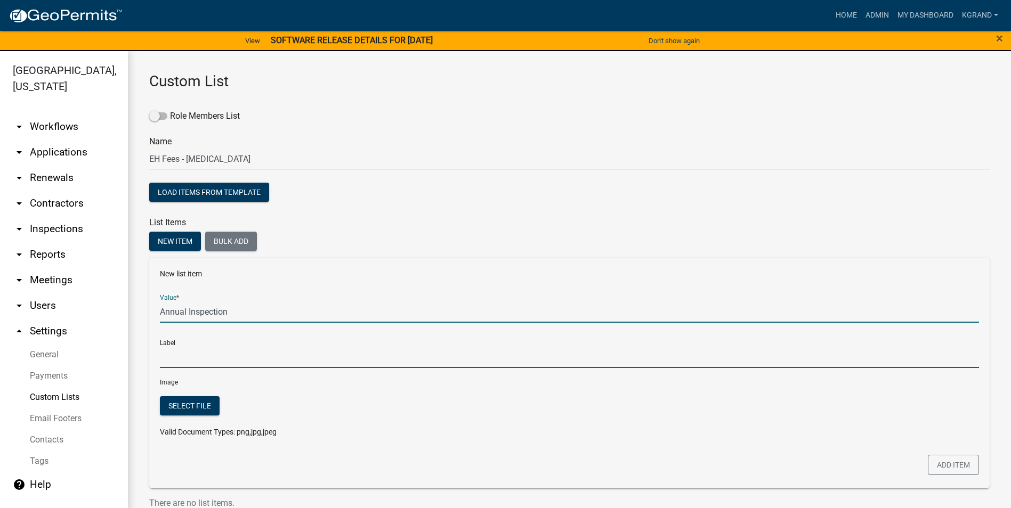
type input "Annual Inspection"
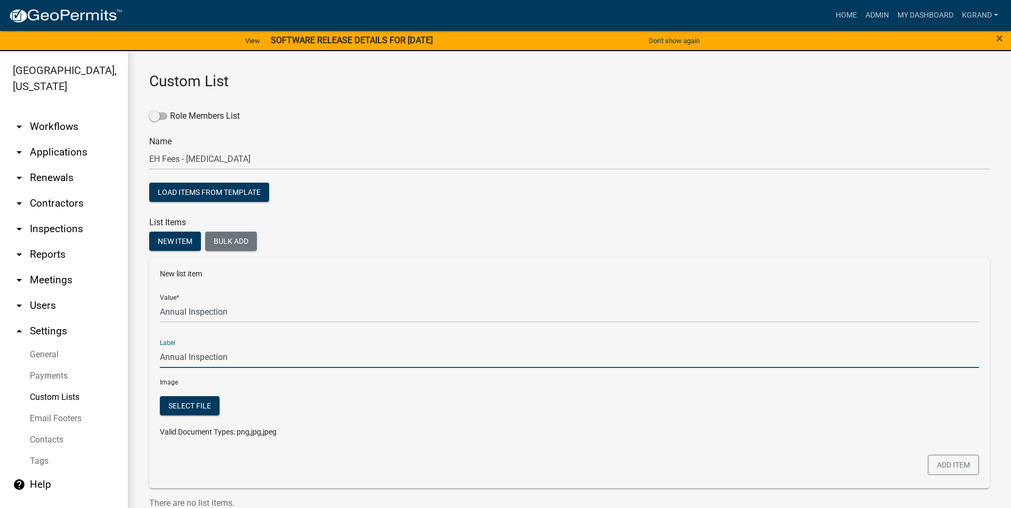
click at [233, 355] on input "Annual Inspection" at bounding box center [569, 357] width 819 height 22
click at [941, 466] on button "Add item" at bounding box center [953, 465] width 51 height 20
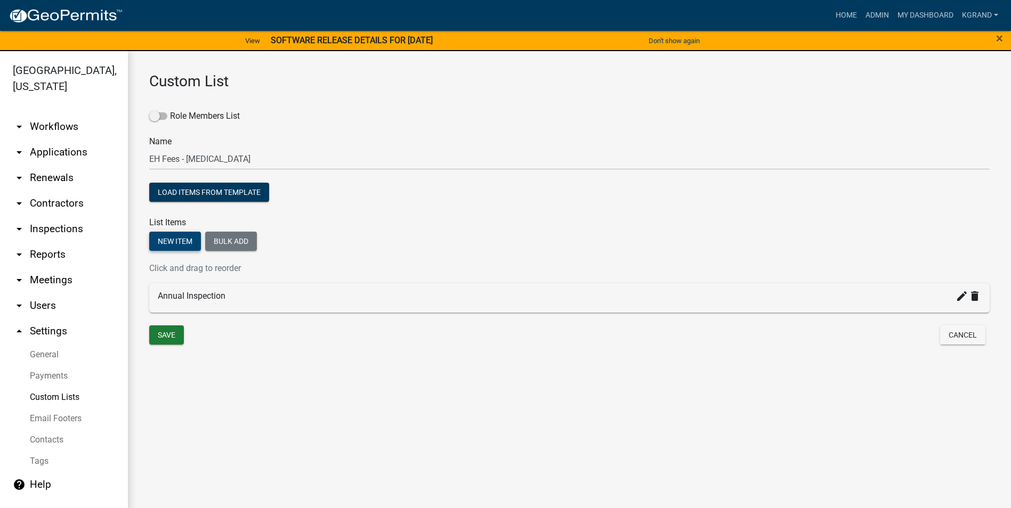
click at [180, 240] on button "New item" at bounding box center [175, 241] width 52 height 19
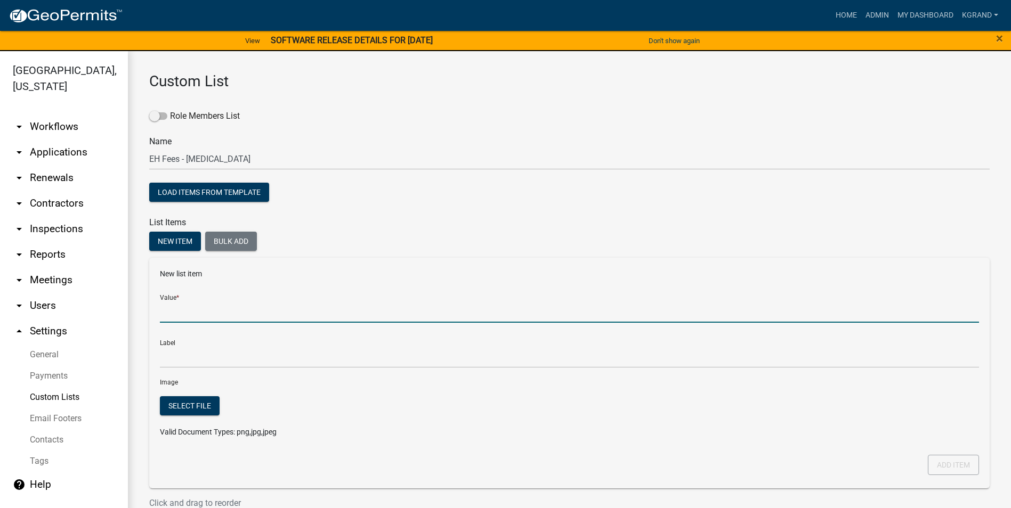
click at [177, 317] on input "Value *" at bounding box center [569, 312] width 819 height 22
type input "Re-inspection Fee"
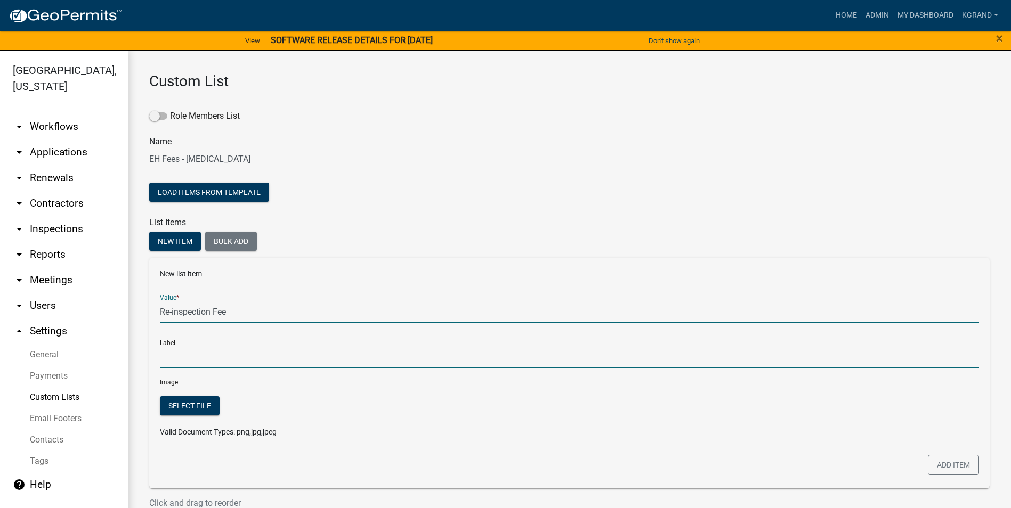
type input "Re-inspection Fee"
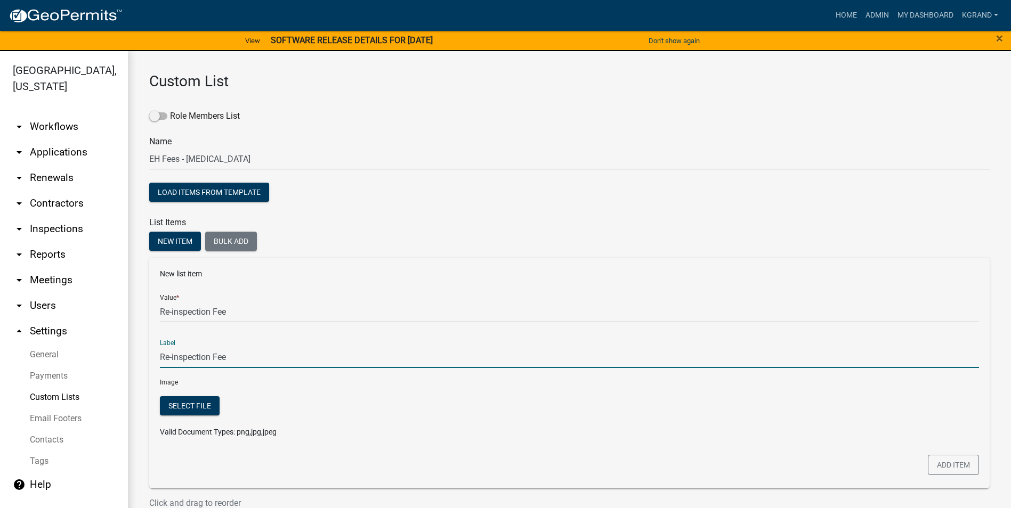
click at [177, 355] on input "Re-inspection Fee" at bounding box center [569, 357] width 819 height 22
click at [928, 461] on button "Add item" at bounding box center [953, 465] width 51 height 20
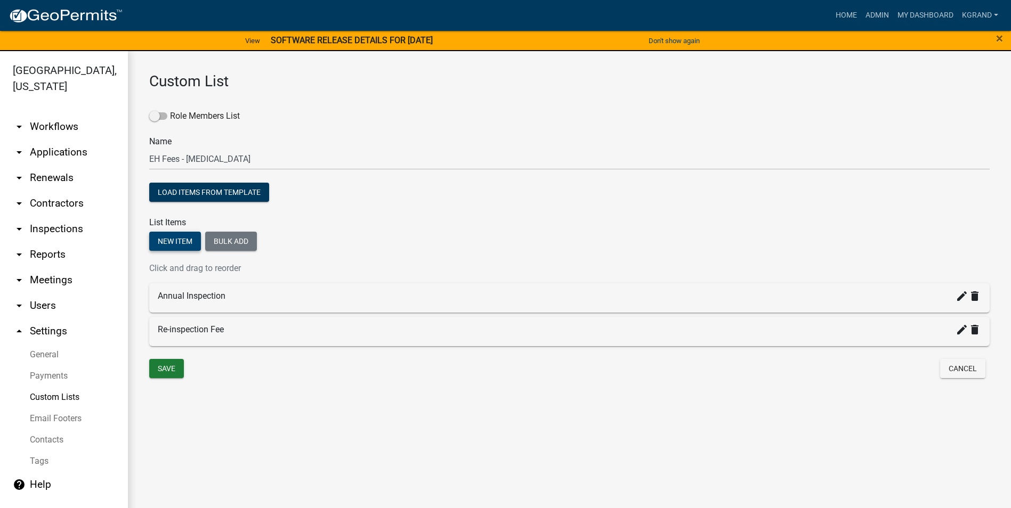
click at [183, 241] on button "New item" at bounding box center [175, 241] width 52 height 19
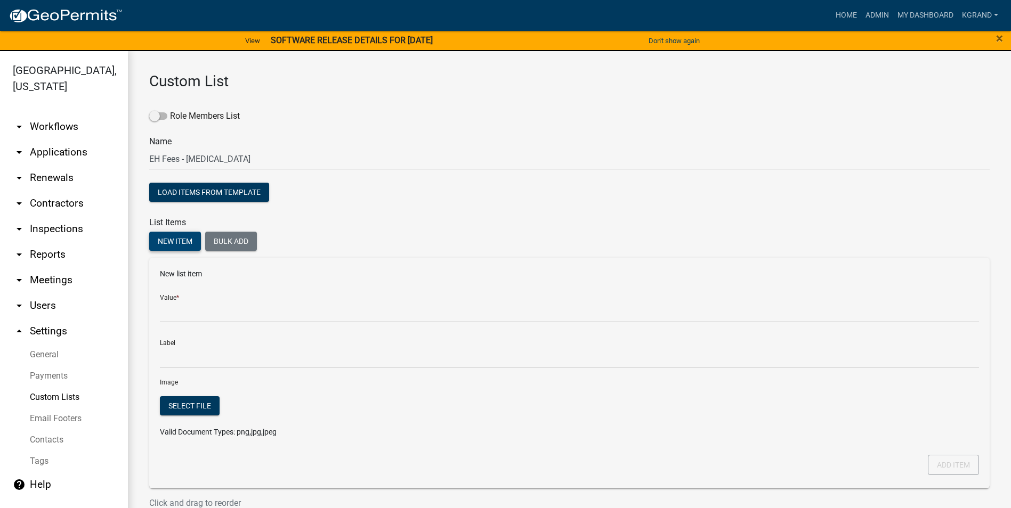
click at [174, 240] on button "New item" at bounding box center [175, 241] width 52 height 19
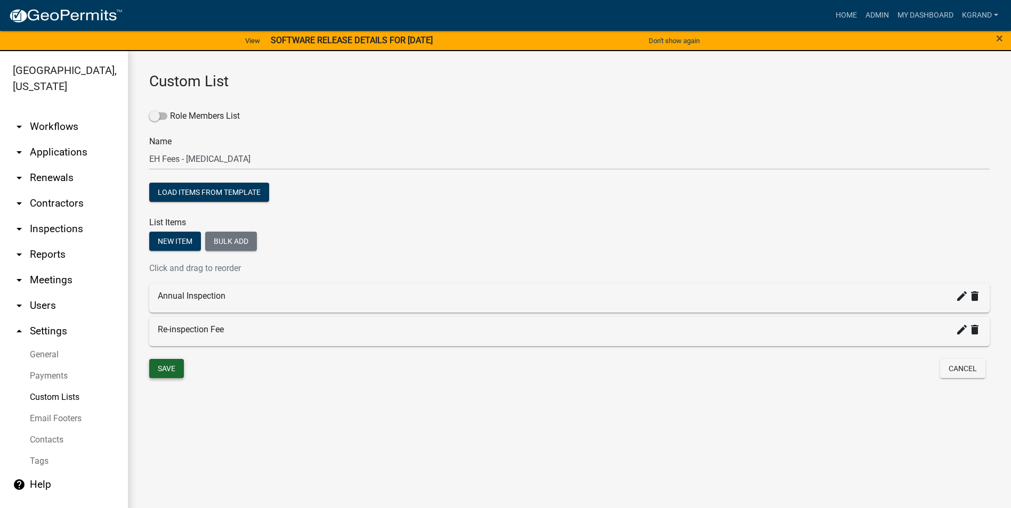
click at [171, 368] on button "Save" at bounding box center [166, 368] width 35 height 19
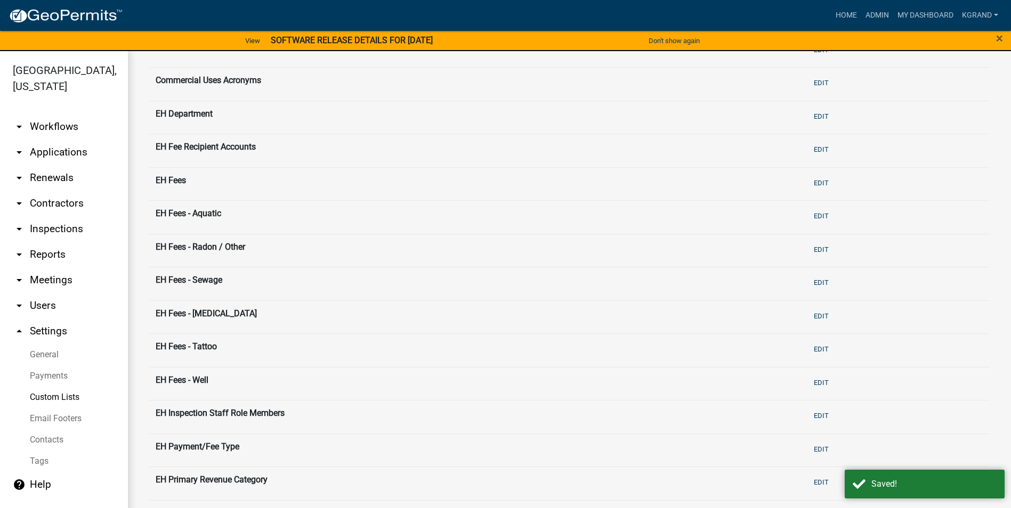
scroll to position [107, 0]
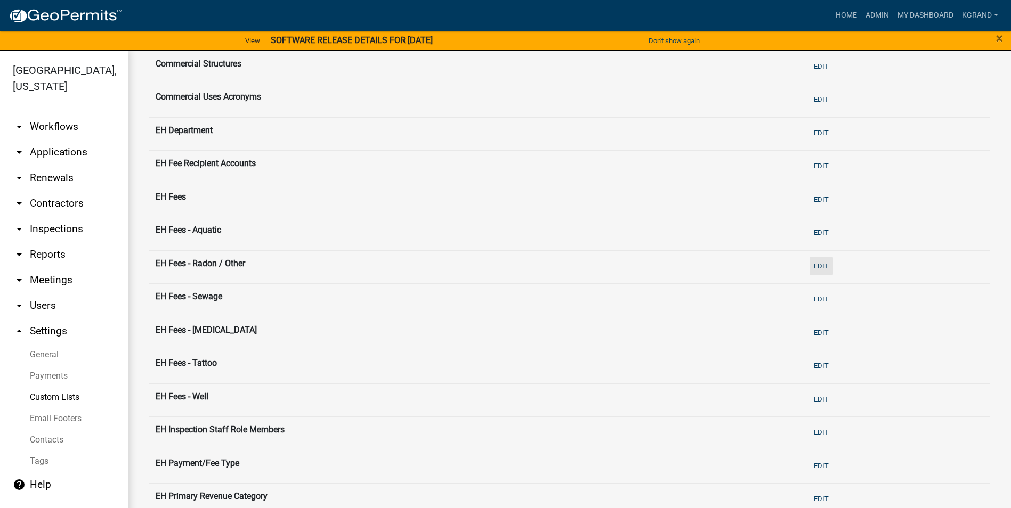
click at [815, 268] on button "Edit" at bounding box center [821, 266] width 23 height 18
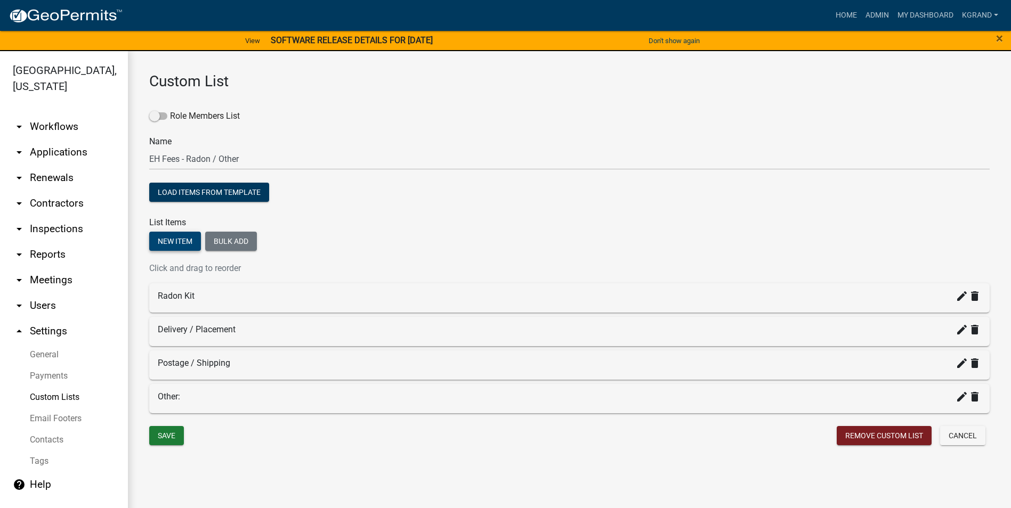
click at [173, 244] on button "New item" at bounding box center [175, 241] width 52 height 19
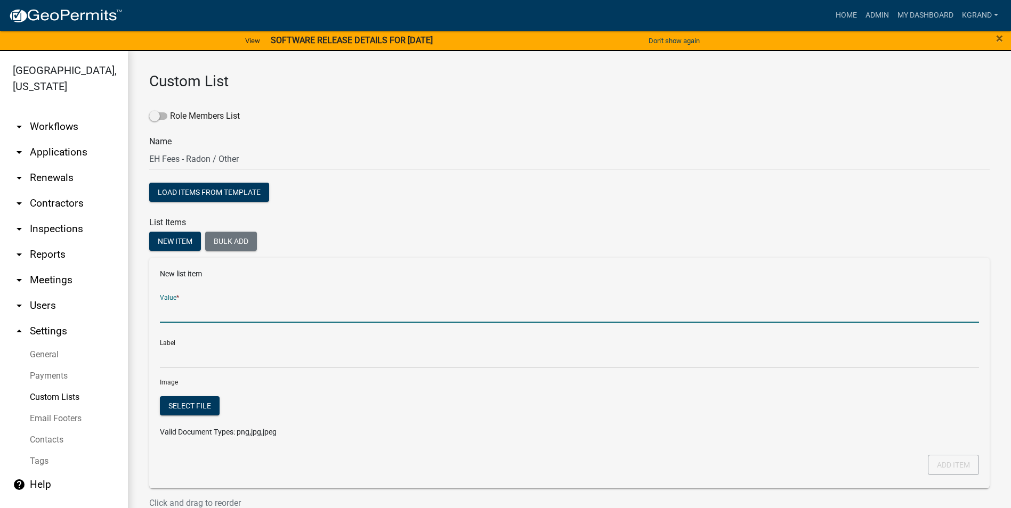
click at [190, 318] on input "Value *" at bounding box center [569, 312] width 819 height 22
click at [203, 310] on input "Demolition Application" at bounding box center [569, 312] width 819 height 22
click at [211, 311] on input "Demolition Application" at bounding box center [569, 312] width 819 height 22
type input "Demolition Certificate"
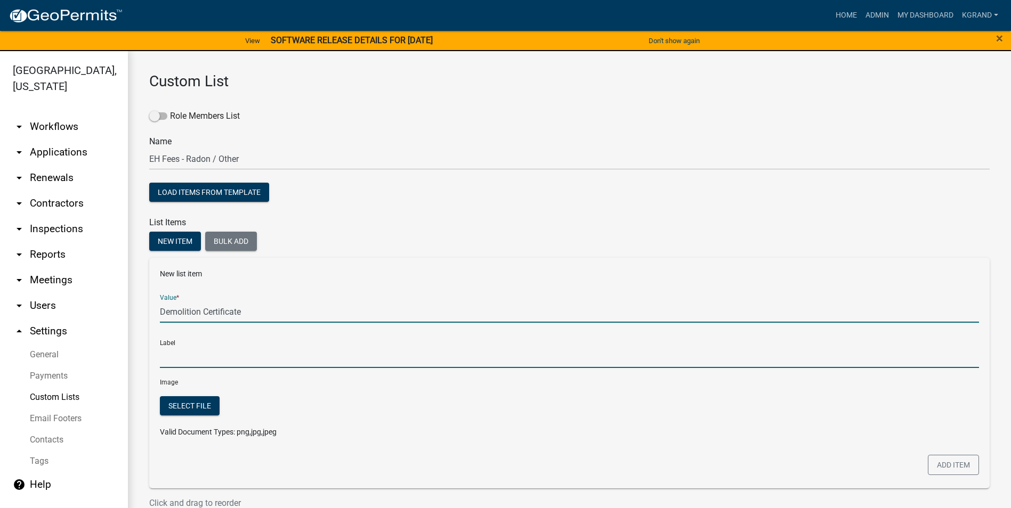
type input "Demolition Certificate"
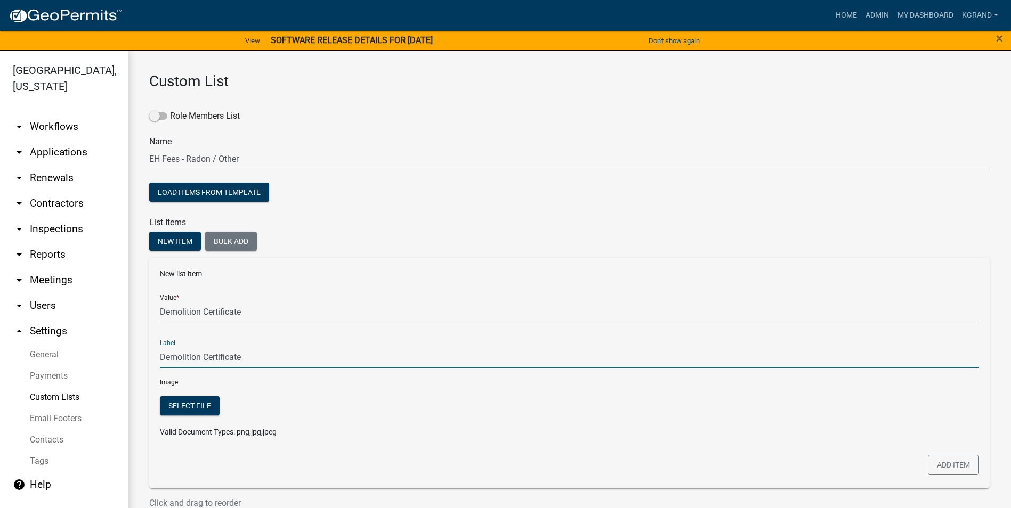
click at [214, 349] on input "Demolition Certificate" at bounding box center [569, 357] width 819 height 22
click at [942, 462] on button "Add item" at bounding box center [953, 465] width 51 height 20
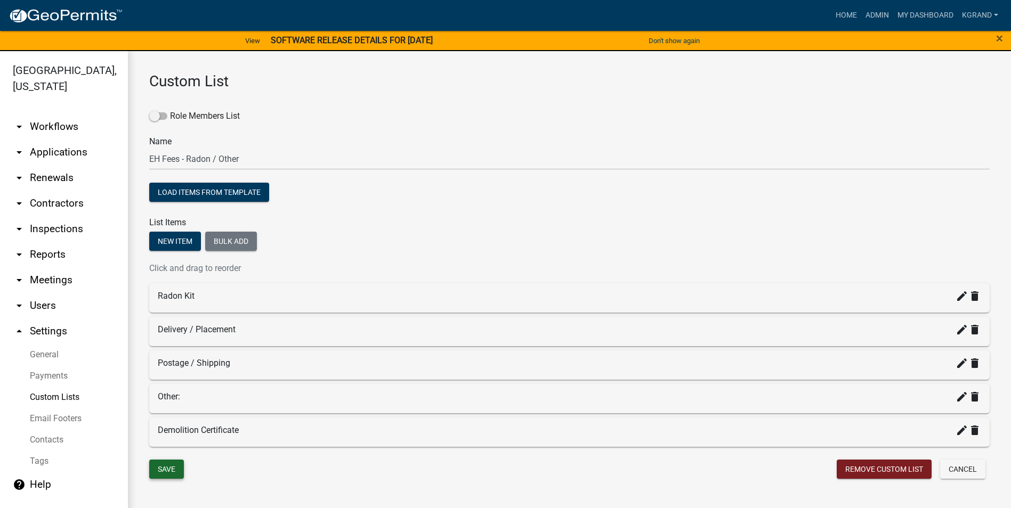
click at [159, 469] on button "Save" at bounding box center [166, 469] width 35 height 19
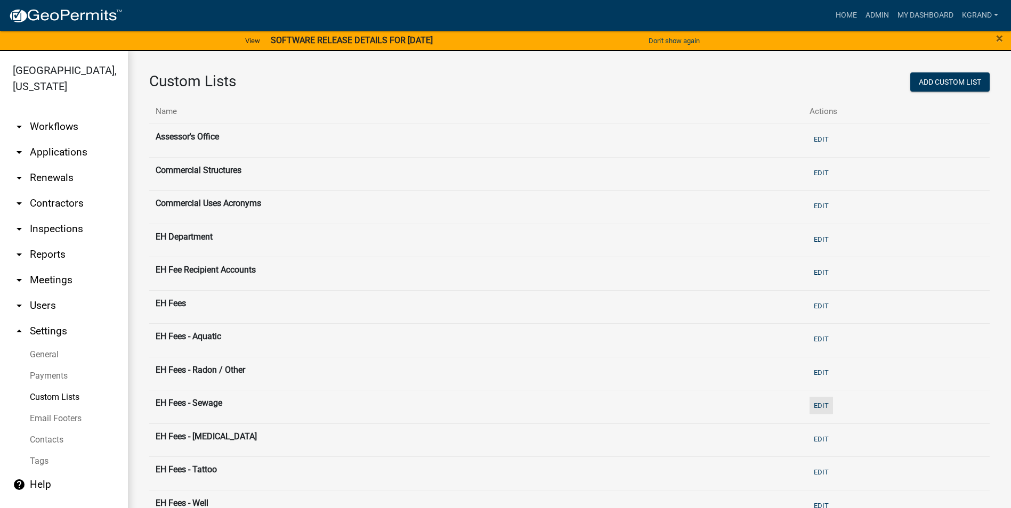
click at [821, 405] on button "Edit" at bounding box center [821, 406] width 23 height 18
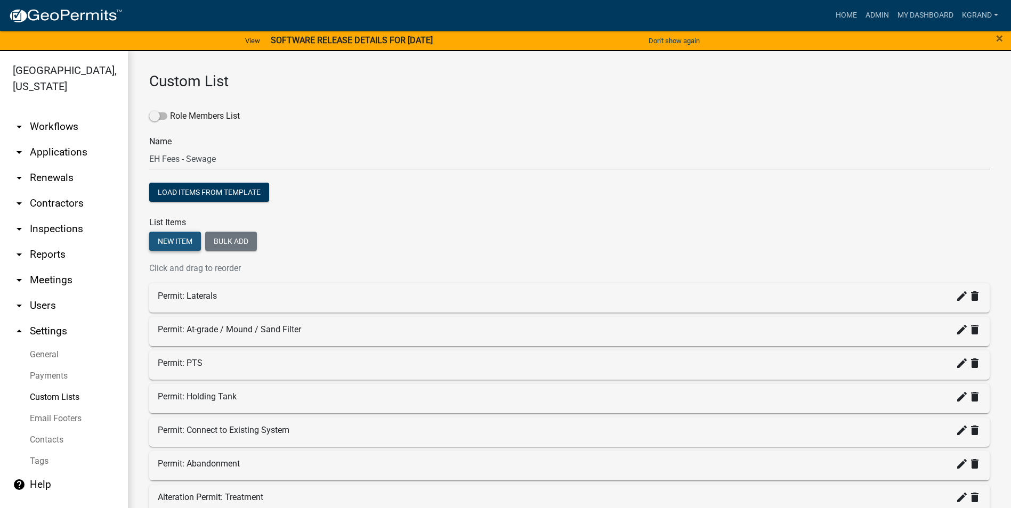
click at [165, 244] on button "New item" at bounding box center [175, 241] width 52 height 19
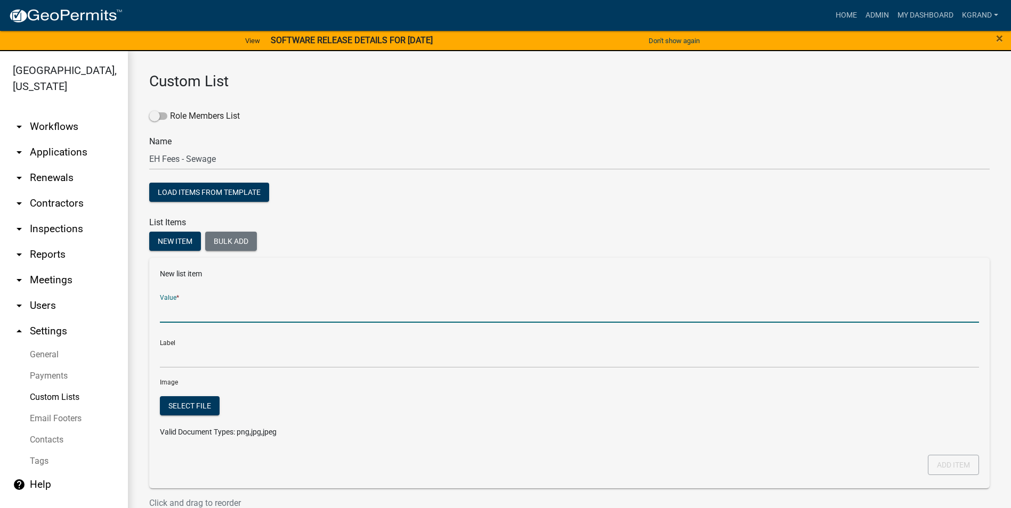
click at [195, 306] on input "Value *" at bounding box center [569, 312] width 819 height 22
type input "Permit: Extension"
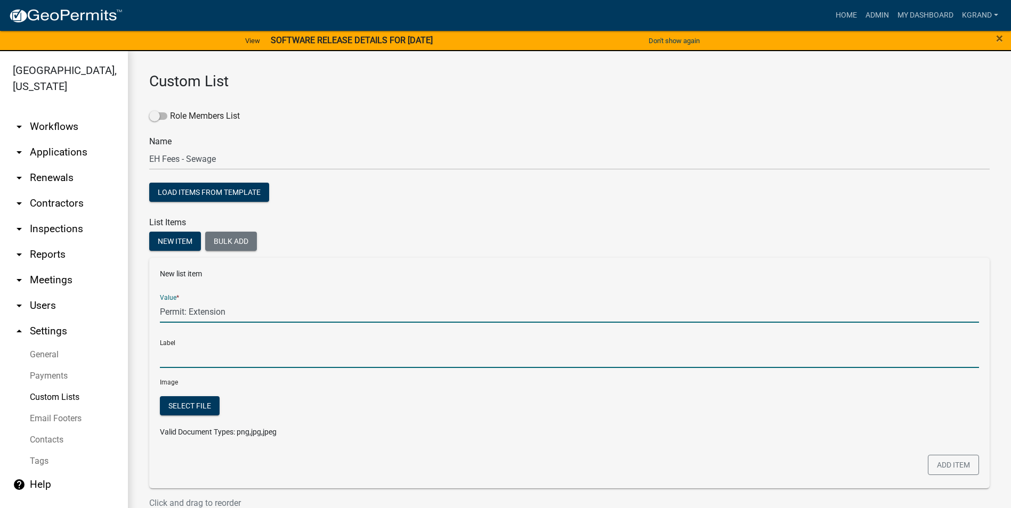
type input "Permit: Extension"
click at [196, 360] on input "Permit: Extension" at bounding box center [569, 357] width 819 height 22
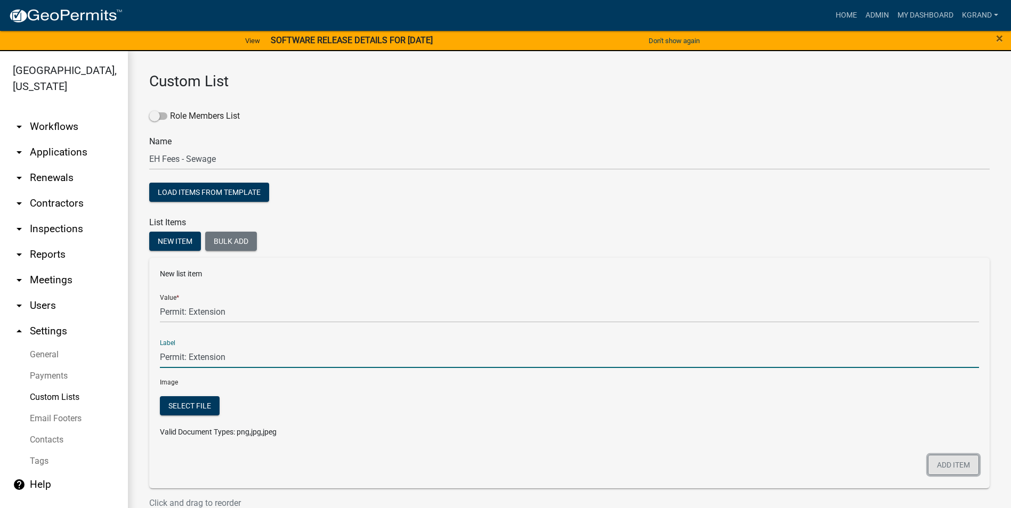
click at [968, 464] on button "Add item" at bounding box center [953, 465] width 51 height 20
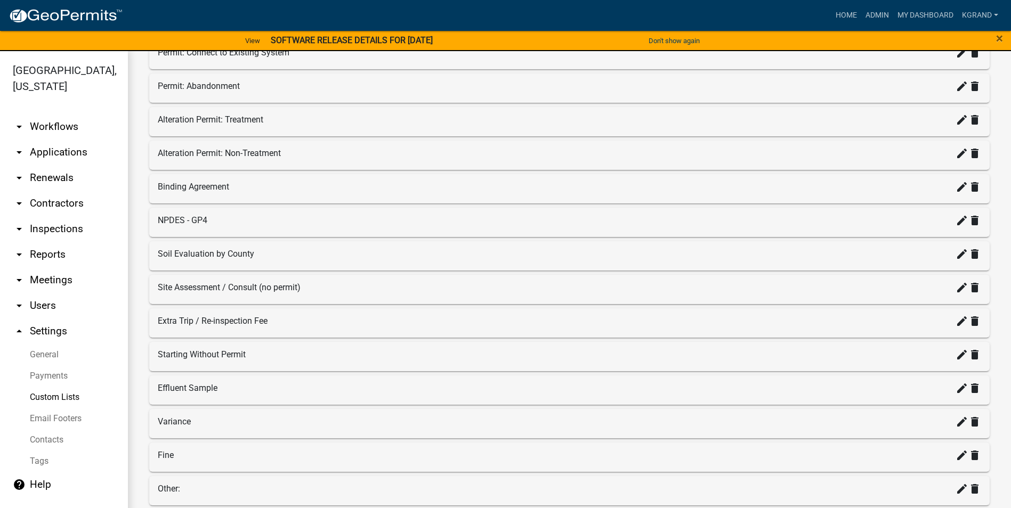
scroll to position [474, 0]
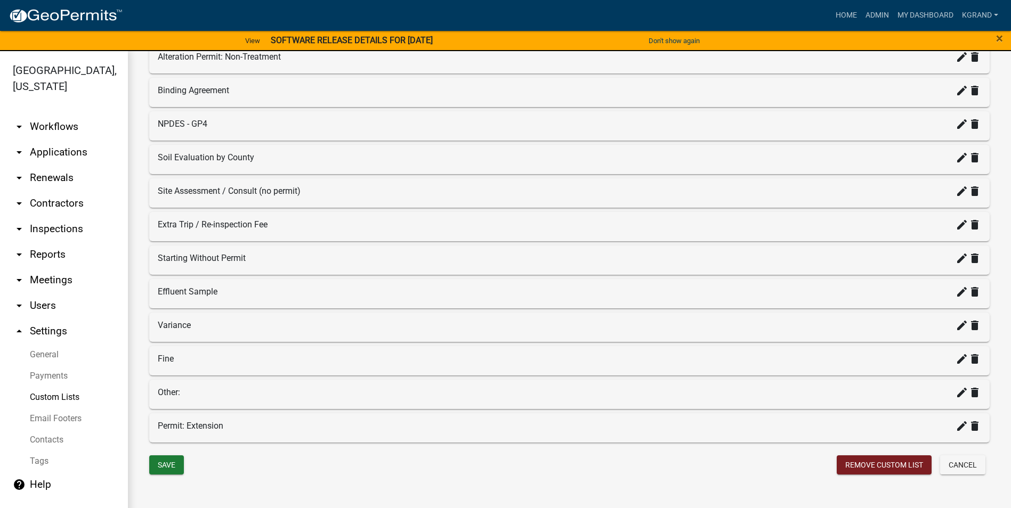
click at [258, 466] on div "Save" at bounding box center [355, 467] width 429 height 22
click at [165, 461] on button "Save" at bounding box center [166, 465] width 35 height 19
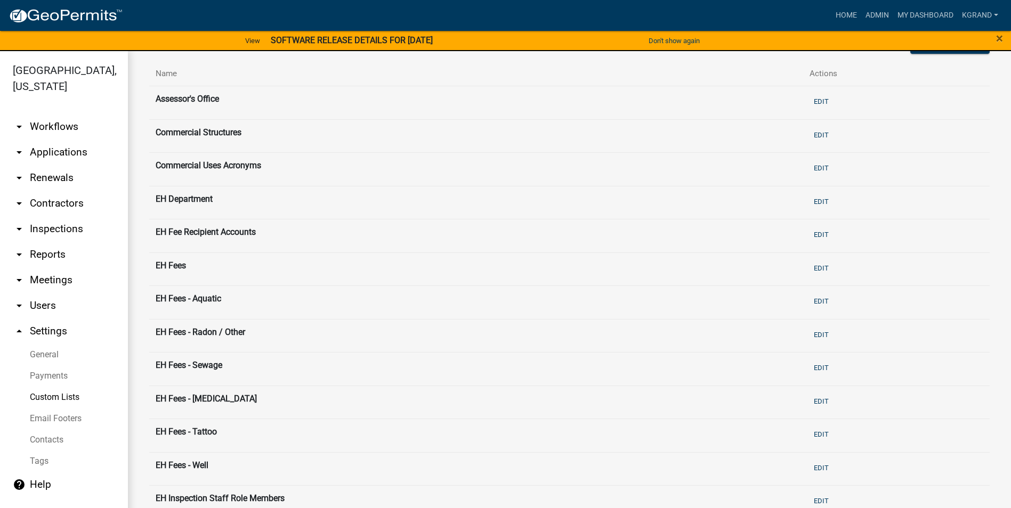
scroll to position [107, 0]
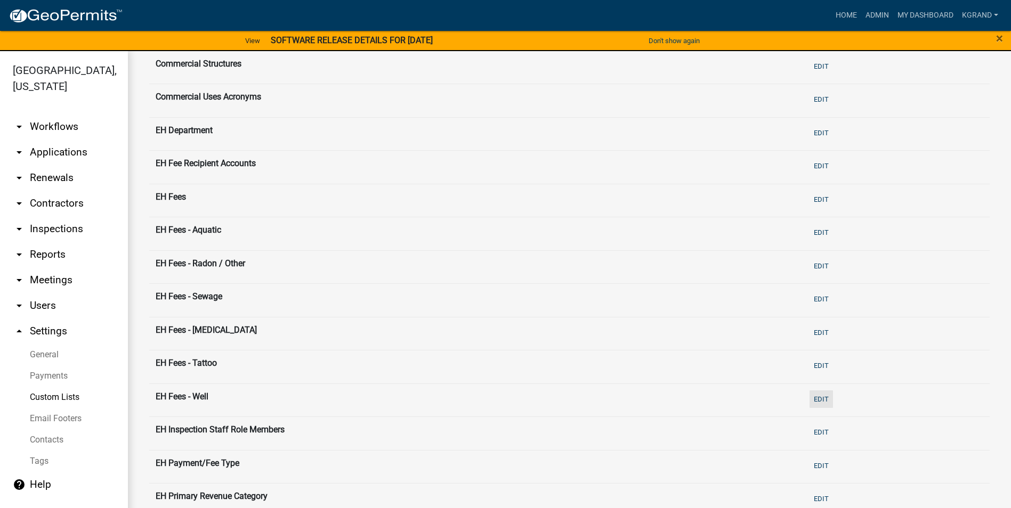
drag, startPoint x: 814, startPoint y: 395, endPoint x: 807, endPoint y: 398, distance: 6.7
click at [814, 395] on button "Edit" at bounding box center [821, 400] width 23 height 18
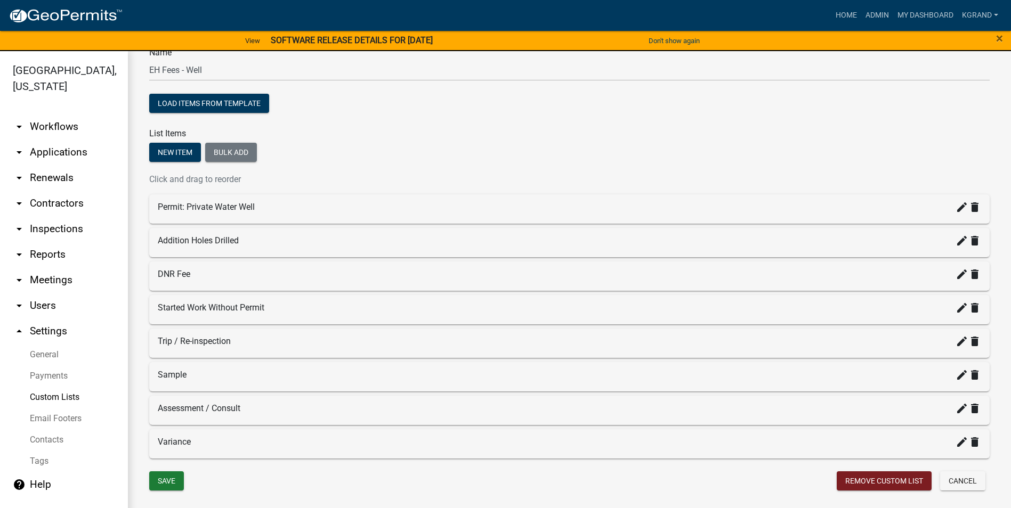
scroll to position [105, 0]
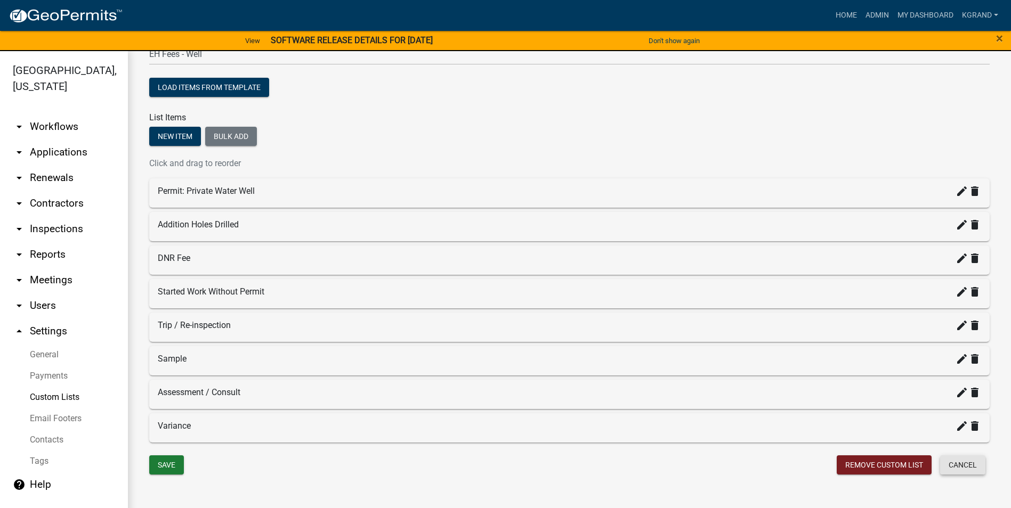
click at [952, 467] on button "Cancel" at bounding box center [962, 465] width 45 height 19
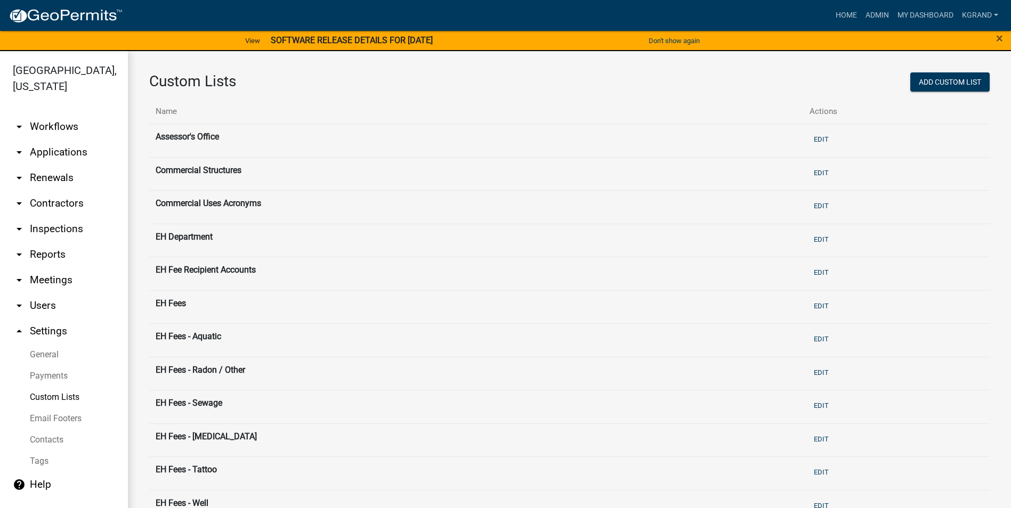
scroll to position [53, 0]
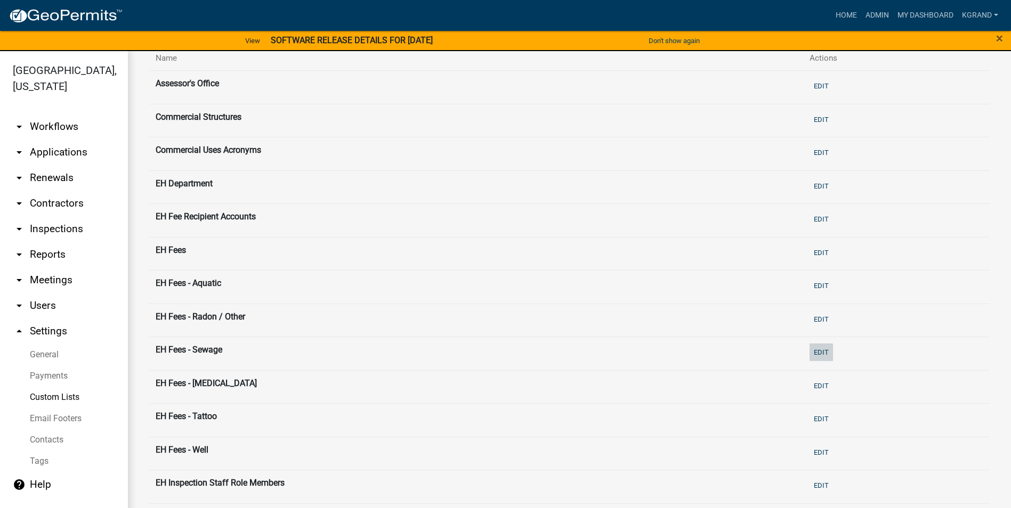
click at [814, 354] on button "Edit" at bounding box center [821, 353] width 23 height 18
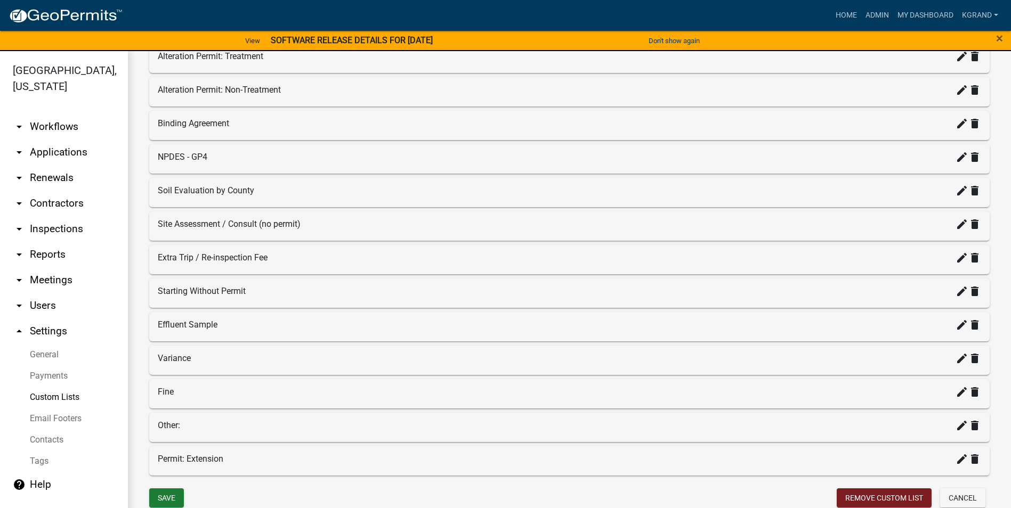
scroll to position [474, 0]
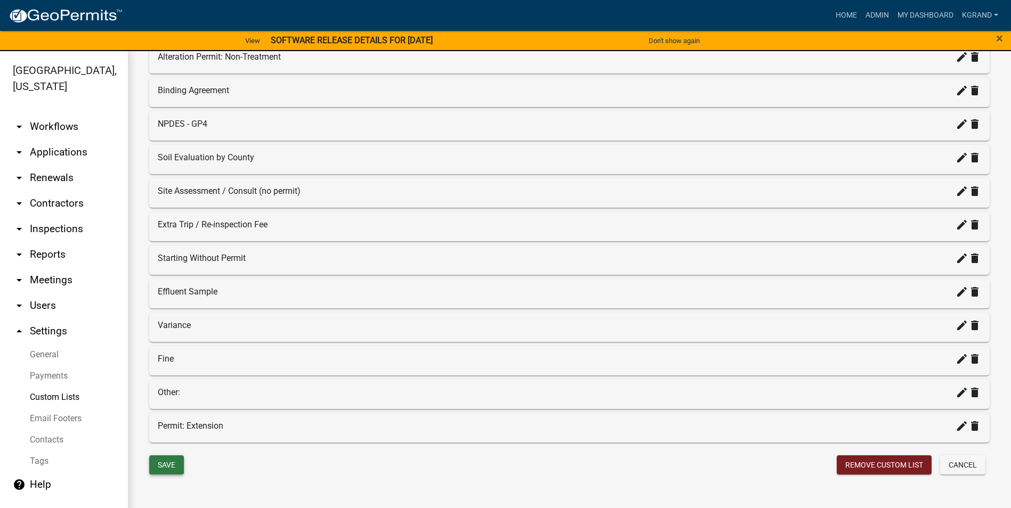
drag, startPoint x: 174, startPoint y: 470, endPoint x: 167, endPoint y: 456, distance: 14.8
click at [173, 470] on button "Save" at bounding box center [166, 465] width 35 height 19
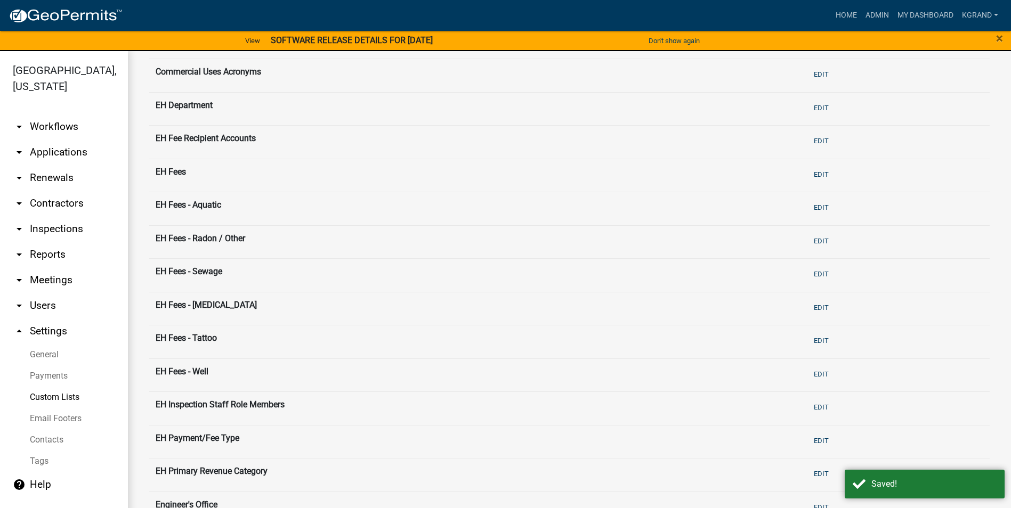
scroll to position [373, 0]
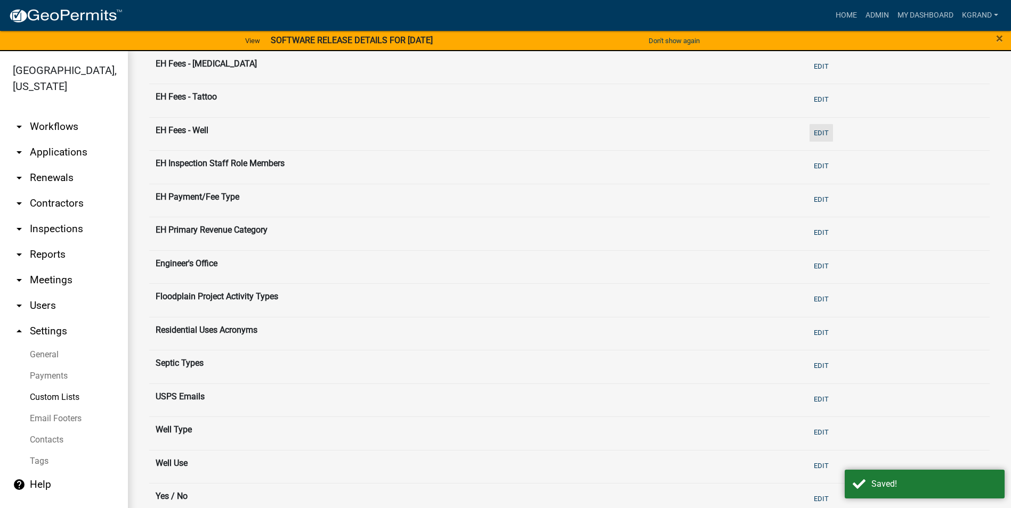
click at [820, 132] on button "Edit" at bounding box center [821, 133] width 23 height 18
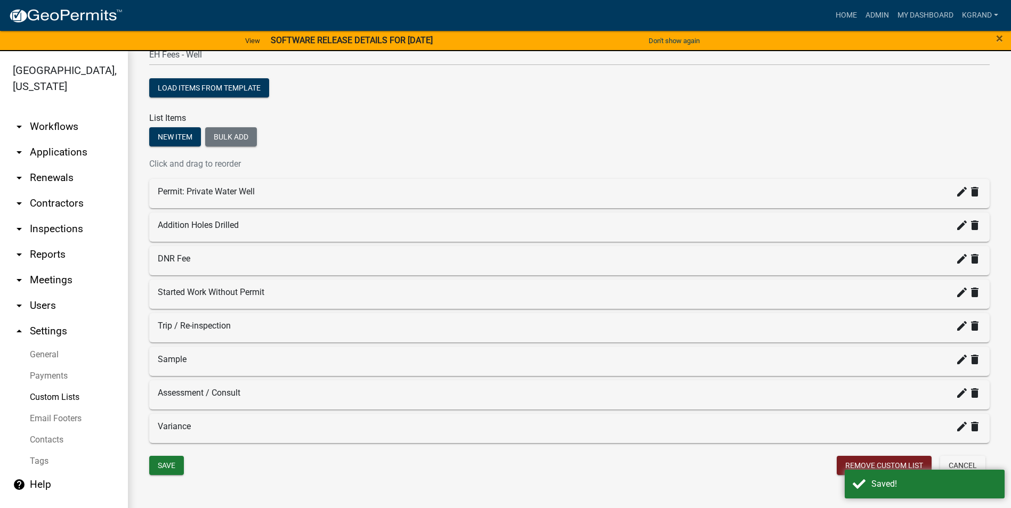
scroll to position [105, 0]
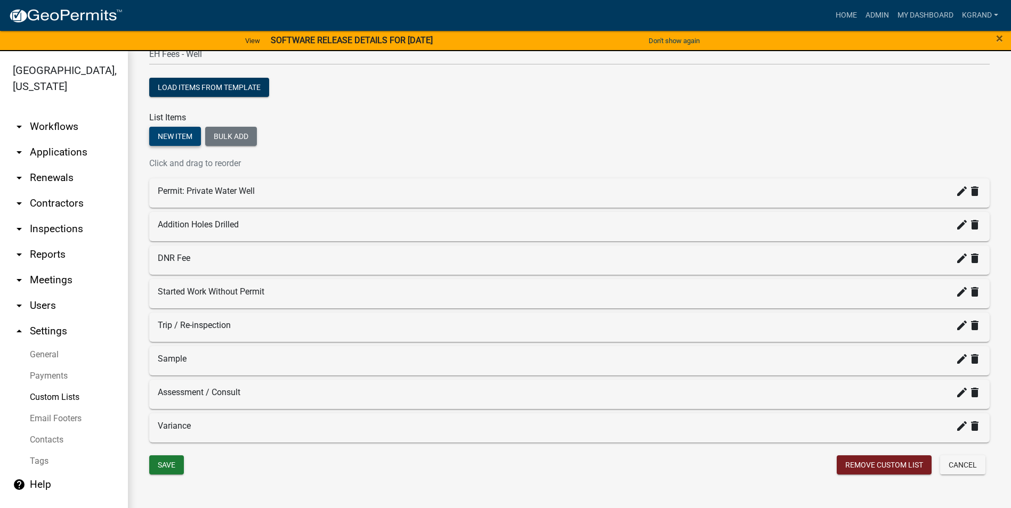
click at [163, 135] on button "New item" at bounding box center [175, 136] width 52 height 19
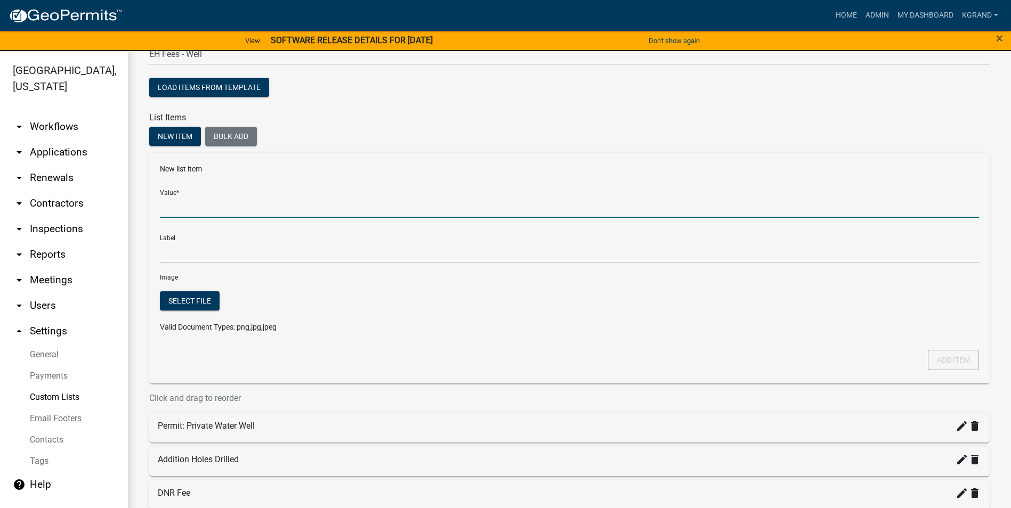
click at [190, 208] on input "Value *" at bounding box center [569, 207] width 819 height 22
type input "Well Plugging by Owner"
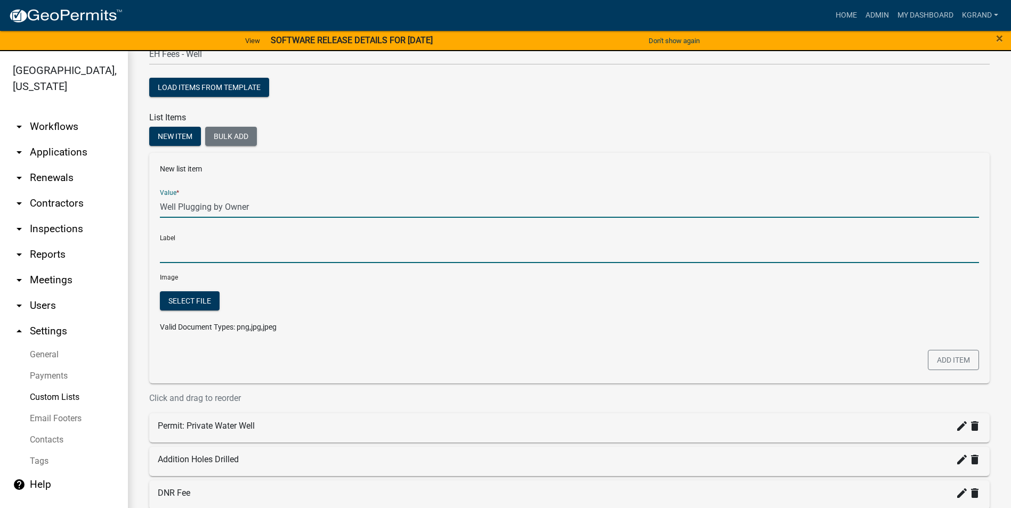
type input "Well Plugging by Owner"
click at [245, 262] on input "Well Plugging by Owner" at bounding box center [569, 252] width 819 height 22
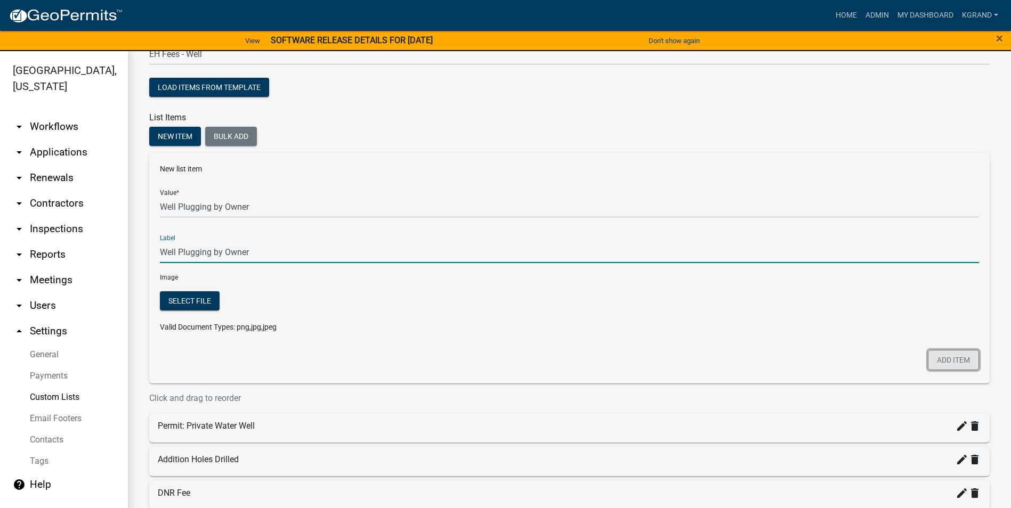
click at [942, 358] on button "Add item" at bounding box center [953, 360] width 51 height 20
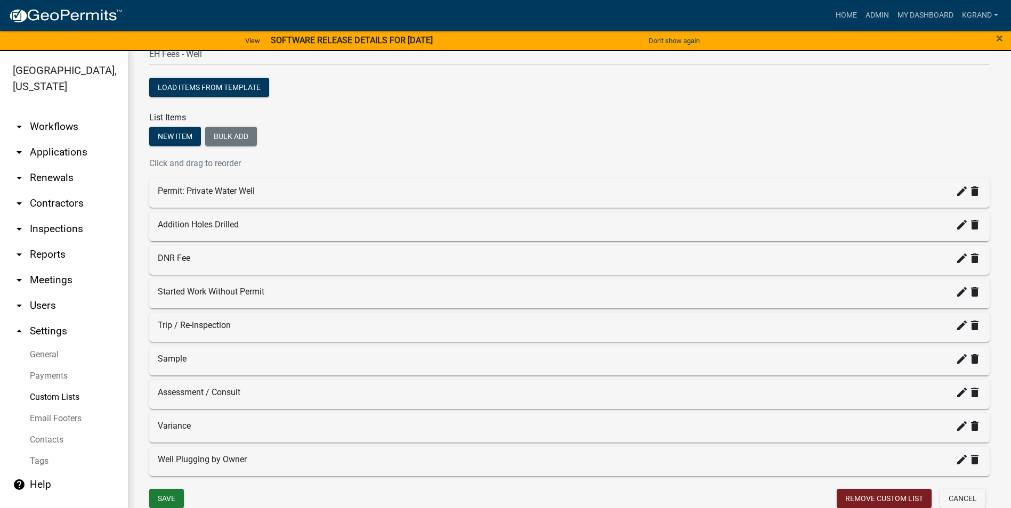
click at [599, 130] on div "New item Bulk add" at bounding box center [569, 138] width 840 height 22
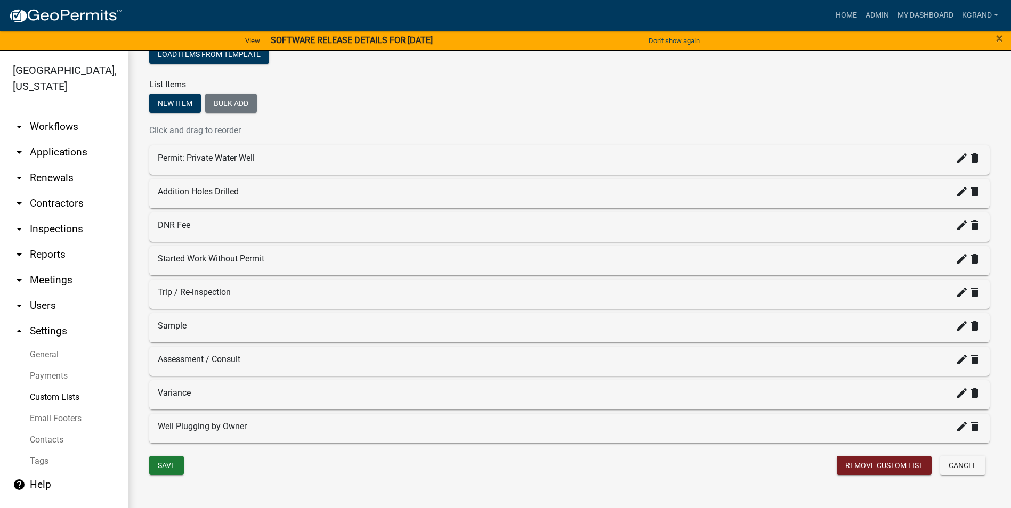
scroll to position [139, 0]
click at [177, 466] on button "Save" at bounding box center [166, 465] width 35 height 19
